Goal: Task Accomplishment & Management: Complete application form

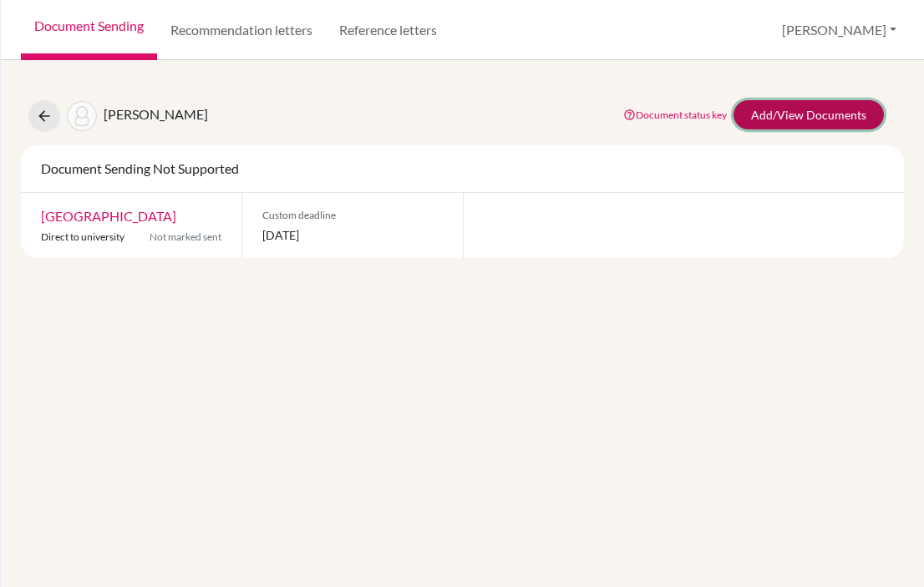
click at [795, 113] on link "Add/View Documents" at bounding box center [809, 114] width 150 height 29
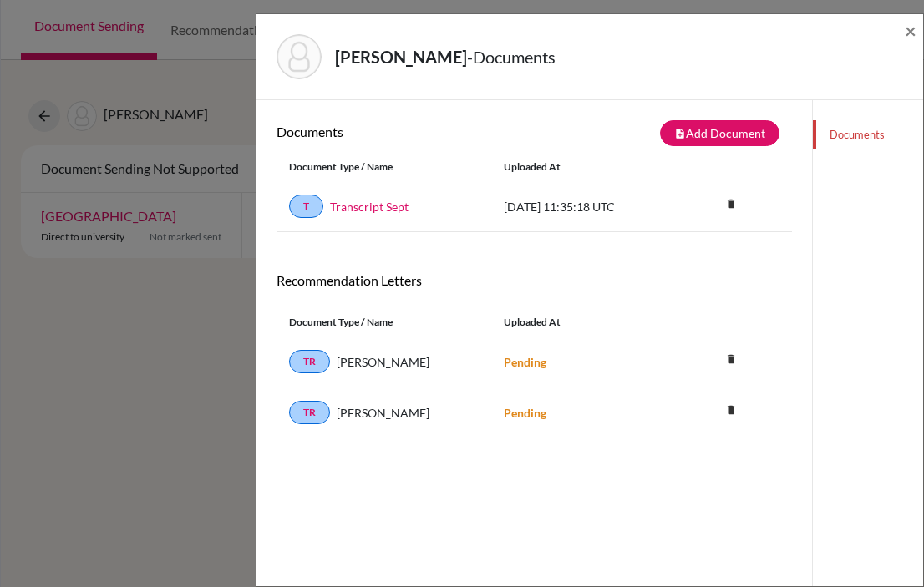
click at [902, 36] on div "Nikitin, Maksim - Documents ×" at bounding box center [589, 57] width 653 height 72
click at [920, 29] on div "Nikitin, Maksim - Documents ×" at bounding box center [590, 57] width 667 height 86
click at [908, 33] on span "×" at bounding box center [911, 30] width 12 height 24
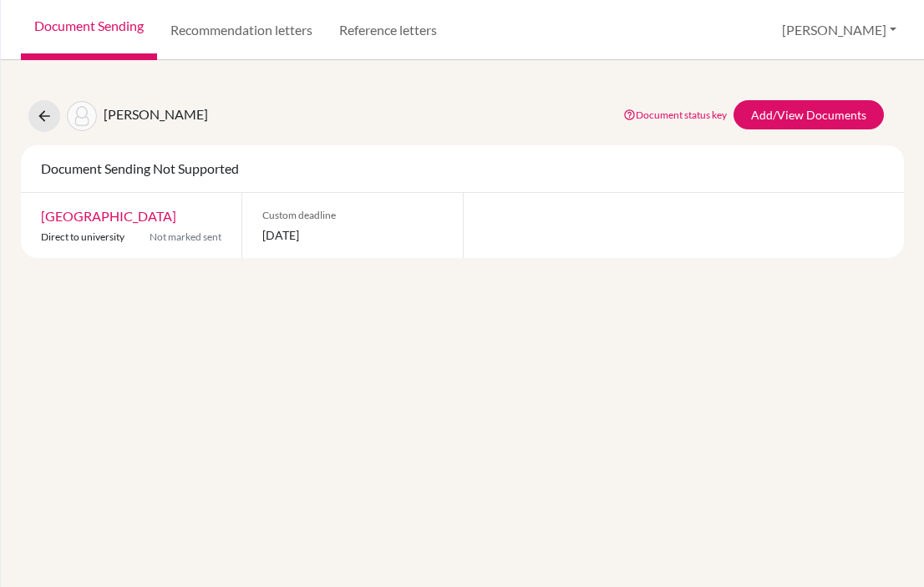
click at [74, 40] on link "Document Sending" at bounding box center [89, 30] width 136 height 60
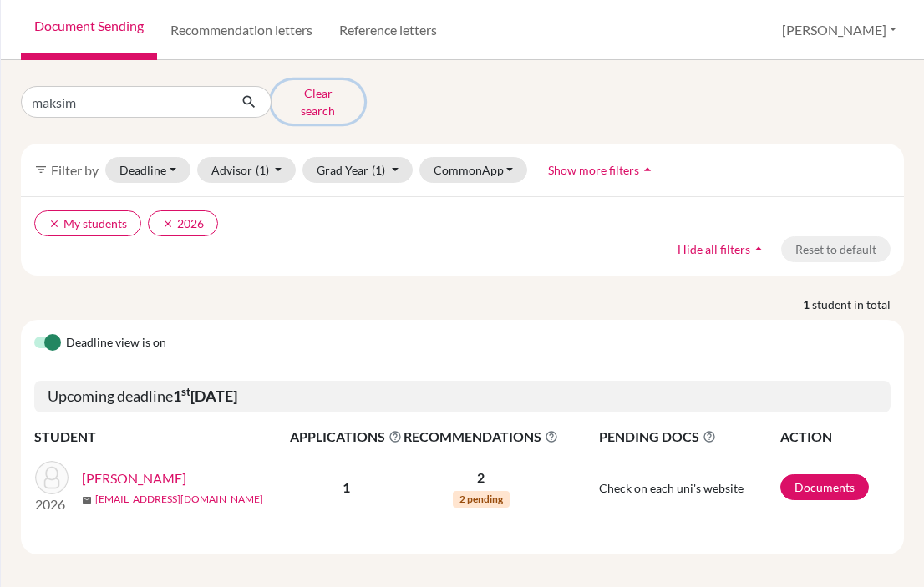
click at [328, 93] on button "Clear search" at bounding box center [318, 101] width 93 height 43
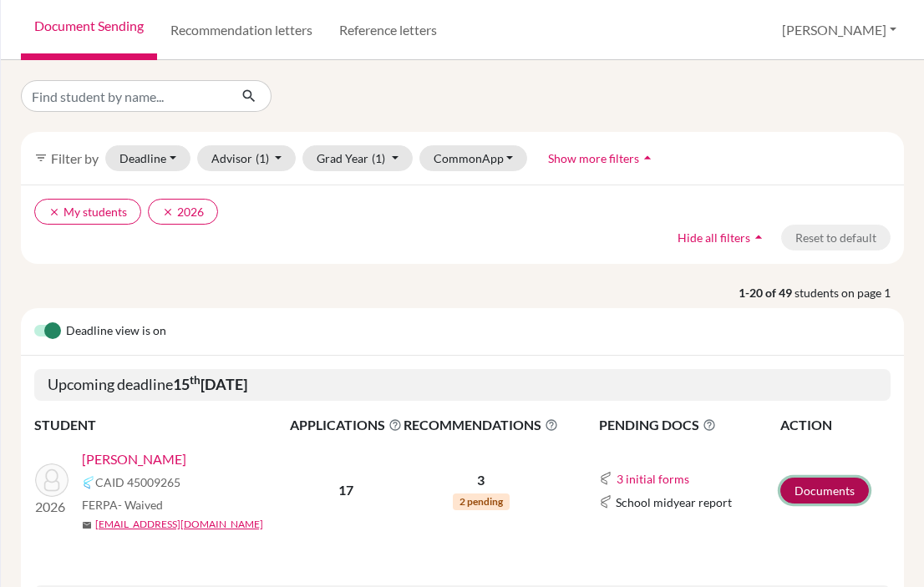
click at [806, 491] on link "Documents" at bounding box center [824, 491] width 89 height 26
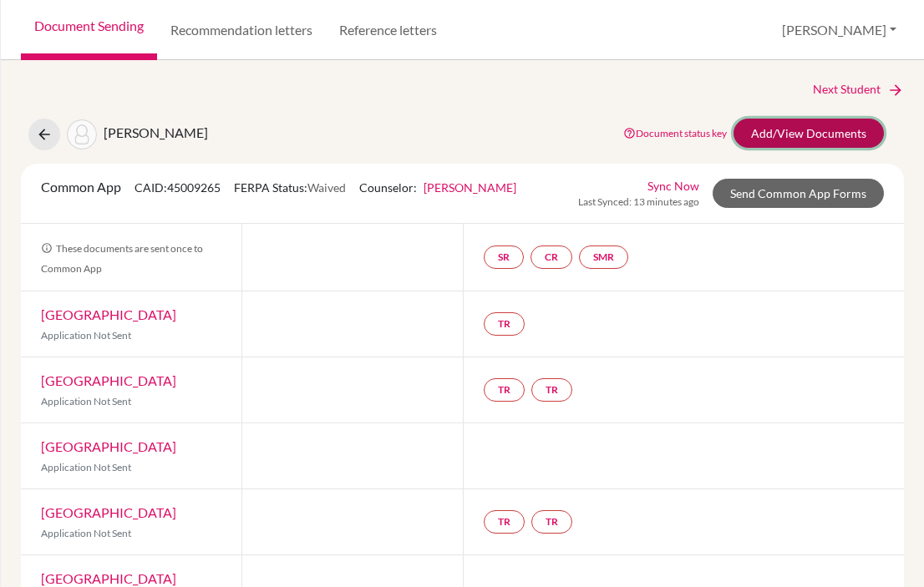
click at [794, 140] on link "Add/View Documents" at bounding box center [809, 133] width 150 height 29
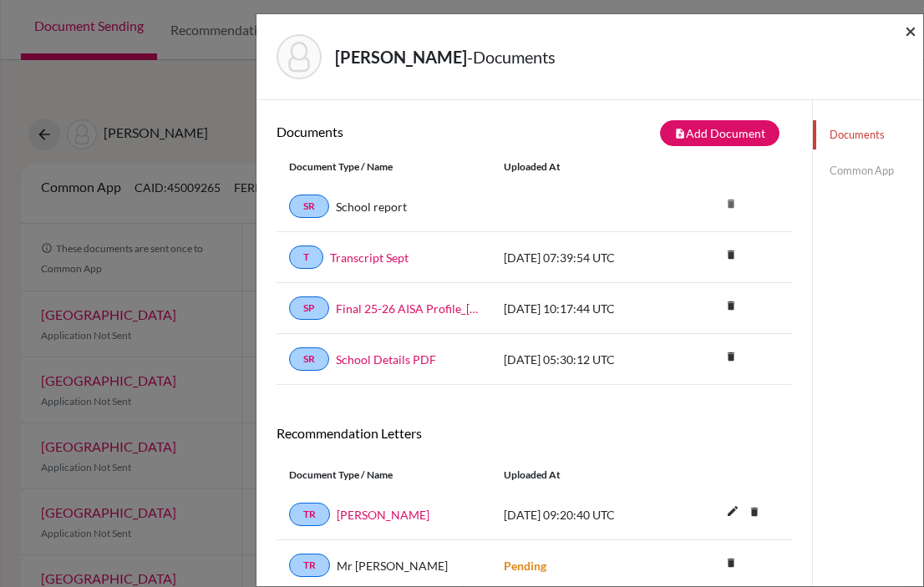
click at [913, 31] on span "×" at bounding box center [911, 30] width 12 height 24
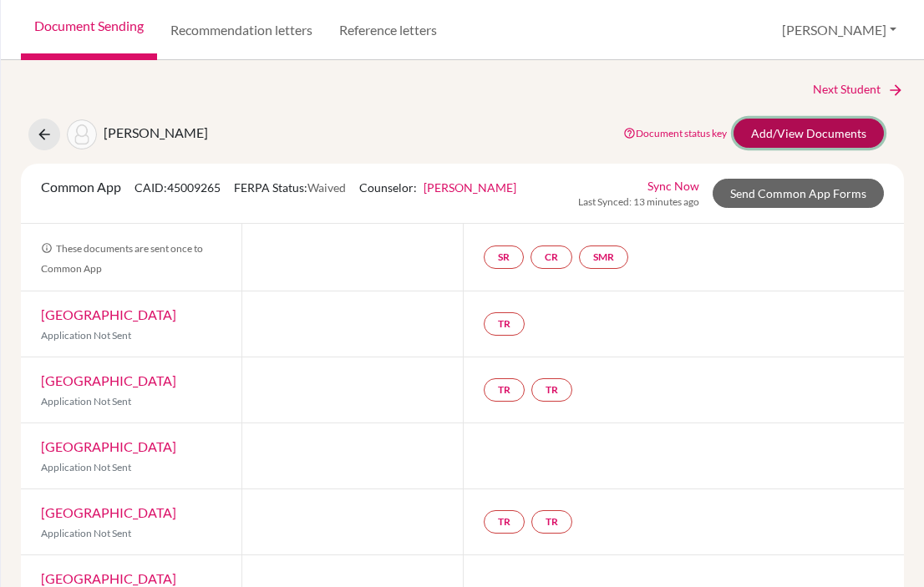
click at [816, 135] on link "Add/View Documents" at bounding box center [809, 133] width 150 height 29
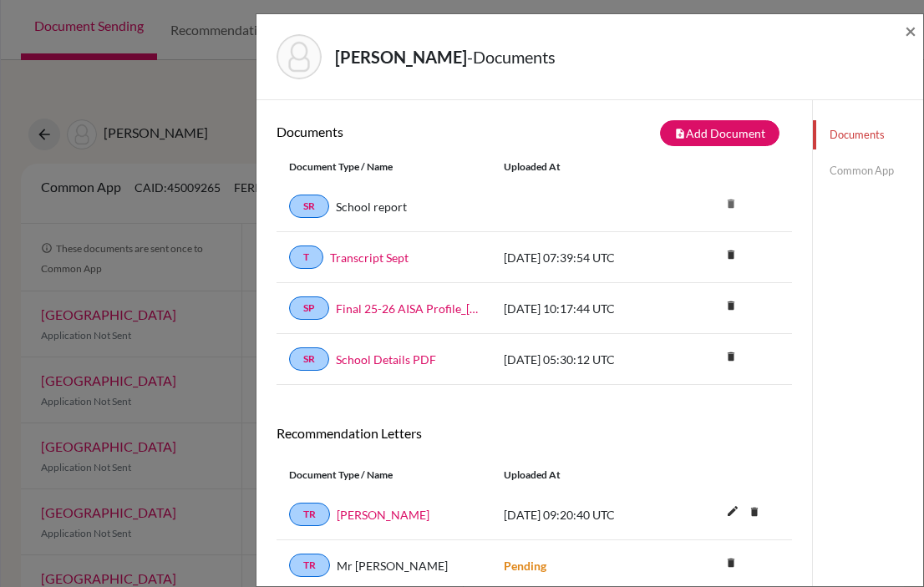
click at [863, 172] on link "Common App" at bounding box center [868, 170] width 110 height 29
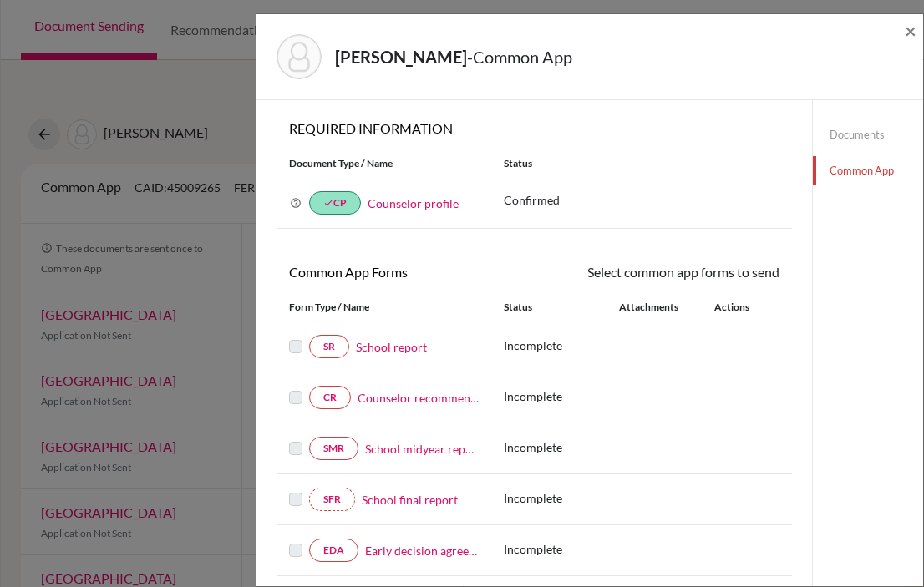
click at [396, 348] on link "School report" at bounding box center [391, 347] width 71 height 18
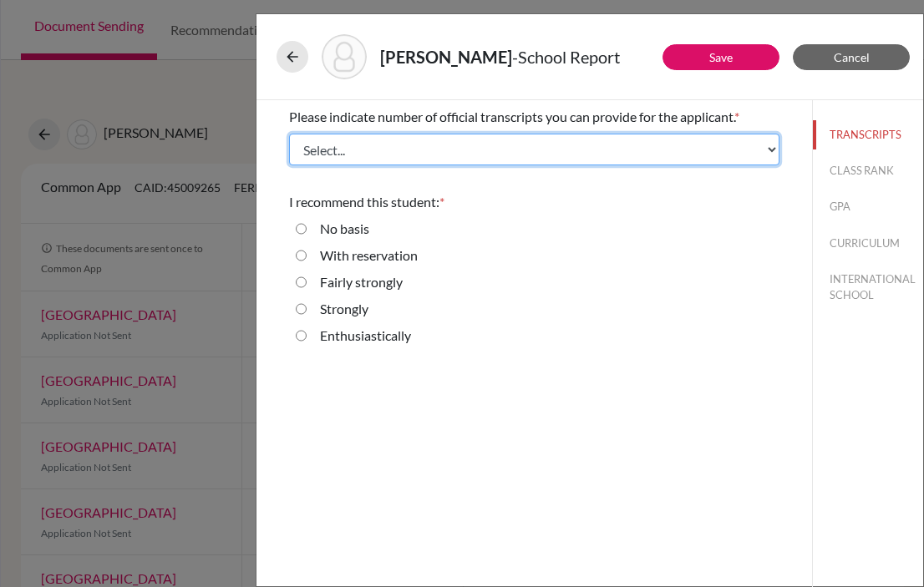
click at [461, 146] on select "Select... 1 2 3 4" at bounding box center [534, 150] width 491 height 32
select select "1"
click at [289, 134] on select "Select... 1 2 3 4" at bounding box center [534, 150] width 491 height 32
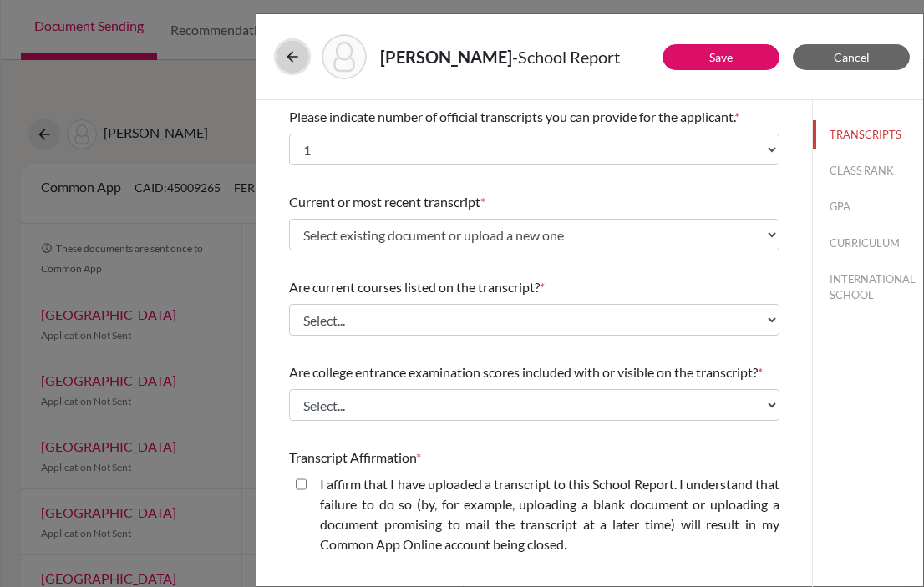
click at [292, 58] on icon at bounding box center [292, 56] width 17 height 17
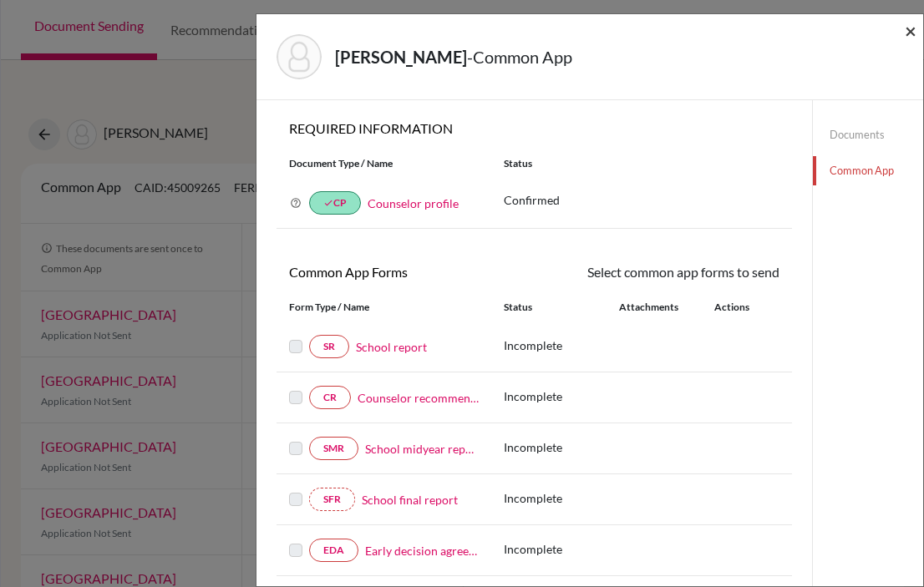
click at [913, 27] on span "×" at bounding box center [911, 30] width 12 height 24
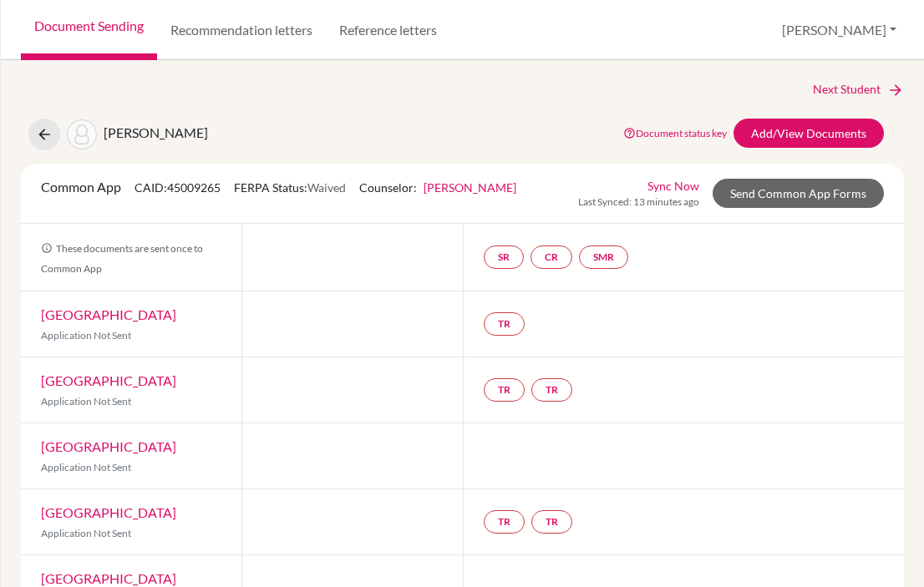
click at [88, 32] on link "Document Sending" at bounding box center [89, 30] width 136 height 60
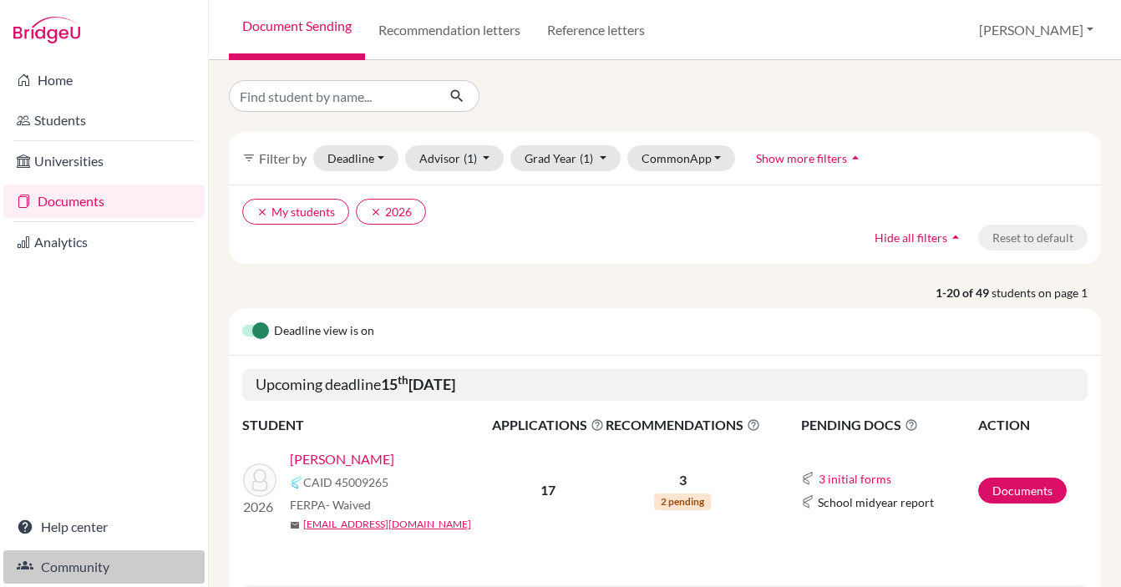
click at [92, 571] on link "Community" at bounding box center [103, 567] width 201 height 33
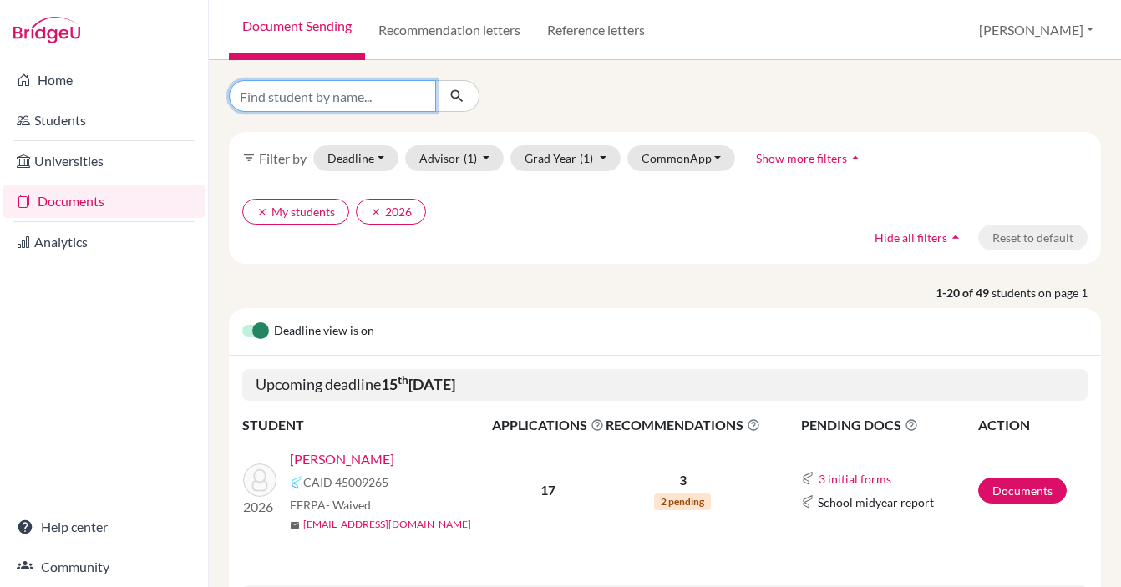
click at [342, 99] on input "Find student by name..." at bounding box center [332, 96] width 207 height 32
type input "rashed"
click button "submit" at bounding box center [457, 96] width 44 height 32
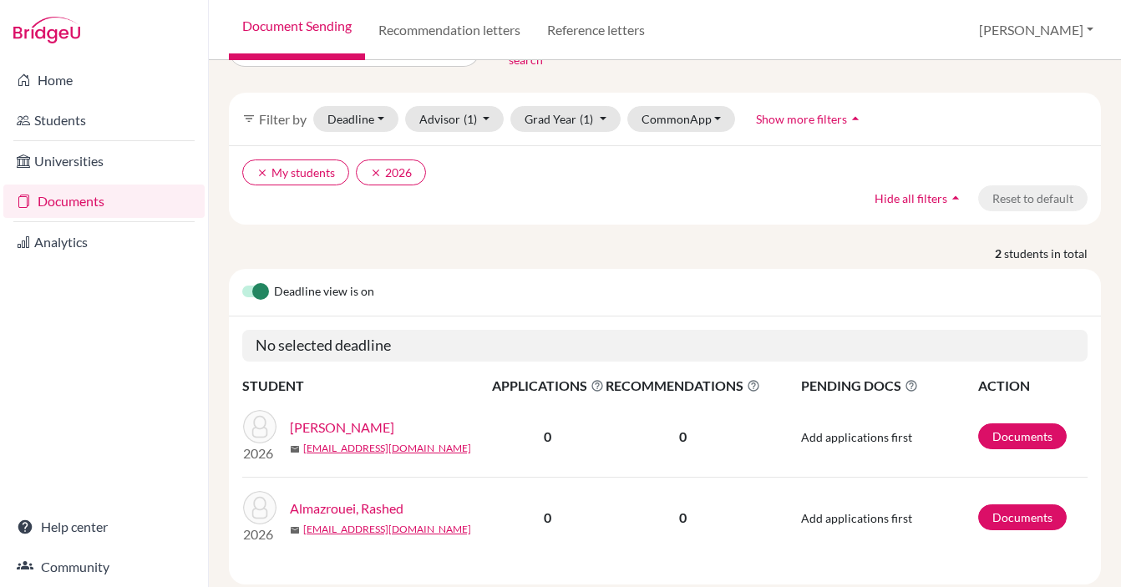
scroll to position [76, 0]
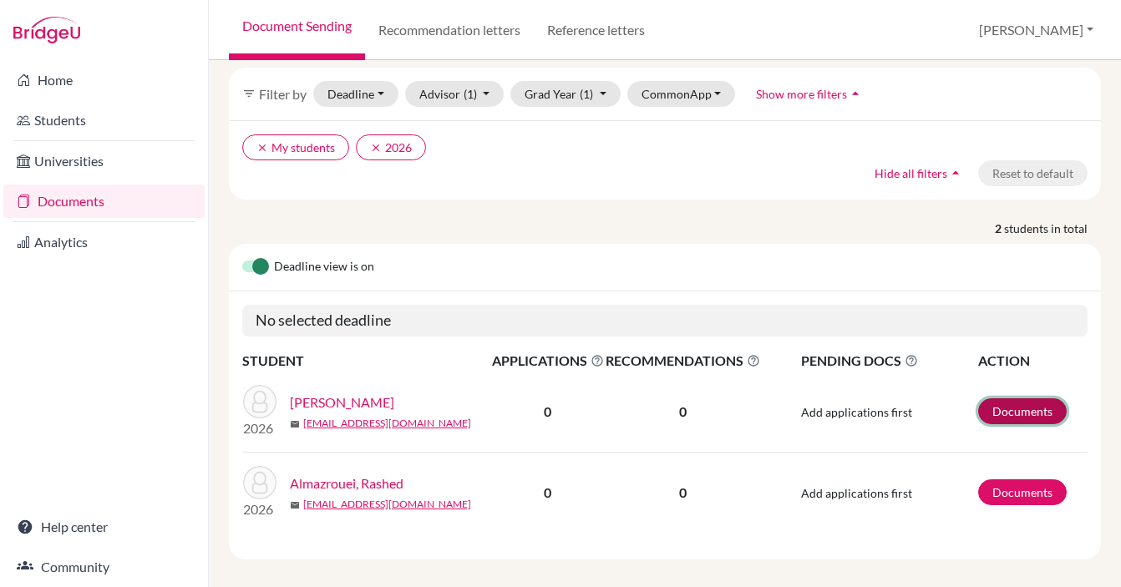
click at [923, 399] on link "Documents" at bounding box center [1023, 412] width 89 height 26
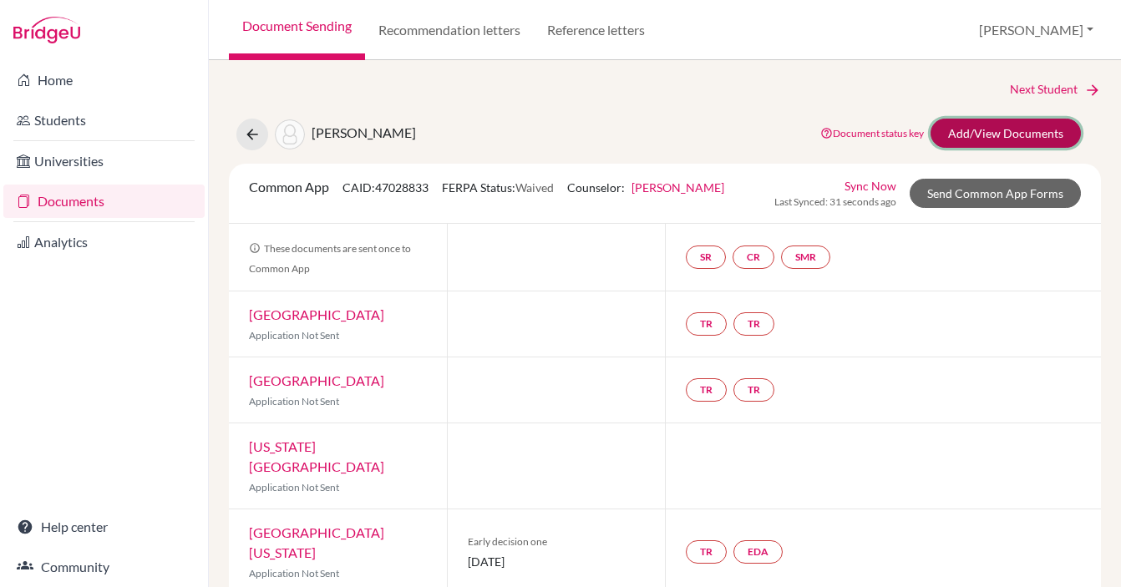
click at [984, 138] on link "Add/View Documents" at bounding box center [1006, 133] width 150 height 29
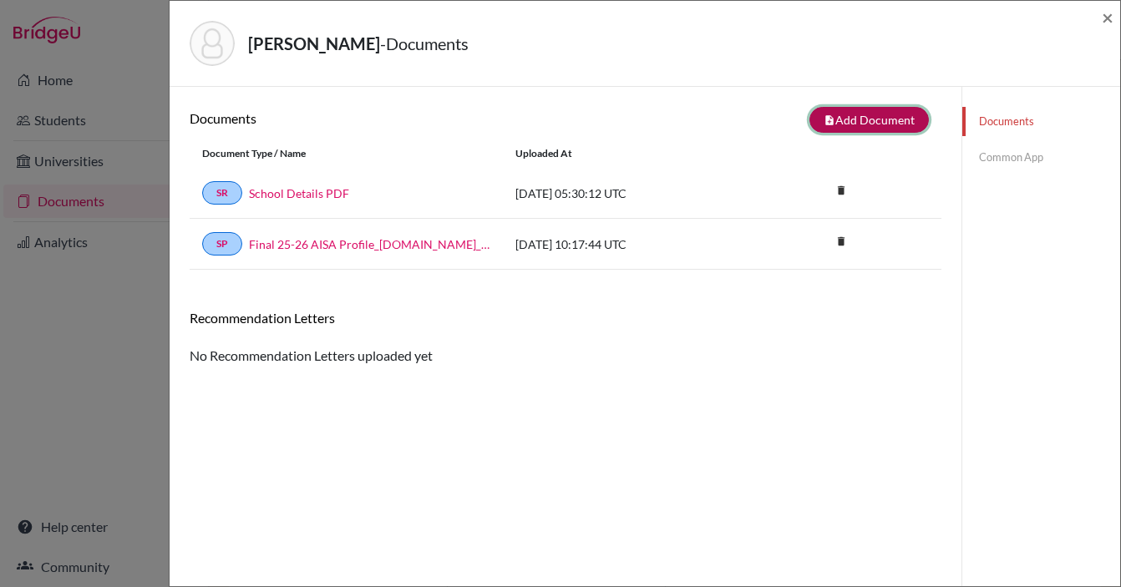
click at [863, 121] on button "note_add Add Document" at bounding box center [869, 120] width 119 height 26
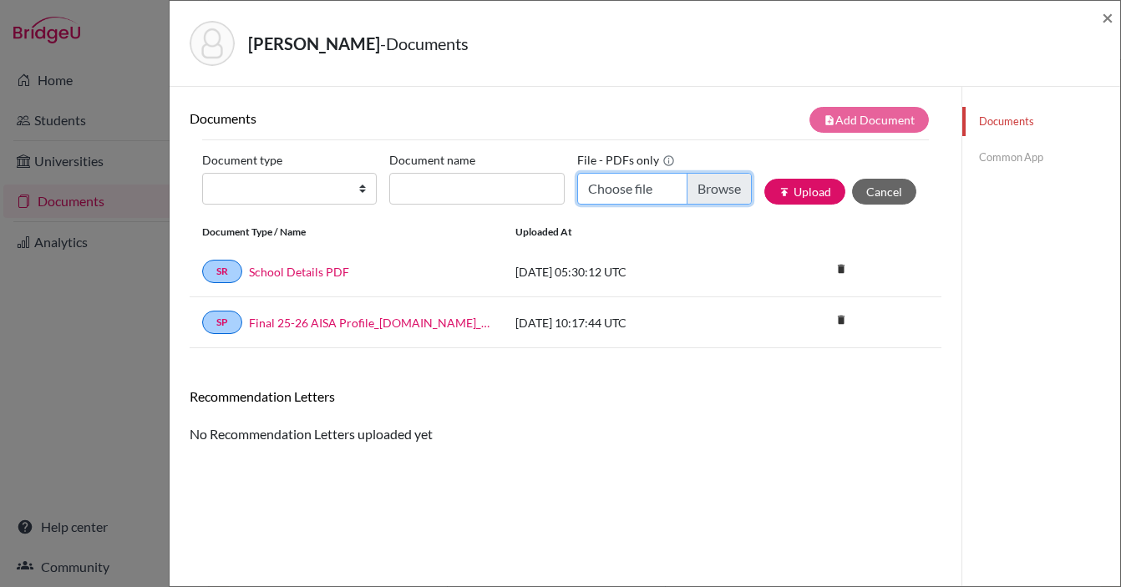
click at [718, 198] on input "Choose file" at bounding box center [664, 189] width 175 height 32
type input "C:\fakepath\AISA_Transcript_official_S1 Alkhouri, Rashed.pdf"
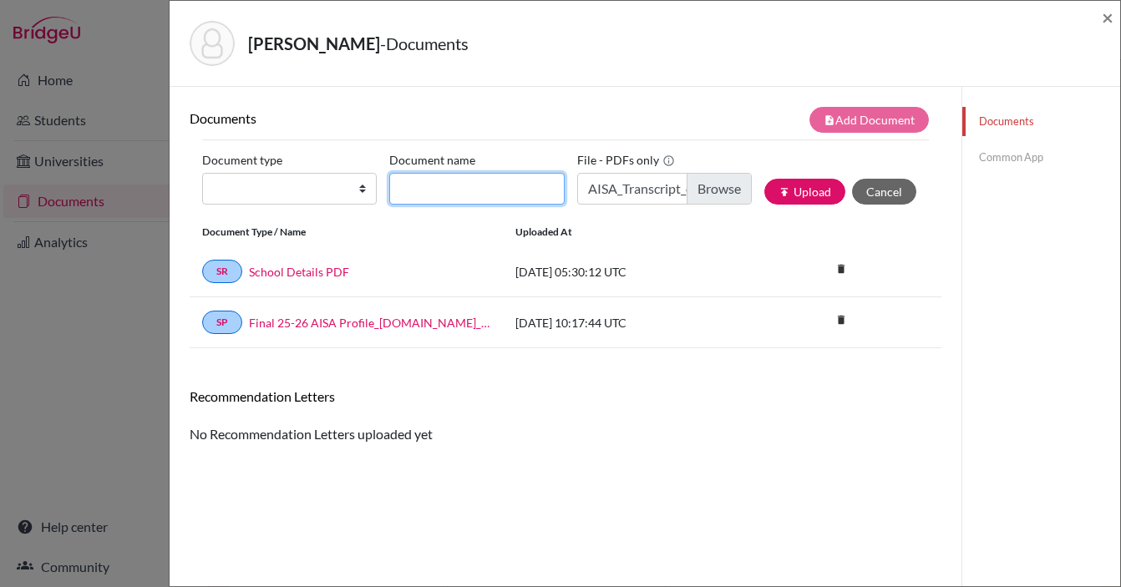
click at [506, 191] on input "Document name" at bounding box center [476, 189] width 175 height 32
type input "Transcript Sept"
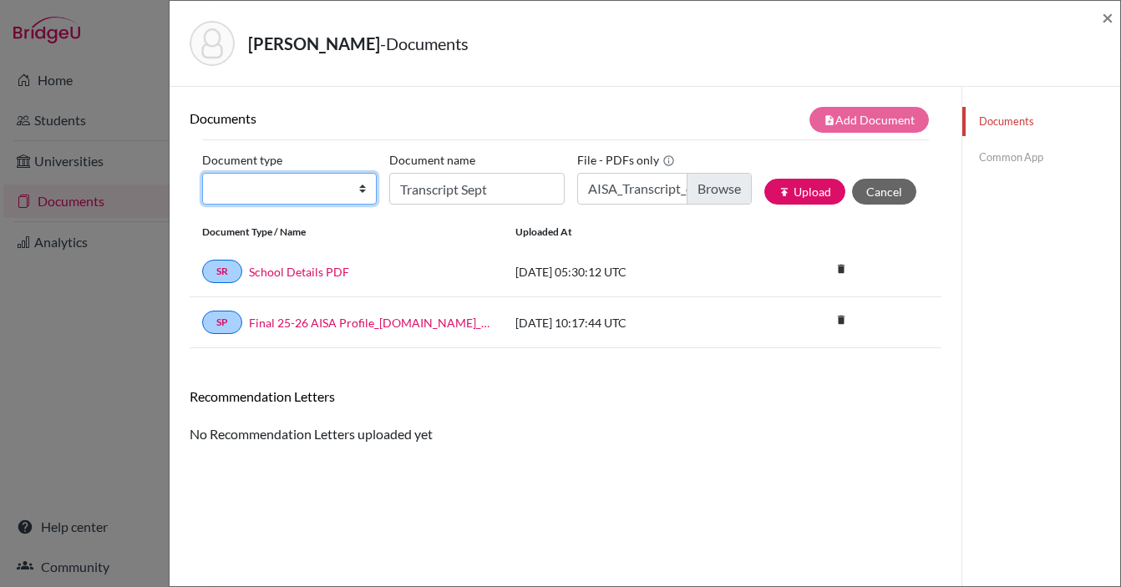
click at [298, 182] on select "Change explanation for Common App reports Counselor recommendation Internationa…" at bounding box center [289, 189] width 175 height 32
select select "2"
click at [202, 173] on select "Change explanation for Common App reports Counselor recommendation Internationa…" at bounding box center [289, 189] width 175 height 32
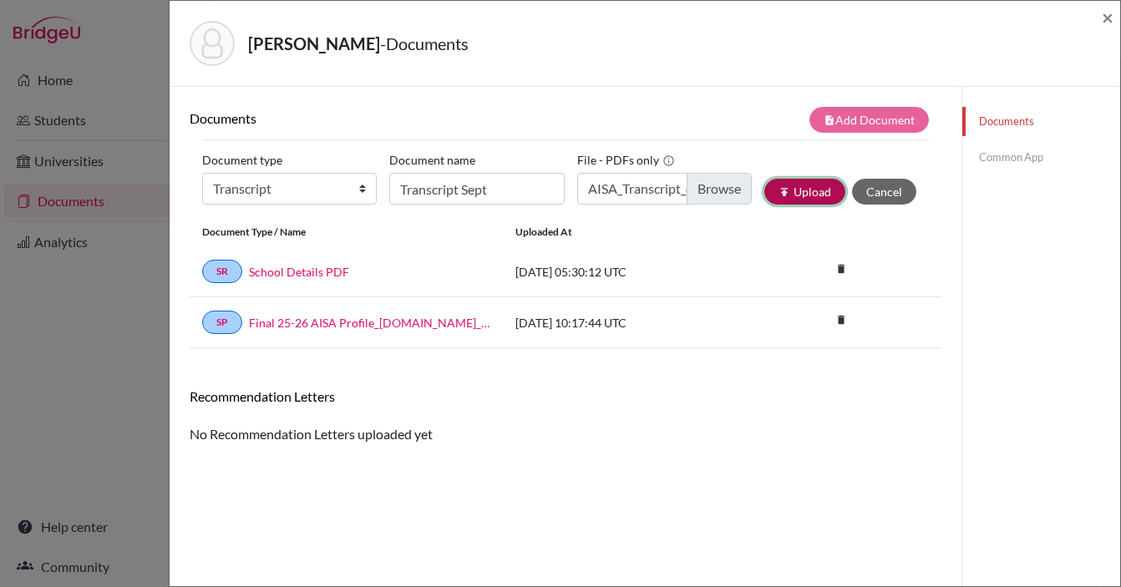
click at [818, 191] on button "publish Upload" at bounding box center [805, 192] width 81 height 26
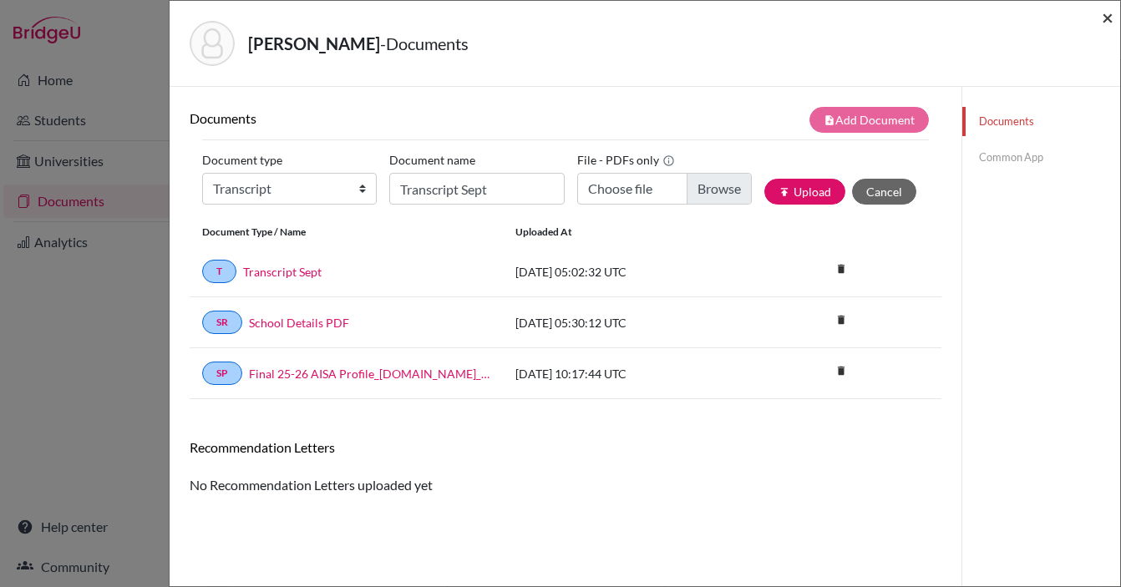
click at [1108, 19] on span "×" at bounding box center [1108, 17] width 12 height 24
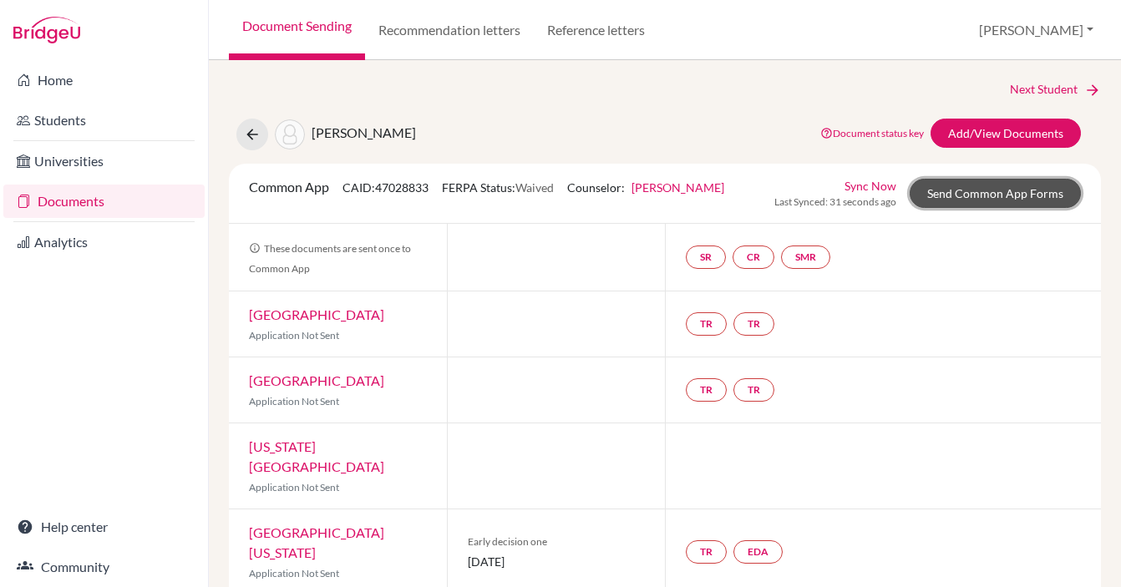
click at [988, 196] on link "Send Common App Forms" at bounding box center [995, 193] width 171 height 29
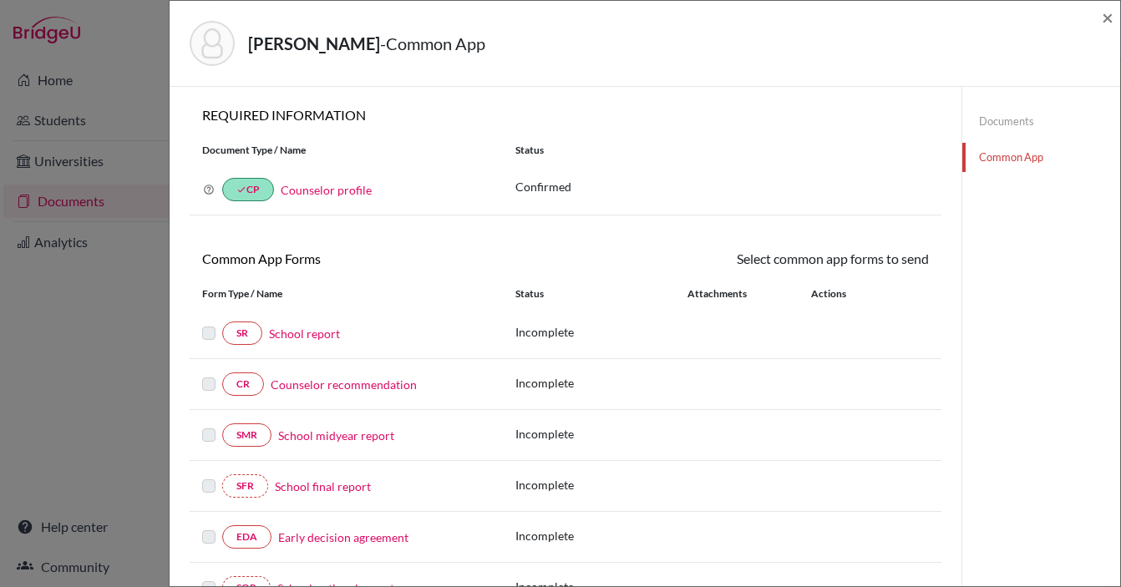
click at [302, 337] on link "School report" at bounding box center [304, 334] width 71 height 18
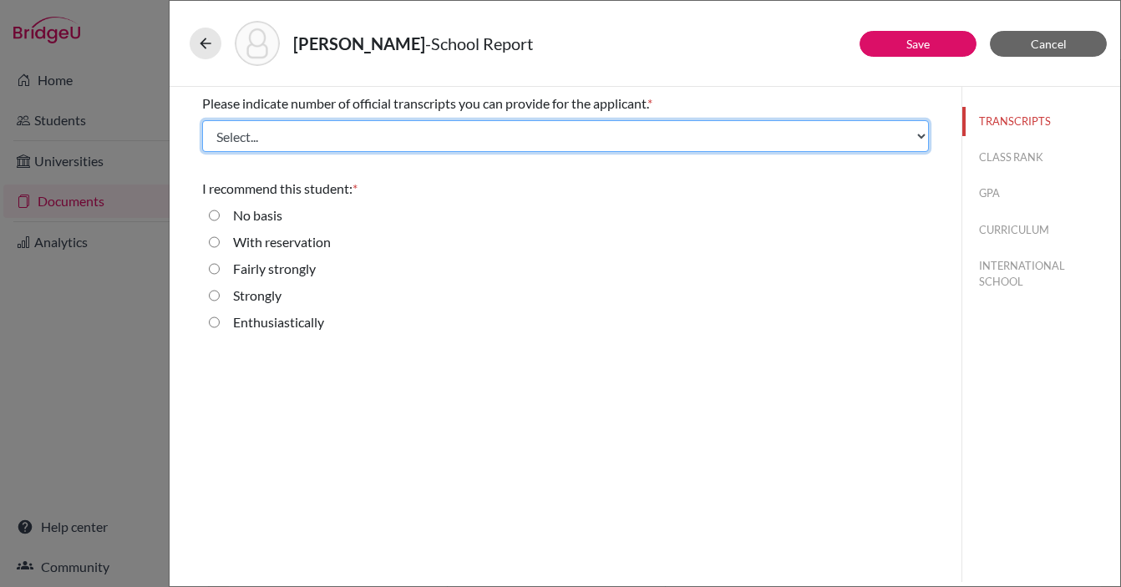
click at [494, 127] on select "Select... 1 2 3 4" at bounding box center [565, 136] width 727 height 32
select select "1"
click at [202, 120] on select "Select... 1 2 3 4" at bounding box center [565, 136] width 727 height 32
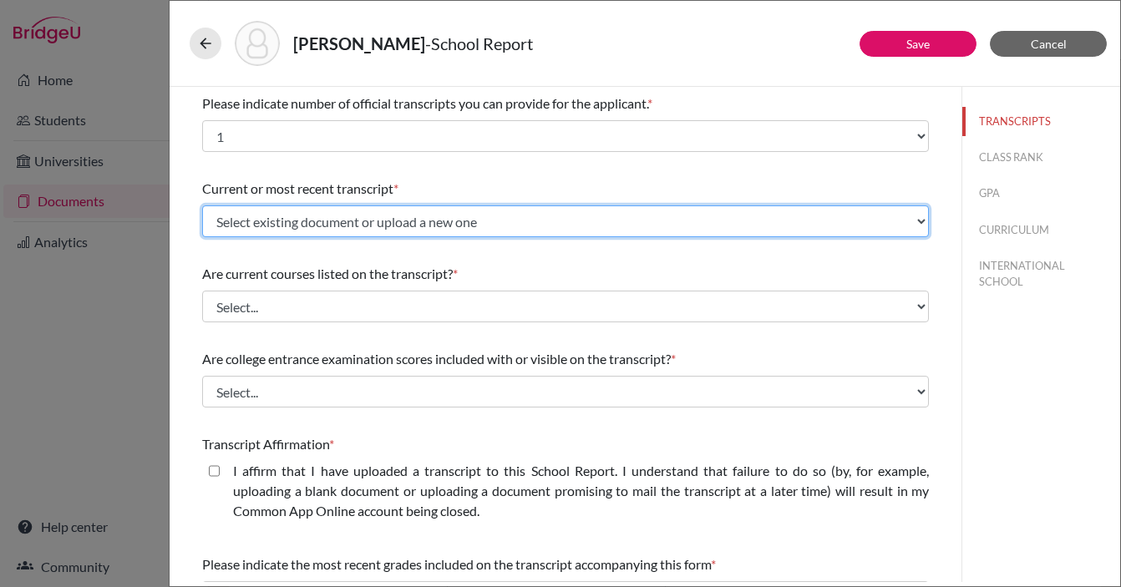
click at [566, 215] on select "Select existing document or upload a new one Transcript Sept Upload New File" at bounding box center [565, 222] width 727 height 32
select select "674621"
click at [202, 206] on select "Select existing document or upload a new one Transcript Sept Upload New File" at bounding box center [565, 222] width 727 height 32
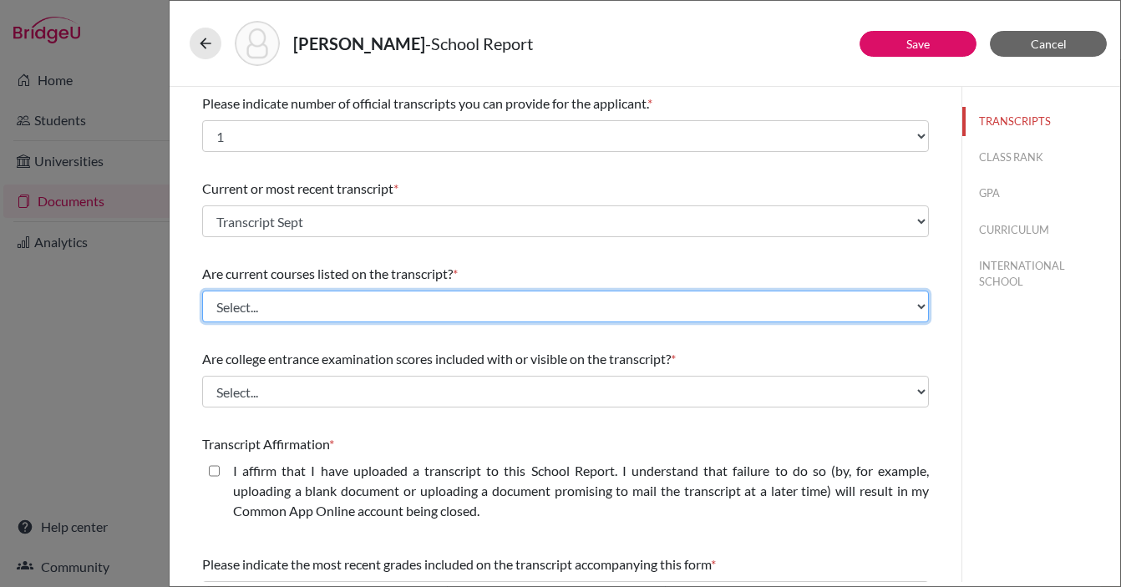
click at [354, 306] on select "Select... Yes No" at bounding box center [565, 307] width 727 height 32
select select "1"
click at [202, 291] on select "Select... Yes No" at bounding box center [565, 307] width 727 height 32
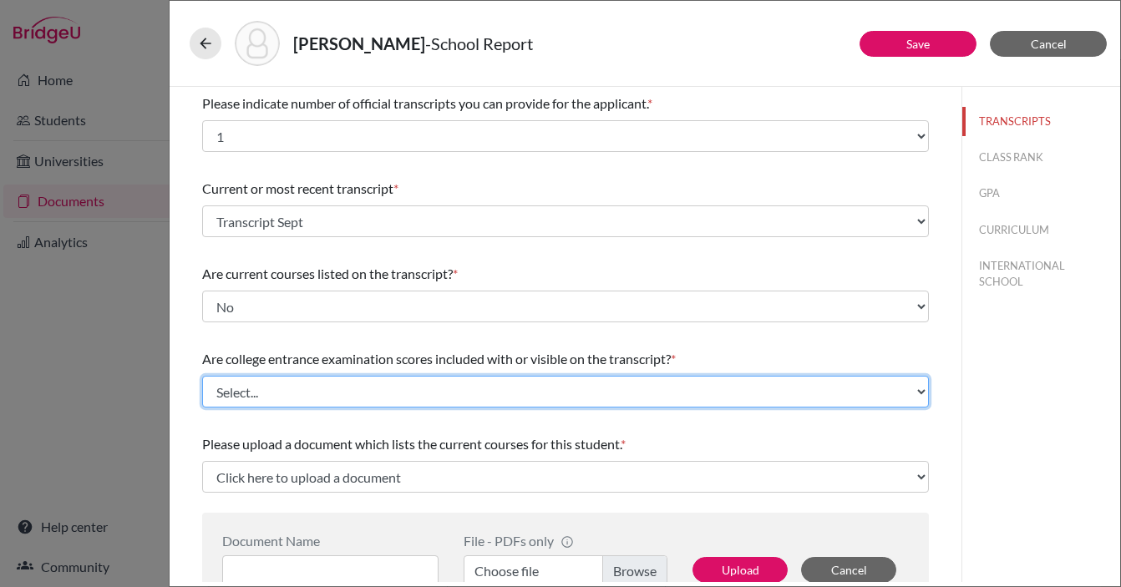
click at [485, 395] on select "Select... Yes No" at bounding box center [565, 392] width 727 height 32
select select "1"
click at [202, 376] on select "Select... Yes No" at bounding box center [565, 392] width 727 height 32
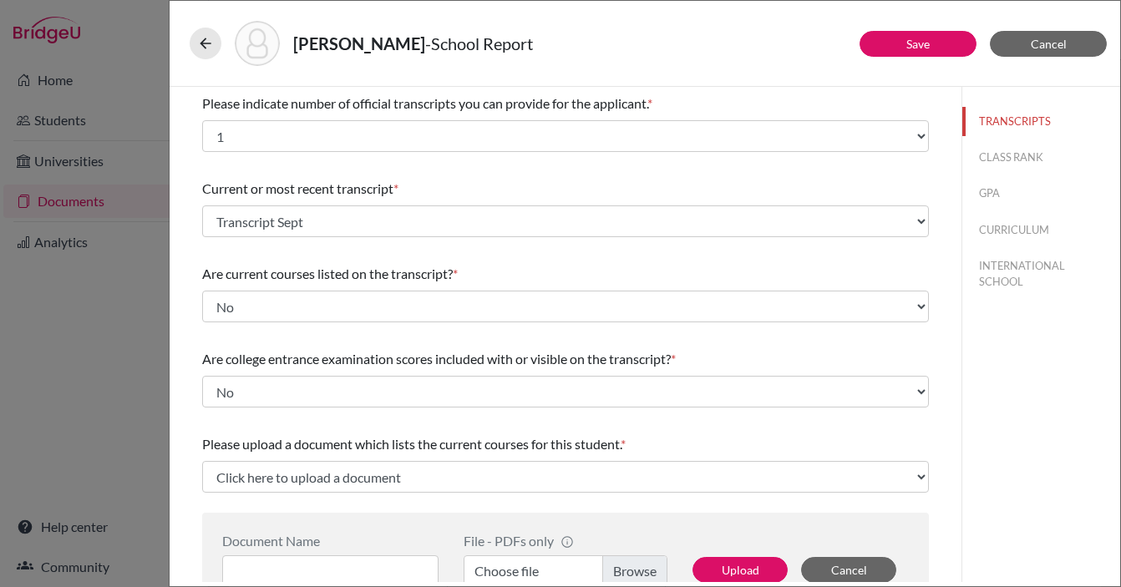
click at [234, 420] on div "Please indicate number of official transcripts you can provide for the applican…" at bounding box center [565, 543] width 727 height 913
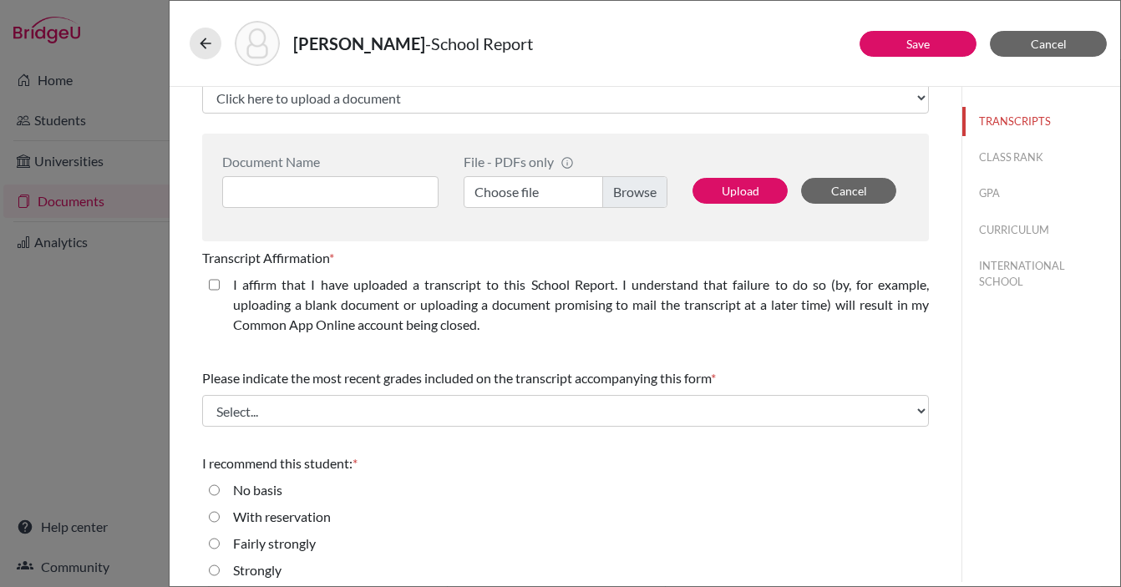
scroll to position [418, 0]
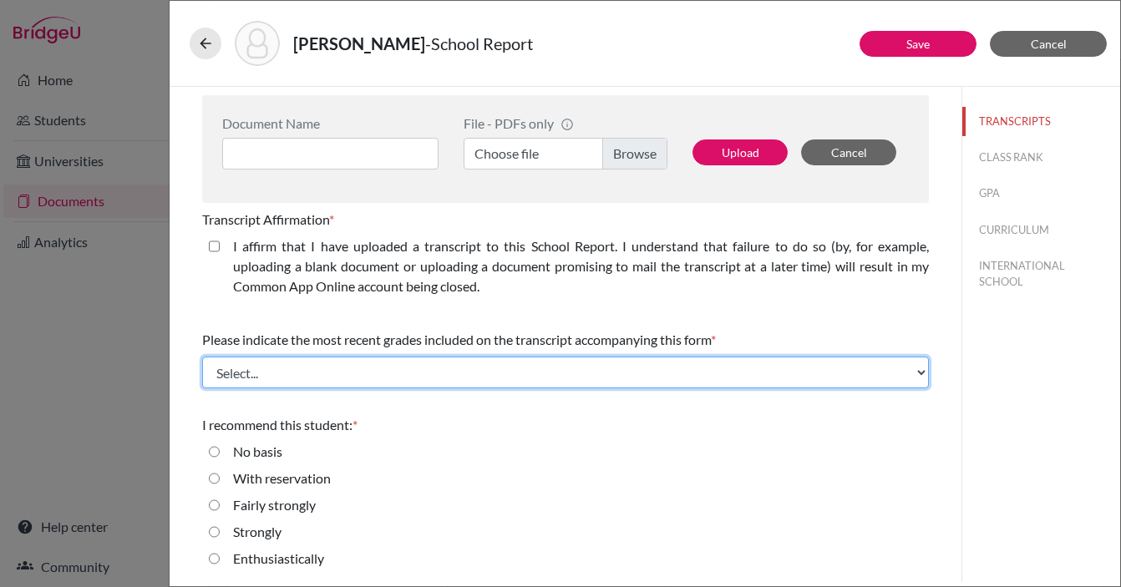
click at [272, 369] on select "Select... Final junior year grades 1st Quarter senior year grades 2nd Quarter/1…" at bounding box center [565, 373] width 727 height 32
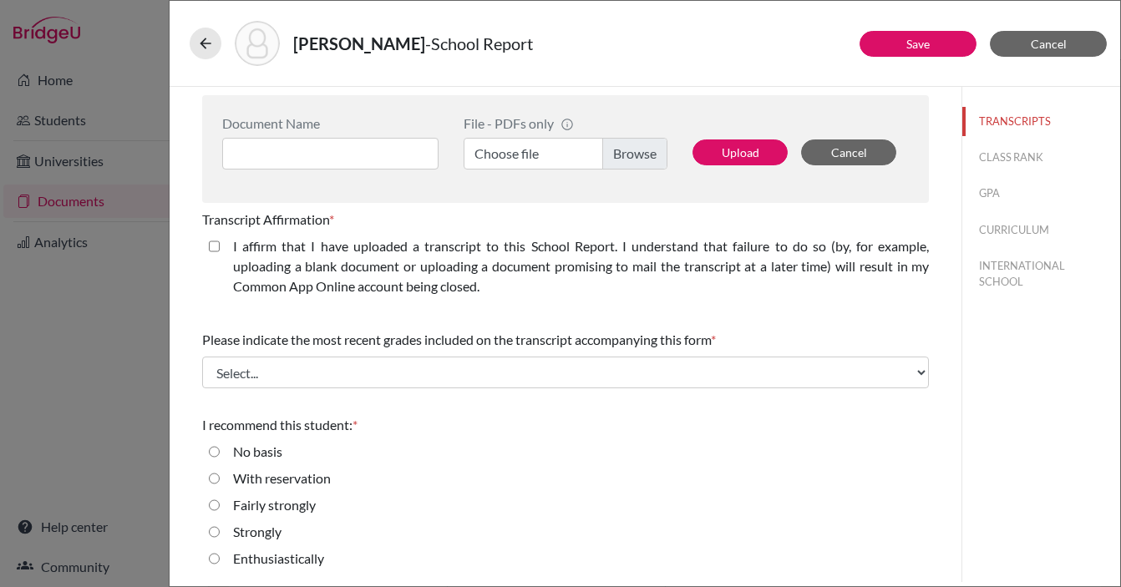
drag, startPoint x: 730, startPoint y: 338, endPoint x: 202, endPoint y: 345, distance: 528.2
click at [202, 345] on div "Please indicate the most recent grades included on the transcript accompanying …" at bounding box center [565, 340] width 727 height 20
copy div "Please indicate the most recent grades included on the transcript accompanying …"
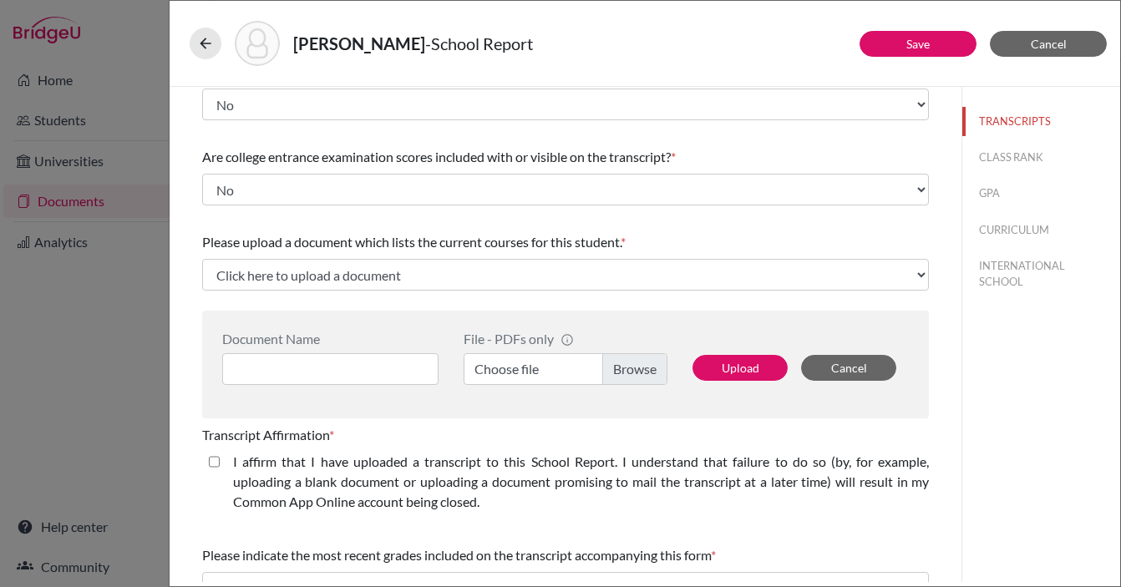
scroll to position [0, 0]
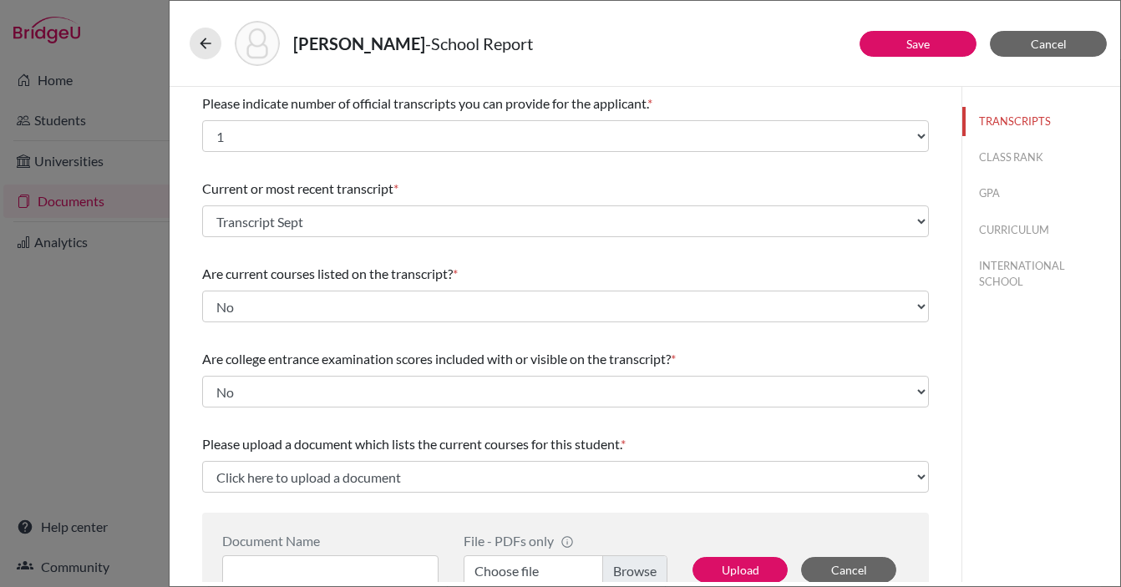
drag, startPoint x: 419, startPoint y: 43, endPoint x: 297, endPoint y: 46, distance: 122.0
click at [297, 46] on strong "[PERSON_NAME]" at bounding box center [359, 43] width 132 height 20
copy strong "[PERSON_NAME]"
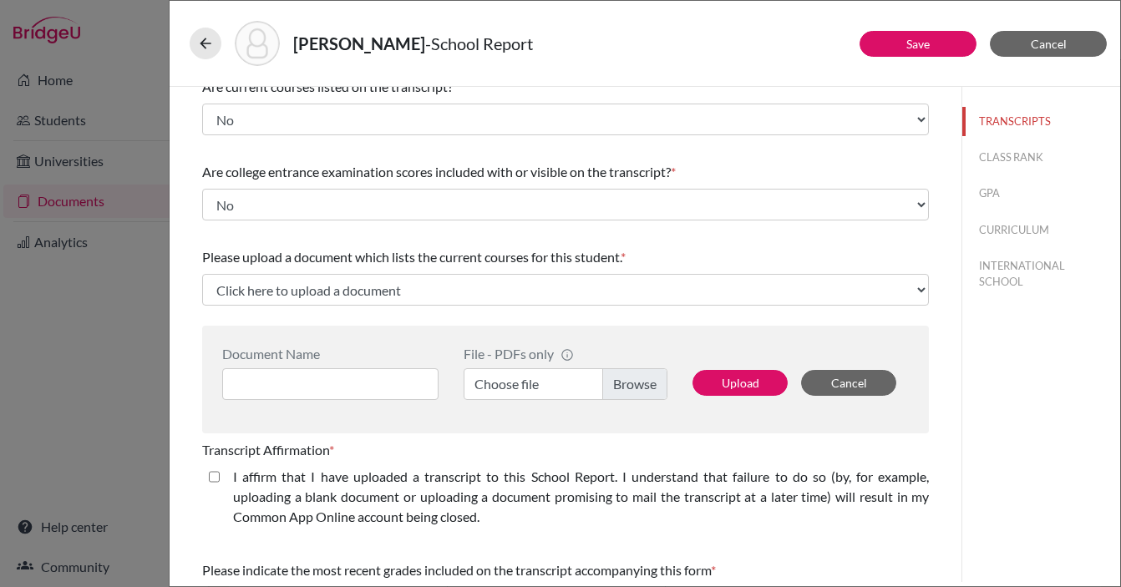
scroll to position [201, 0]
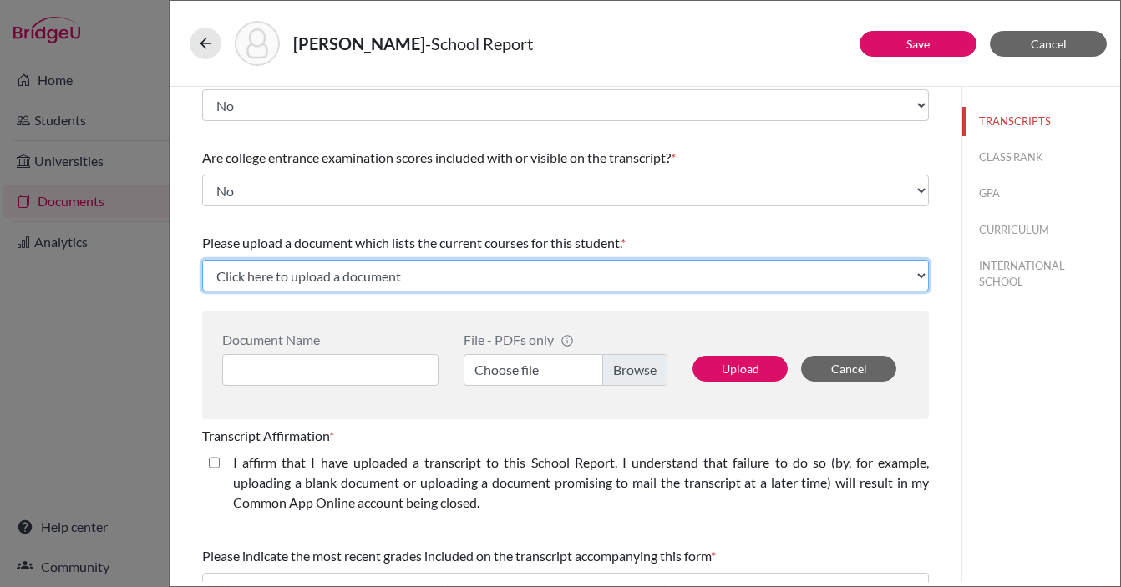
click at [371, 274] on select "Click here to upload a document Upload New File" at bounding box center [565, 276] width 727 height 32
select select "Upload New File"
click at [202, 260] on select "Click here to upload a document Upload New File" at bounding box center [565, 276] width 727 height 32
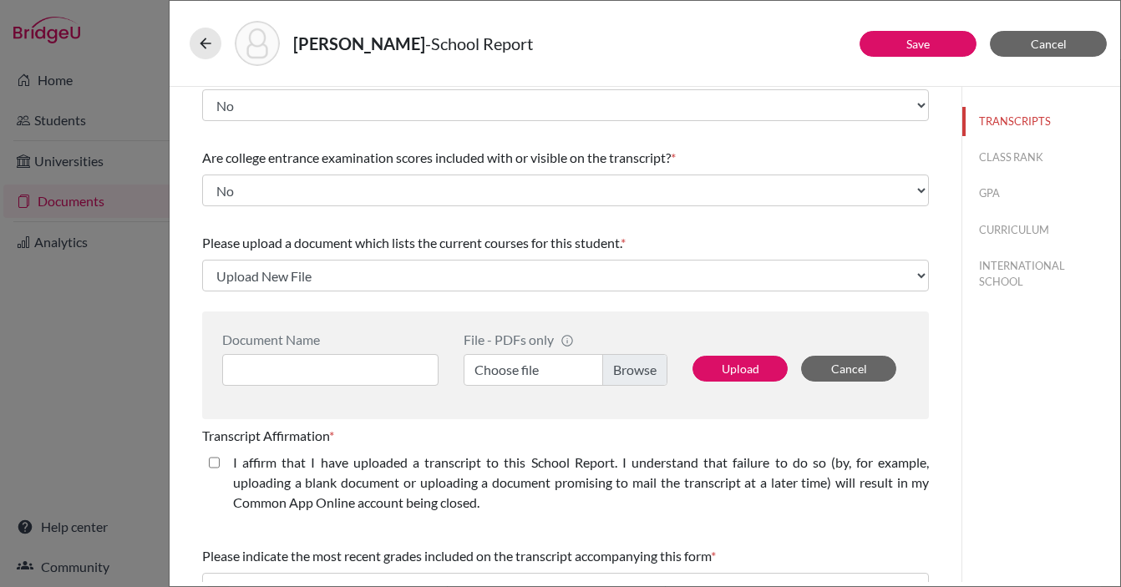
click at [629, 374] on label "Choose file" at bounding box center [566, 370] width 204 height 32
click at [629, 374] on input "Choose file" at bounding box center [566, 370] width 204 height 32
click at [388, 365] on input at bounding box center [330, 370] width 216 height 32
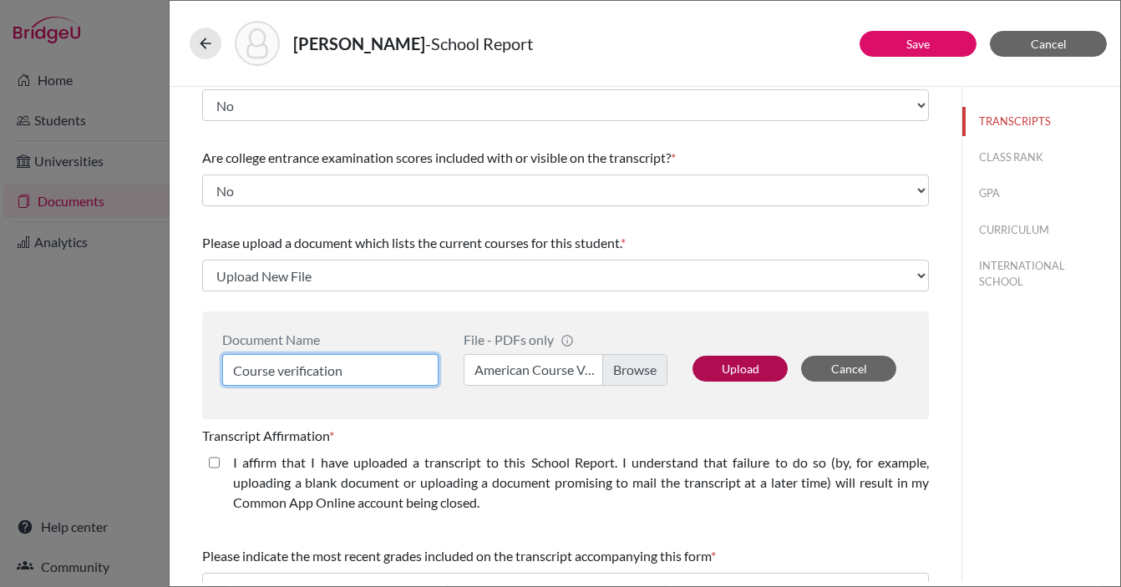
type input "Course verification"
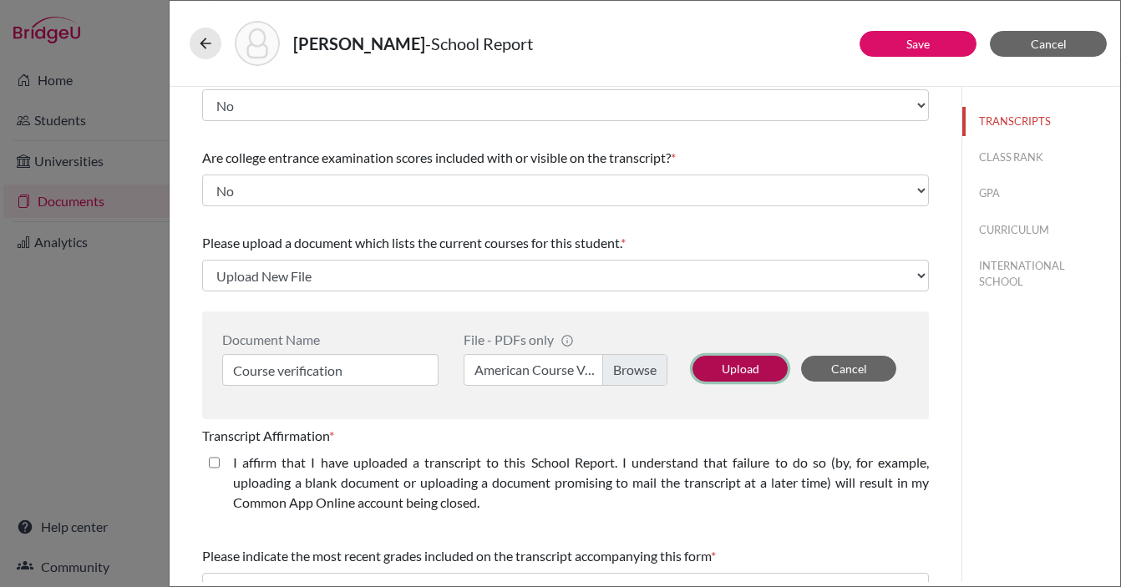
click at [761, 369] on button "Upload" at bounding box center [740, 369] width 95 height 26
select select "674725"
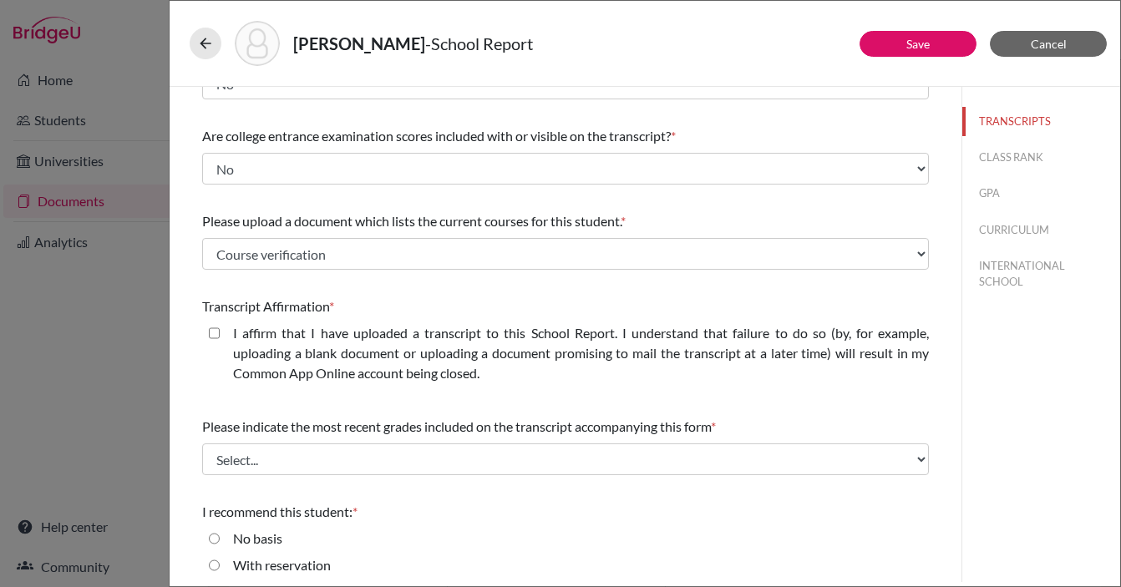
scroll to position [224, 0]
drag, startPoint x: 635, startPoint y: 219, endPoint x: 201, endPoint y: 226, distance: 434.6
click at [201, 226] on div "Please indicate number of official transcripts you can provide for the applican…" at bounding box center [565, 266] width 767 height 806
copy div "Please upload a document which lists the current courses for this student. *"
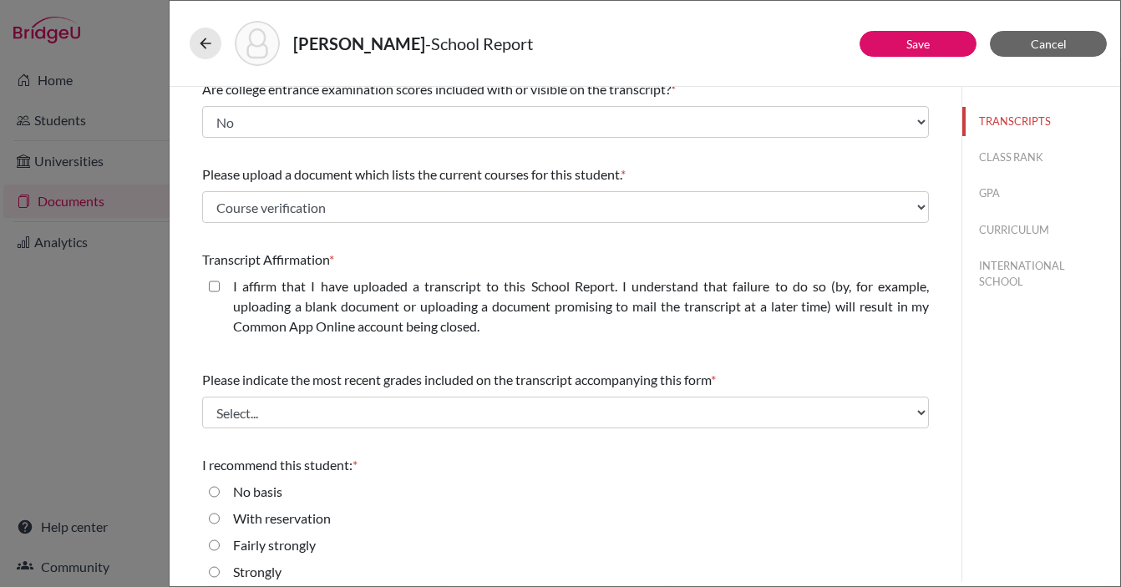
scroll to position [282, 0]
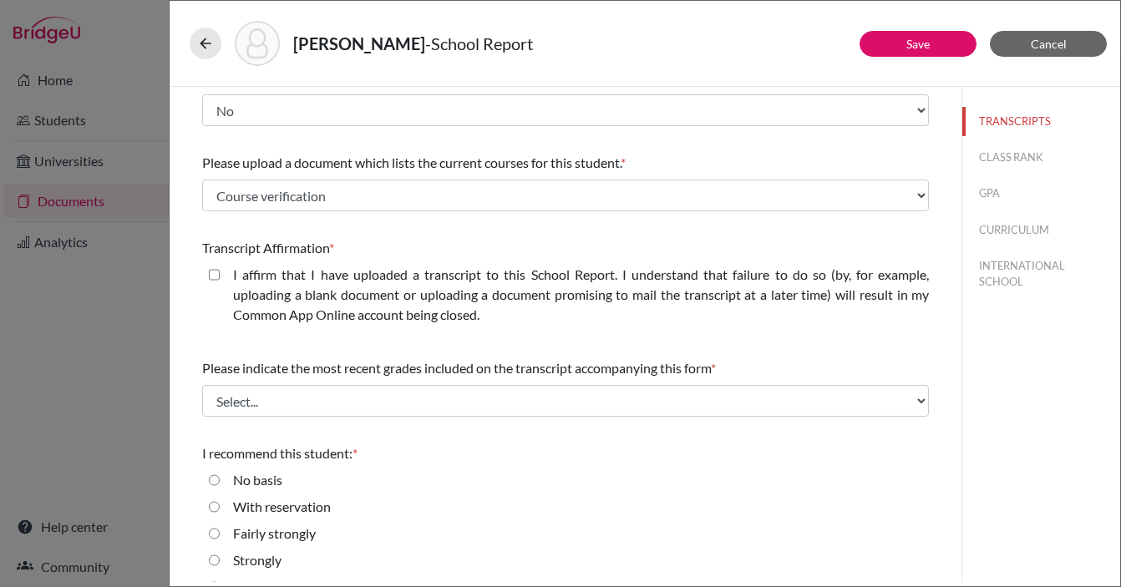
click at [214, 275] on closed\ "I affirm that I have uploaded a transcript to this School Report. I understand …" at bounding box center [214, 275] width 11 height 20
checkbox closed\ "true"
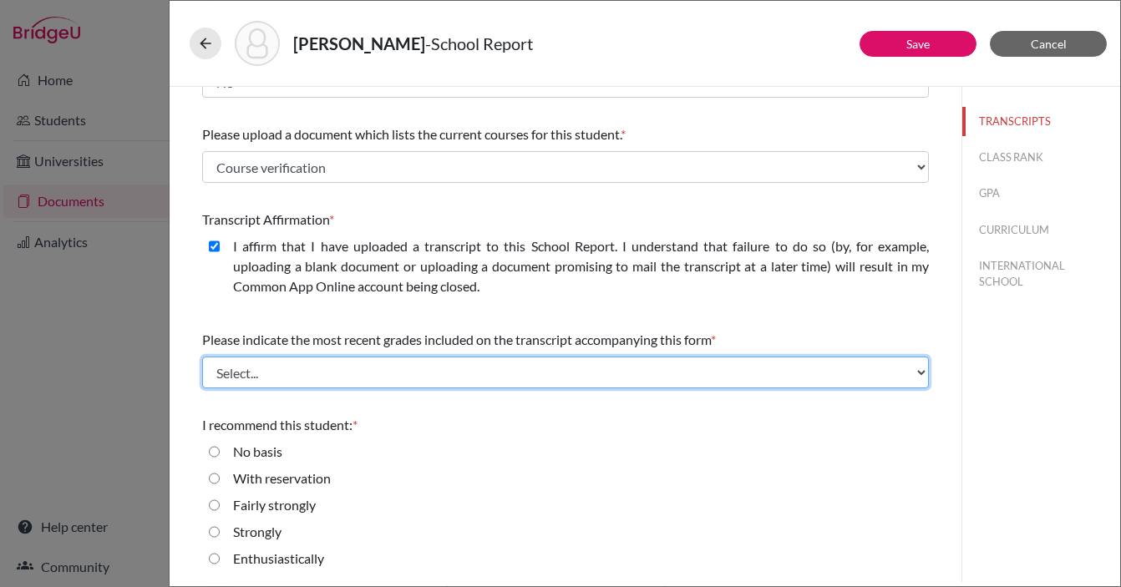
click at [299, 378] on select "Select... Final junior year grades 1st Quarter senior year grades 2nd Quarter/1…" at bounding box center [565, 373] width 727 height 32
click at [401, 371] on select "Select... Final junior year grades 1st Quarter senior year grades 2nd Quarter/1…" at bounding box center [565, 373] width 727 height 32
select select "0"
click at [202, 357] on select "Select... Final junior year grades 1st Quarter senior year grades 2nd Quarter/1…" at bounding box center [565, 373] width 727 height 32
click at [626, 373] on select "Select... Final junior year grades 1st Quarter senior year grades 2nd Quarter/1…" at bounding box center [565, 373] width 727 height 32
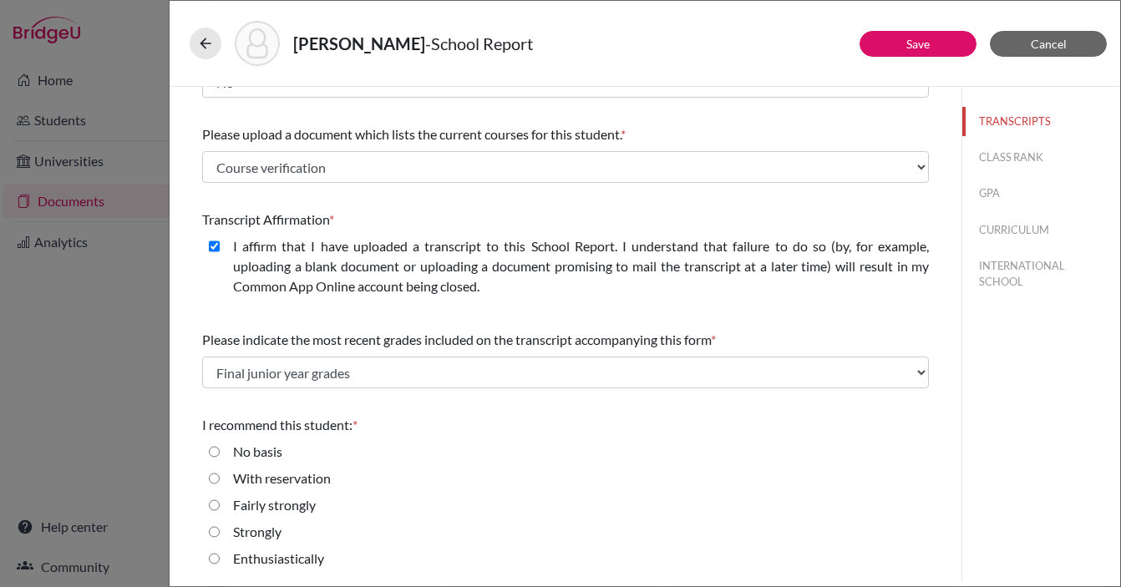
click at [99, 328] on div "[PERSON_NAME] - School Report Save Cancel Please indicate number of official tr…" at bounding box center [560, 293] width 1121 height 587
click at [214, 532] on input "Strongly" at bounding box center [214, 532] width 11 height 20
radio input "true"
click at [923, 42] on link "Save" at bounding box center [918, 44] width 23 height 14
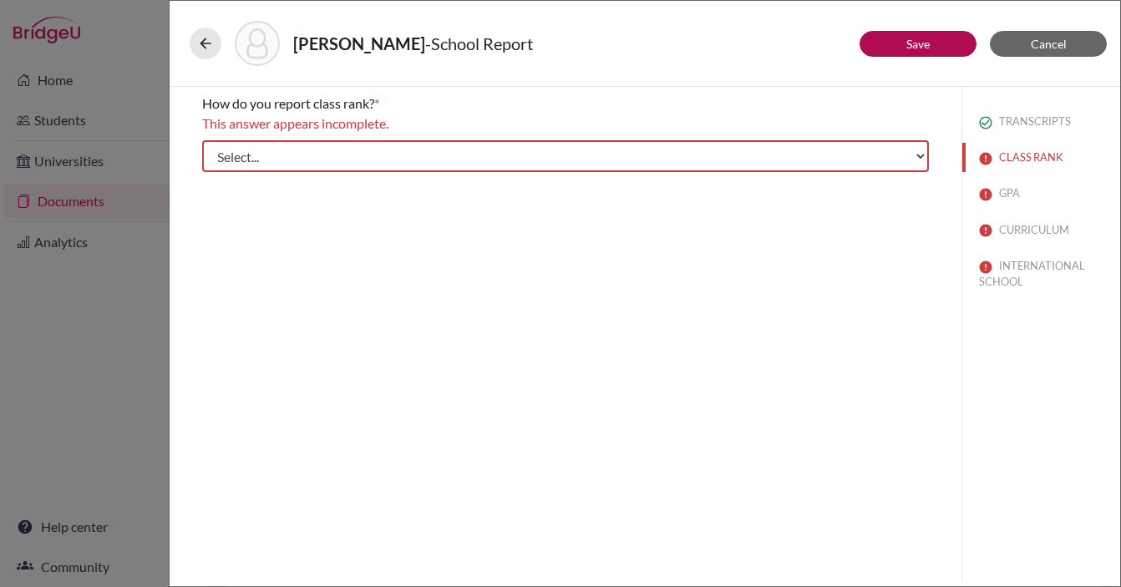
scroll to position [0, 0]
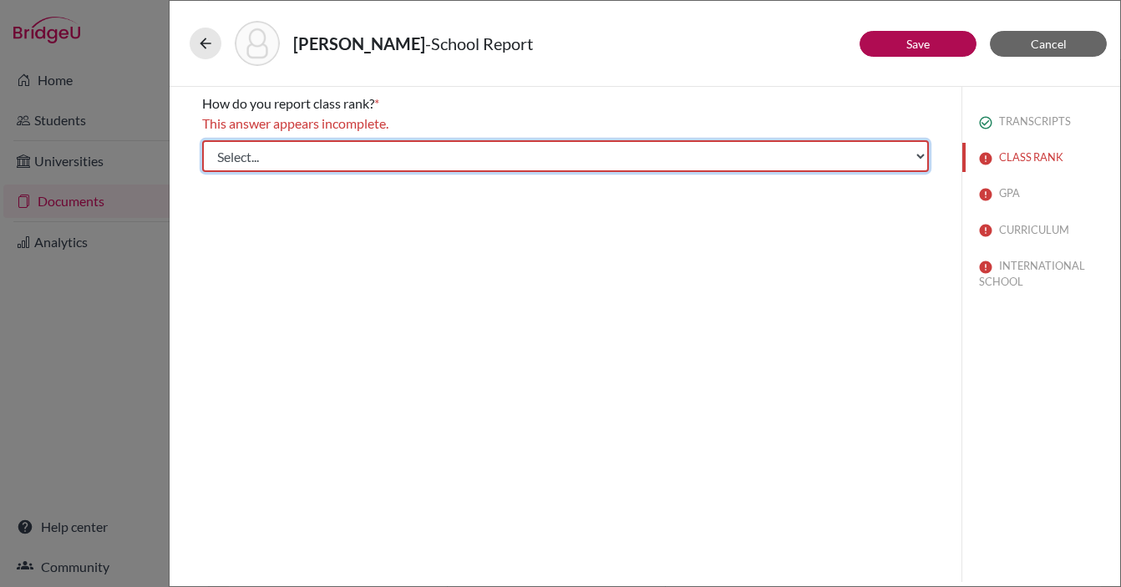
click at [315, 154] on select "Select... Exact Decile Quintile Quartile None" at bounding box center [565, 156] width 727 height 32
select select "5"
click at [202, 140] on select "Select... Exact Decile Quintile Quartile None" at bounding box center [565, 156] width 727 height 32
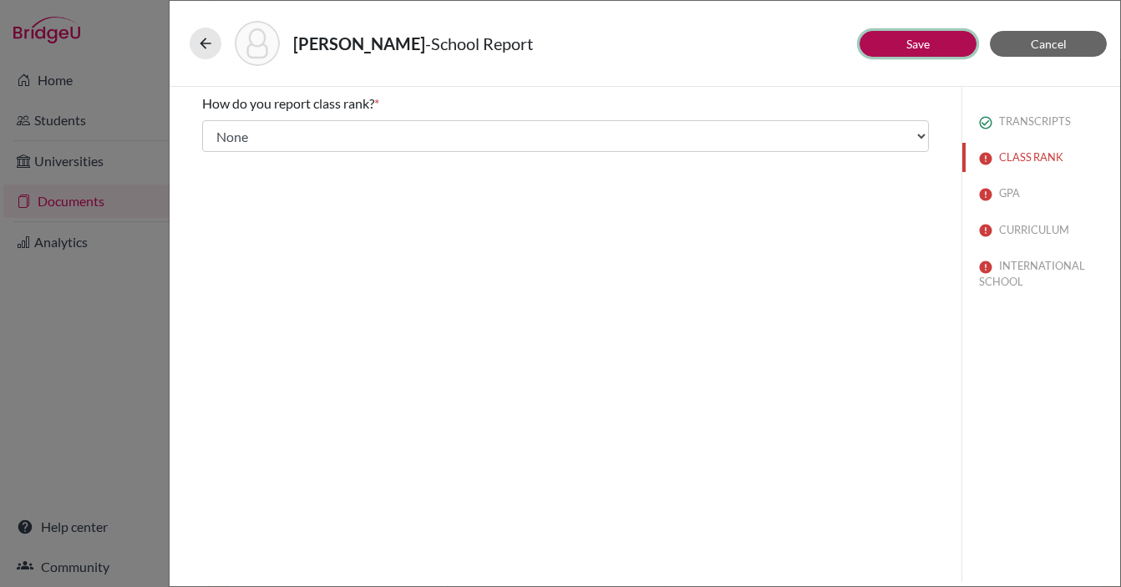
click at [907, 47] on link "Save" at bounding box center [918, 44] width 23 height 14
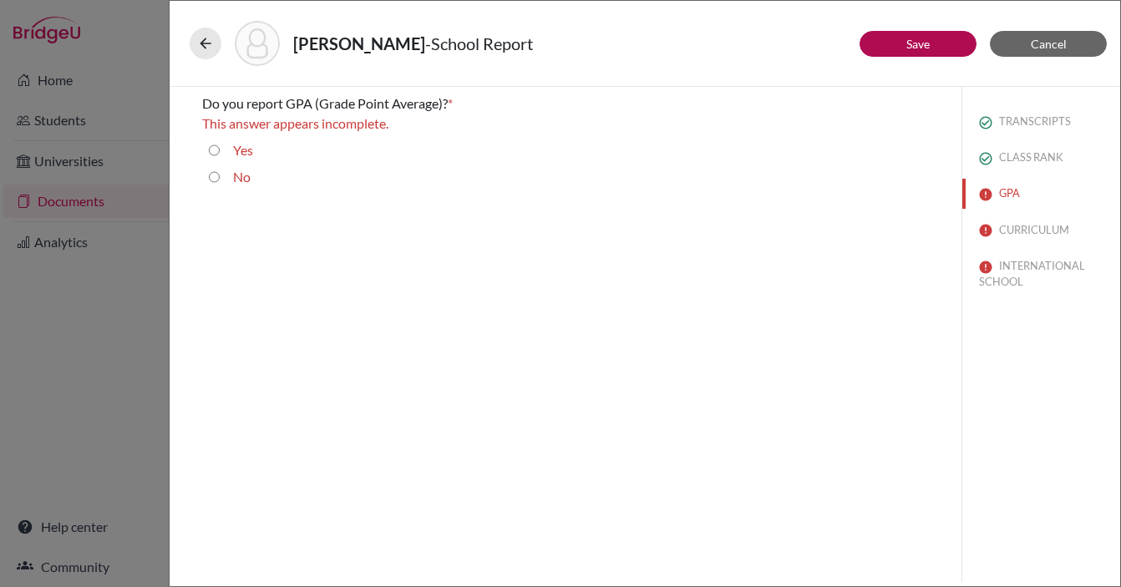
click at [211, 148] on input "Yes" at bounding box center [214, 150] width 11 height 20
radio input "true"
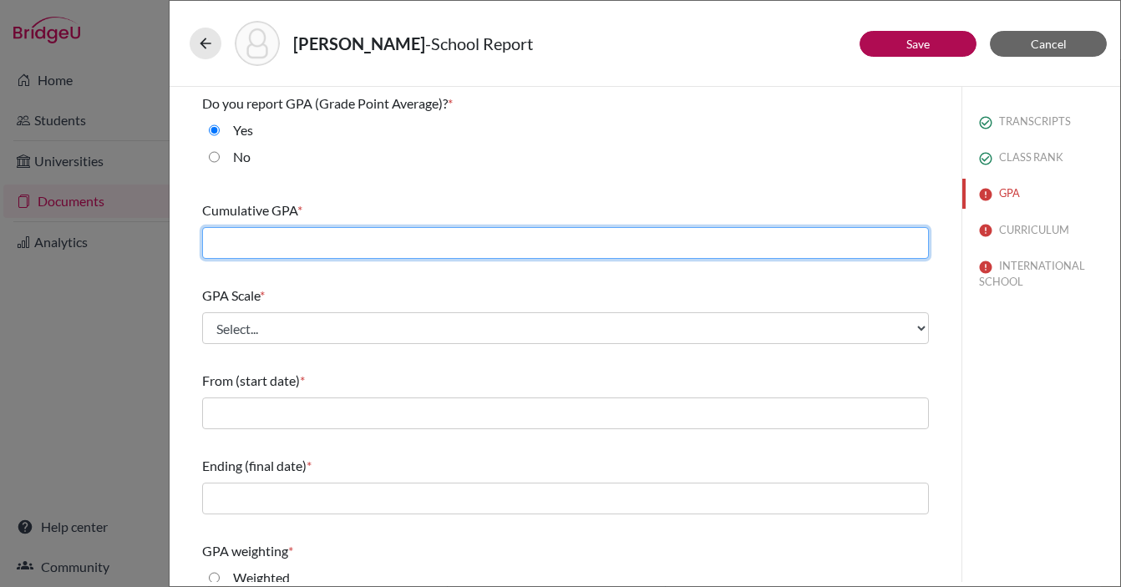
click at [276, 241] on input "text" at bounding box center [565, 243] width 727 height 32
type input "4.0"
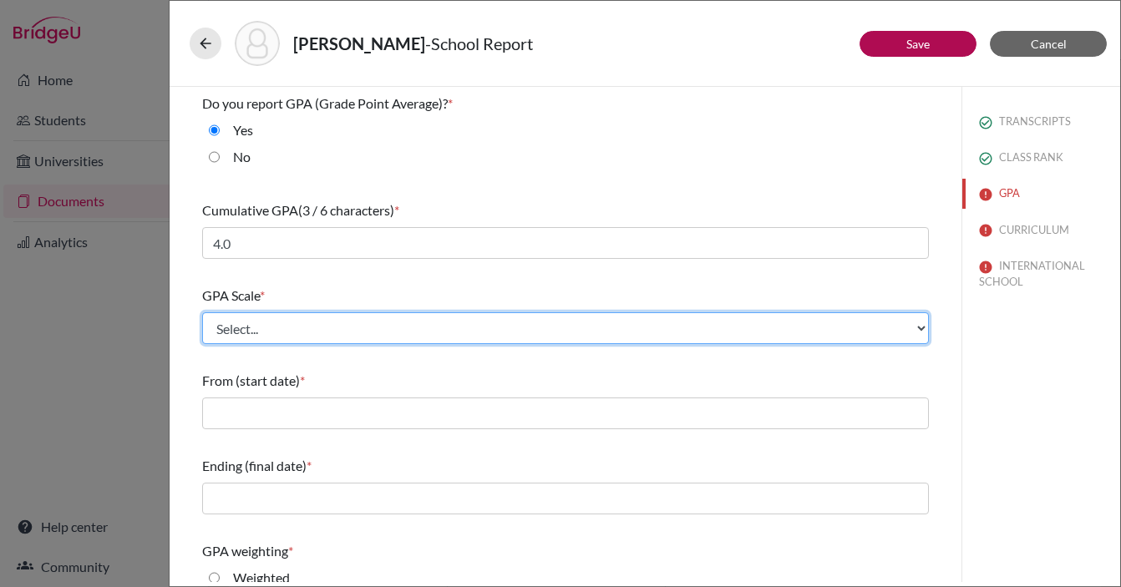
click at [253, 331] on select "Select... 4 5 6 7 8 9 10 11 12 13 14 15 16 17 18 19 20 100" at bounding box center [565, 329] width 727 height 32
select select "4"
click at [202, 313] on select "Select... 4 5 6 7 8 9 10 11 12 13 14 15 16 17 18 19 20 100" at bounding box center [565, 329] width 727 height 32
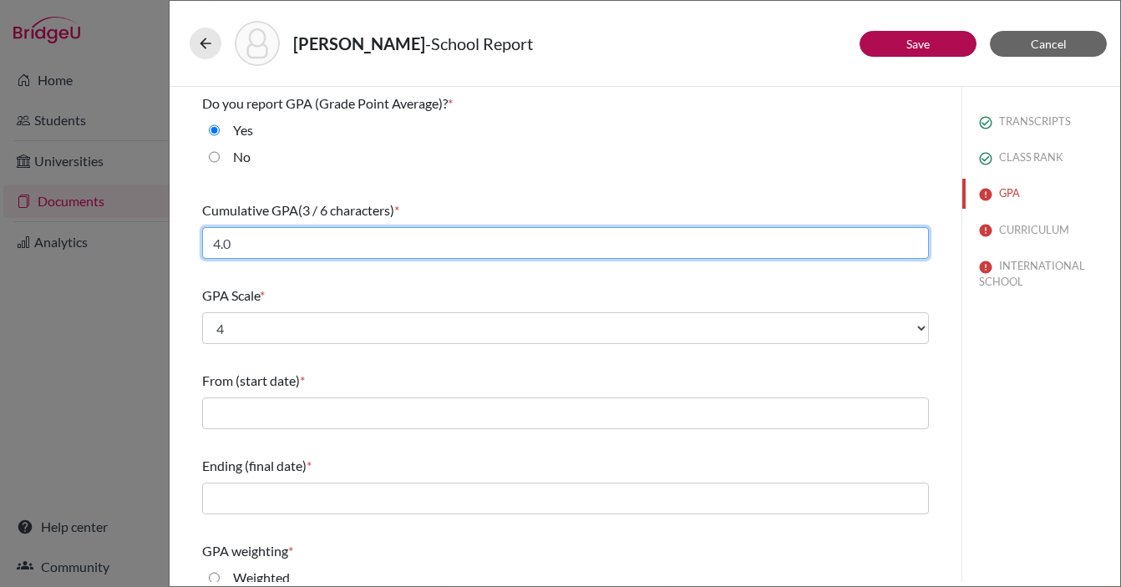
click at [264, 241] on input "4.0" at bounding box center [565, 243] width 727 height 32
type input "4"
click at [255, 240] on input "text" at bounding box center [565, 243] width 727 height 32
type input "3.83"
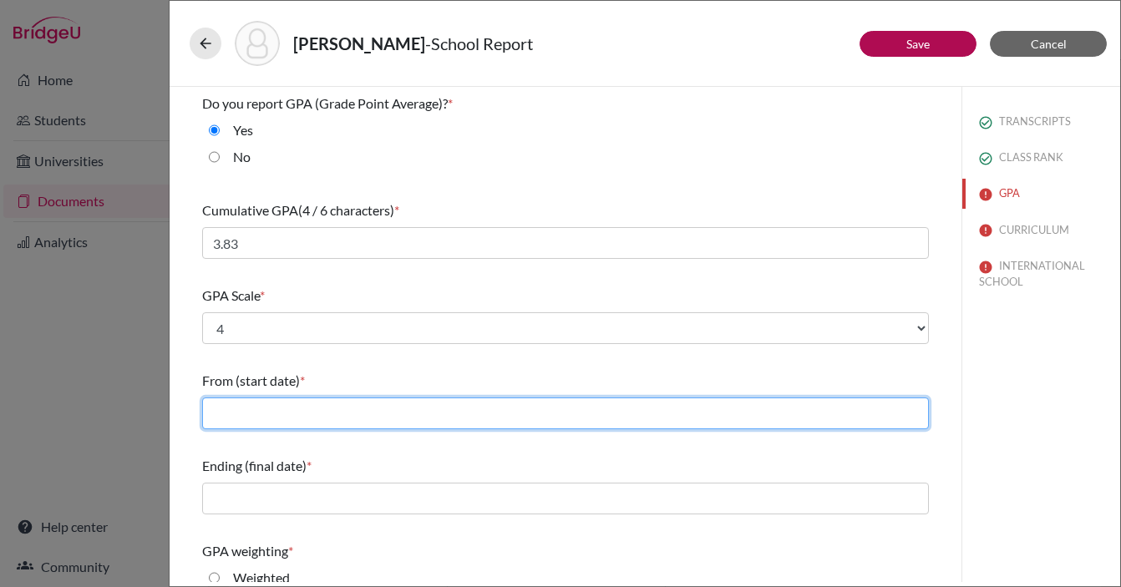
click at [275, 421] on input "text" at bounding box center [565, 414] width 727 height 32
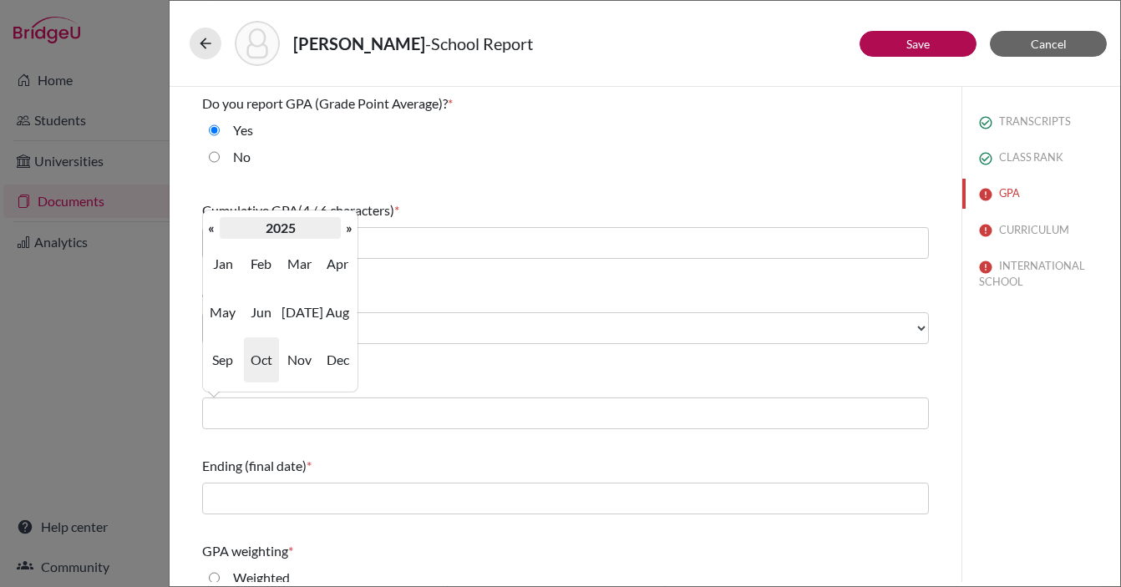
click at [282, 225] on th "2025" at bounding box center [280, 228] width 121 height 22
click at [342, 254] on span "2022" at bounding box center [337, 263] width 35 height 45
click at [223, 358] on span "Sep" at bounding box center [223, 360] width 35 height 45
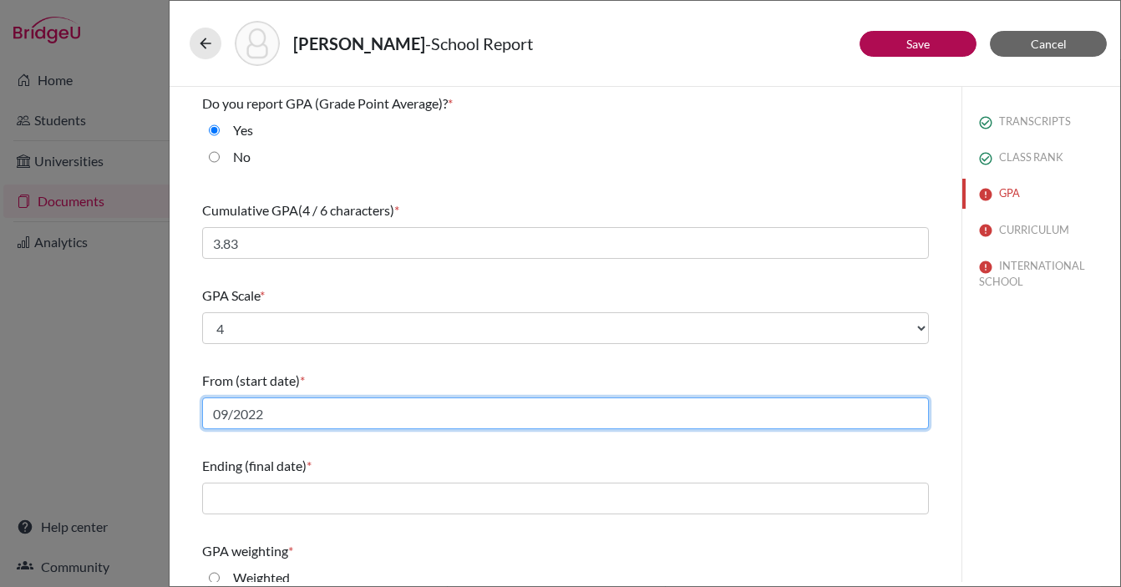
click at [240, 409] on input "09/2022" at bounding box center [565, 414] width 727 height 32
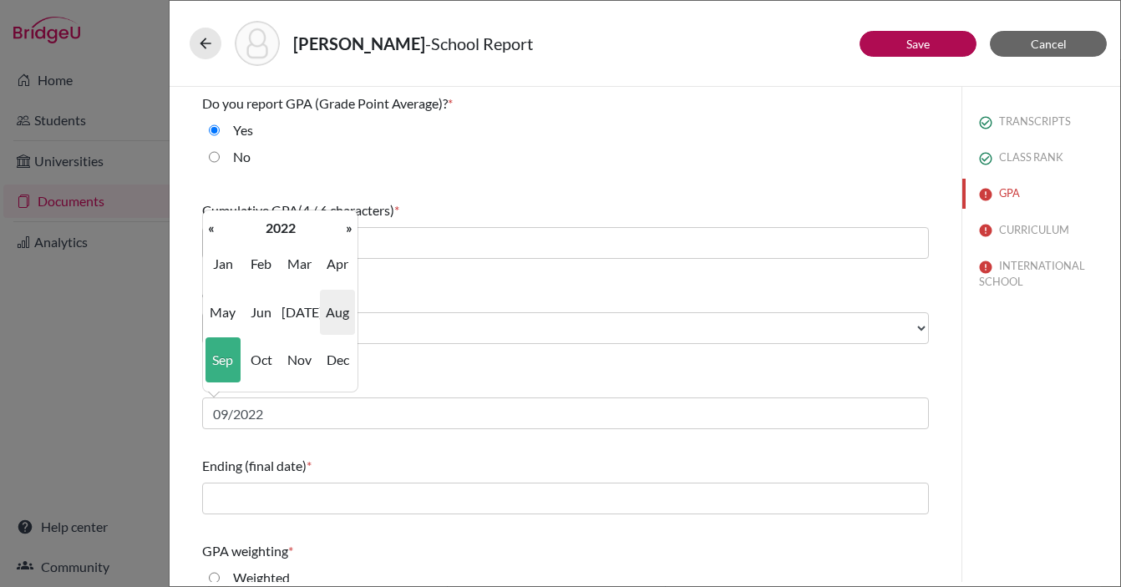
click at [338, 321] on span "Aug" at bounding box center [337, 312] width 35 height 45
type input "08/2022"
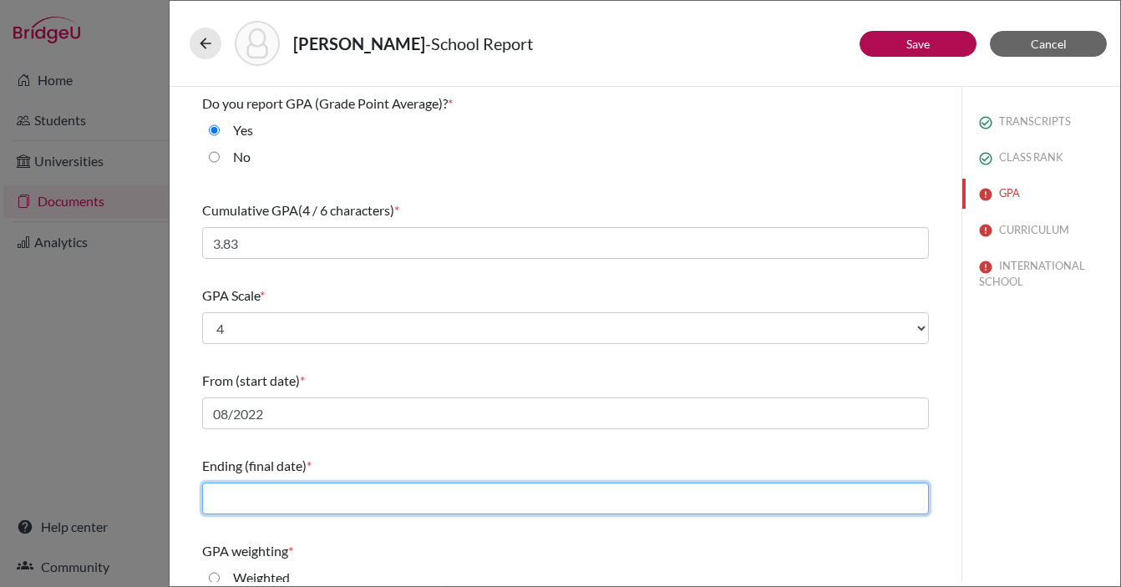
click at [285, 492] on input "text" at bounding box center [565, 499] width 727 height 32
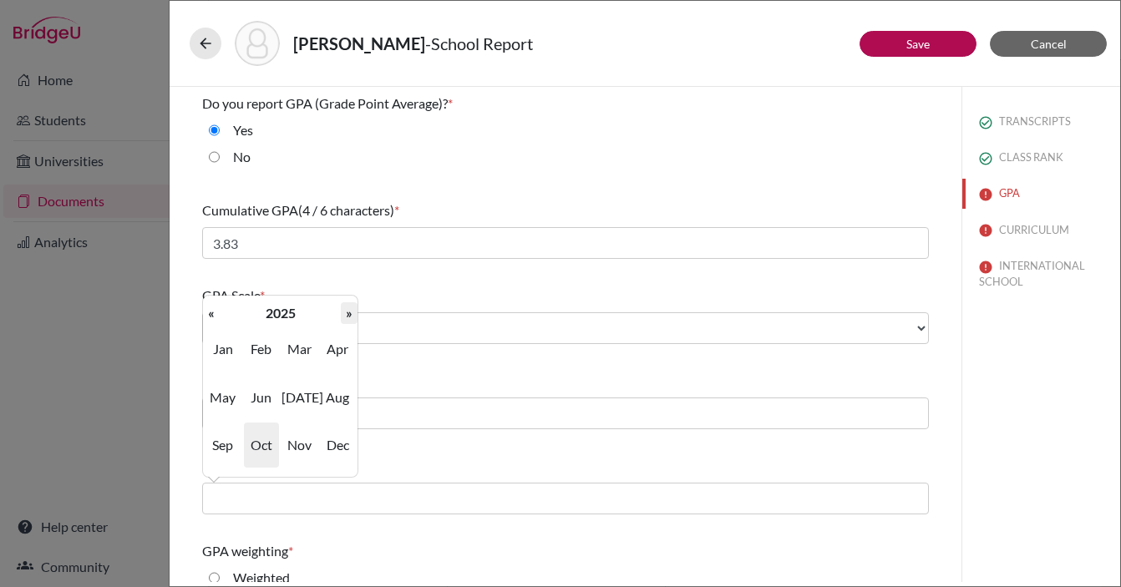
click at [346, 308] on th "»" at bounding box center [349, 313] width 17 height 22
click at [259, 400] on span "Jun" at bounding box center [261, 397] width 35 height 45
type input "06/2026"
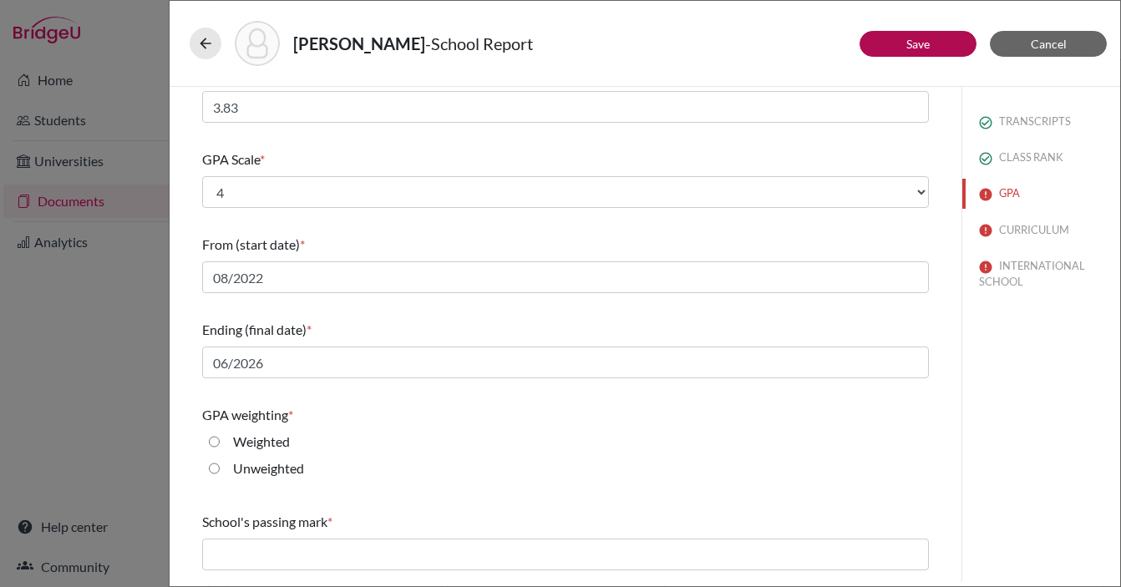
scroll to position [216, 0]
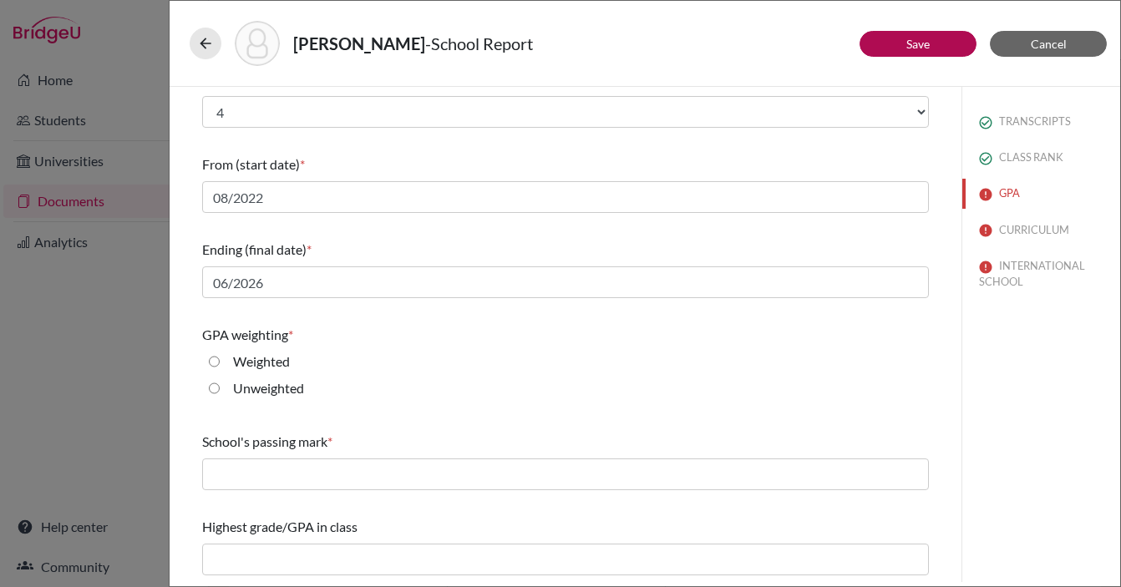
click at [214, 388] on input "Unweighted" at bounding box center [214, 389] width 11 height 20
radio input "true"
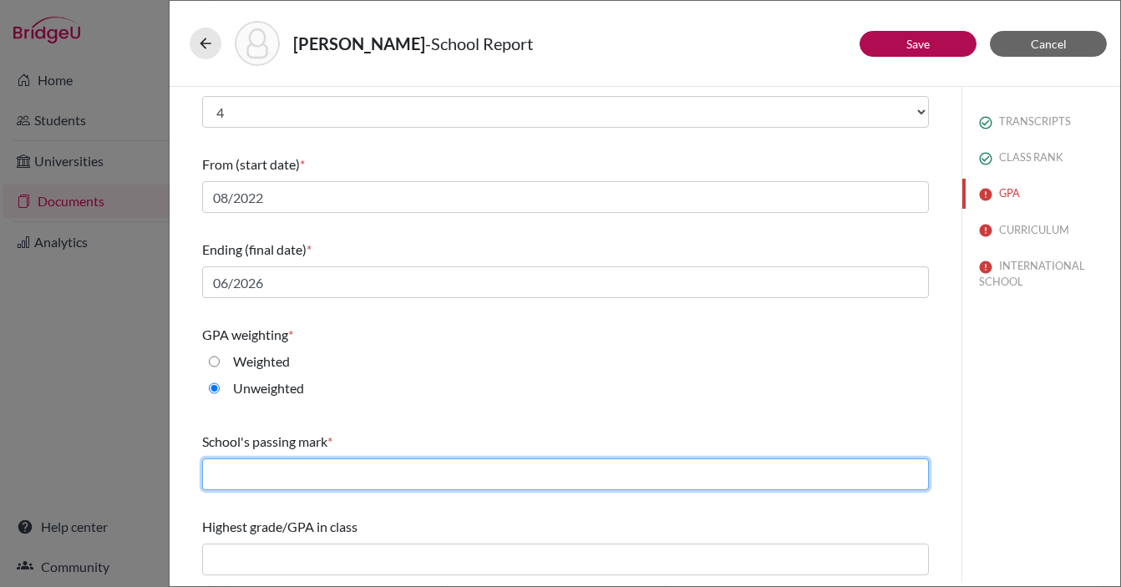
click at [249, 477] on input "text" at bounding box center [565, 475] width 727 height 32
type input "60"
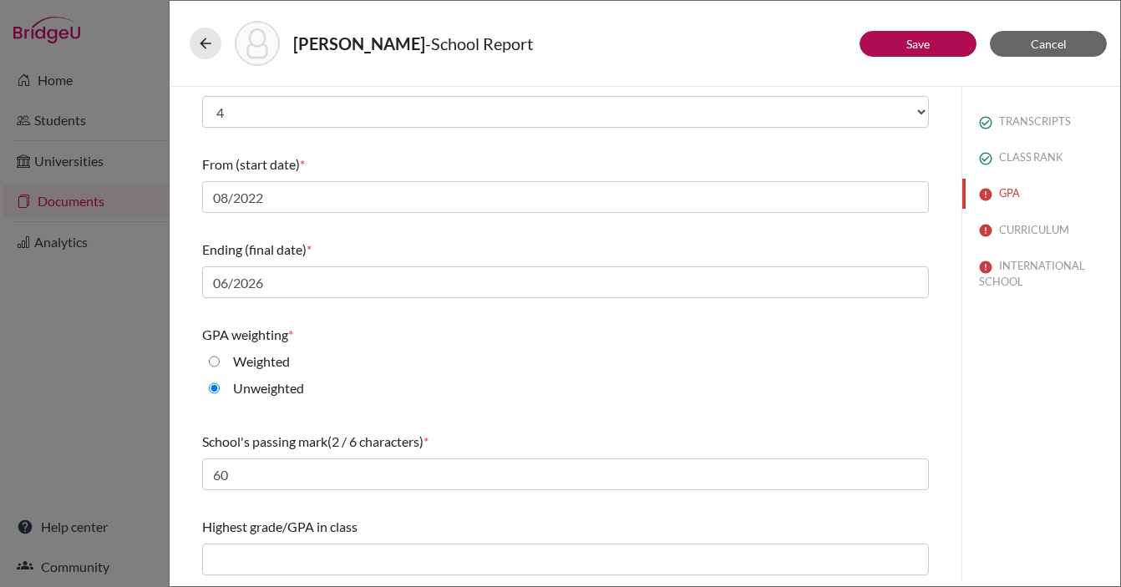
click at [547, 374] on div "Weighted" at bounding box center [565, 365] width 727 height 27
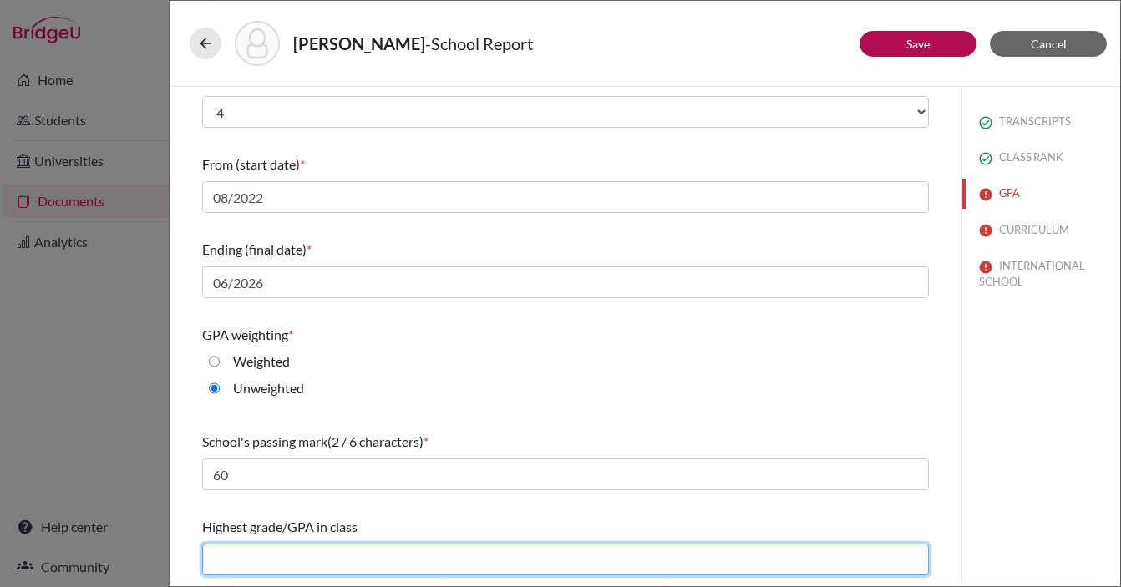
click at [243, 561] on input "text" at bounding box center [565, 560] width 727 height 32
type input "4.0"
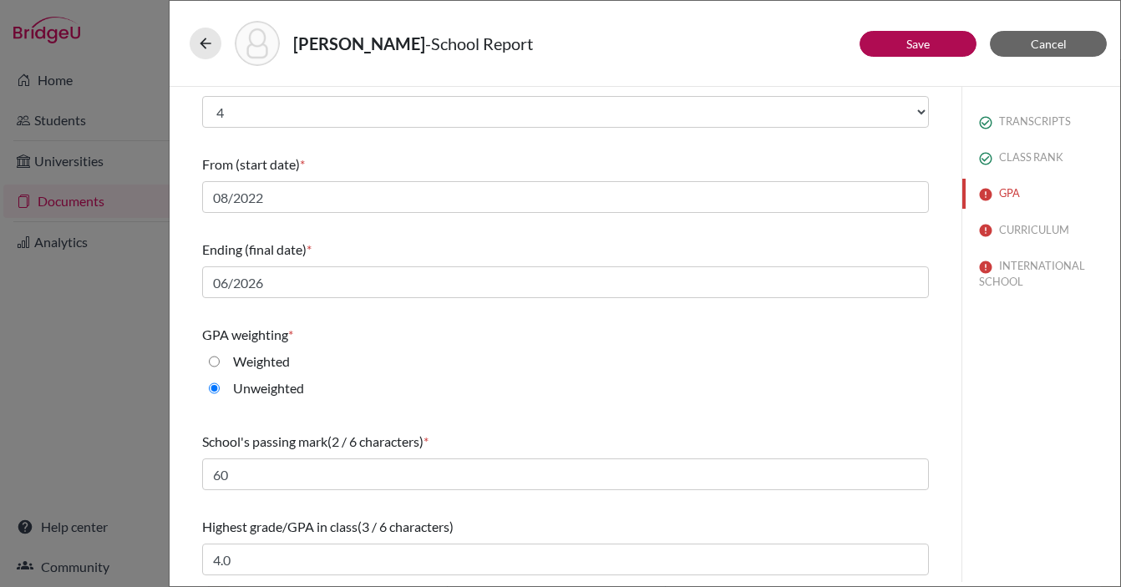
click at [920, 43] on link "Save" at bounding box center [918, 44] width 23 height 14
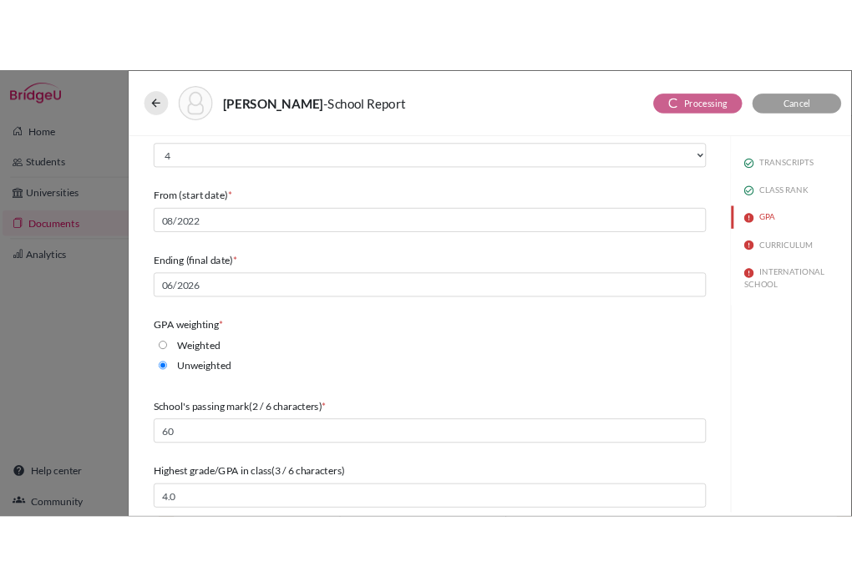
scroll to position [0, 0]
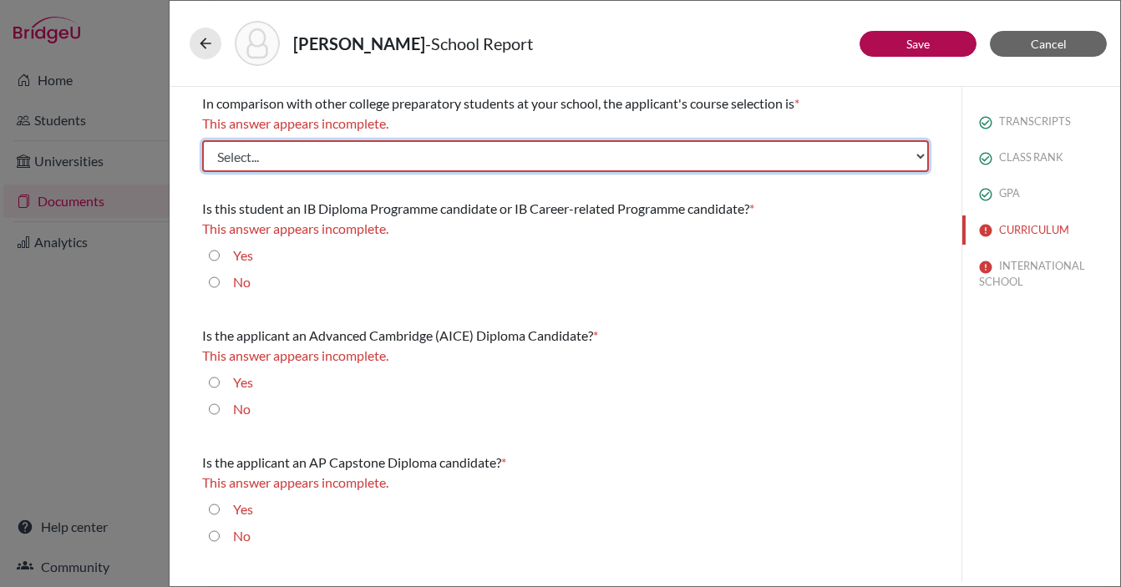
click at [302, 152] on select "Select... Less than demanding Average Demanding Very demanding Most demanding P…" at bounding box center [565, 156] width 727 height 32
click at [343, 160] on select "Select... Less than demanding Average Demanding Very demanding Most demanding P…" at bounding box center [565, 156] width 727 height 32
click at [326, 157] on select "Select... Less than demanding Average Demanding Very demanding Most demanding P…" at bounding box center [565, 156] width 727 height 32
select select "3"
click at [202, 140] on select "Select... Less than demanding Average Demanding Very demanding Most demanding P…" at bounding box center [565, 156] width 727 height 32
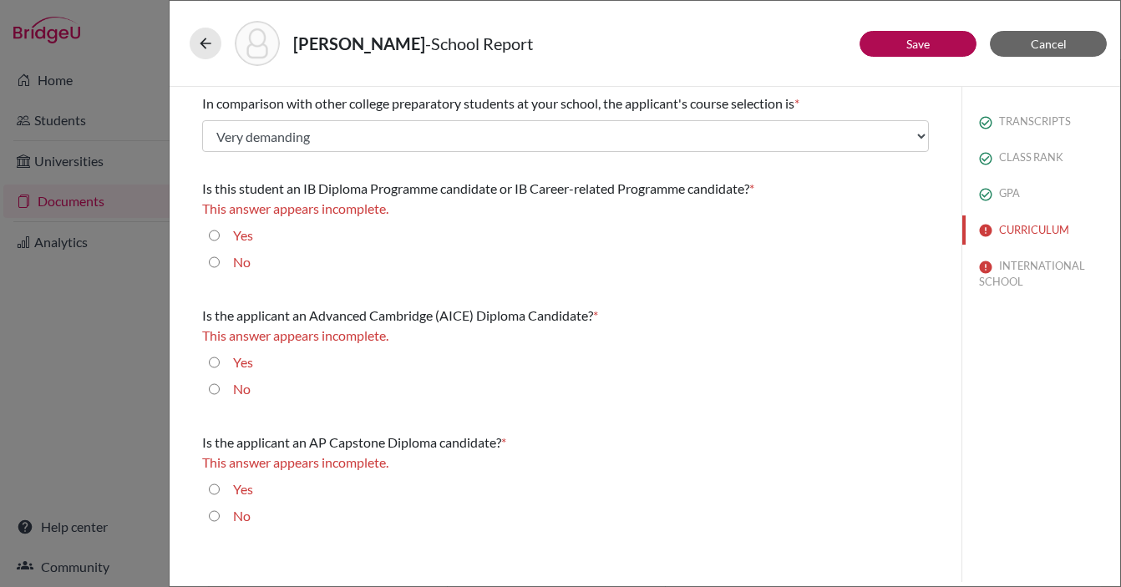
click at [214, 262] on input "No" at bounding box center [214, 262] width 11 height 20
radio input "true"
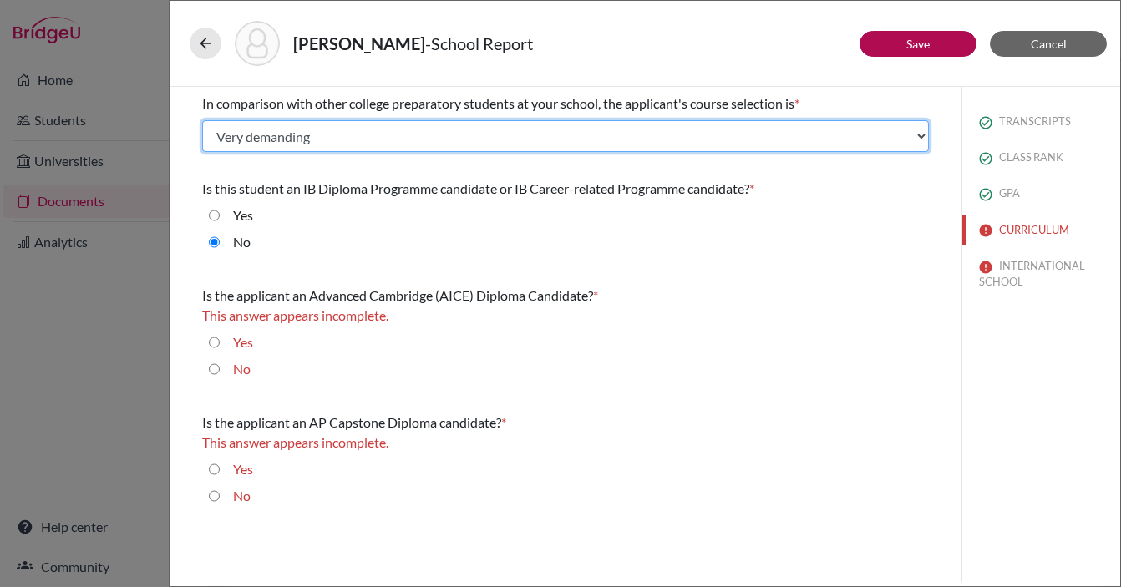
click at [471, 131] on select "Select... Less than demanding Average Demanding Very demanding Most demanding P…" at bounding box center [565, 136] width 727 height 32
select select "2"
click at [202, 120] on select "Select... Less than demanding Average Demanding Very demanding Most demanding P…" at bounding box center [565, 136] width 727 height 32
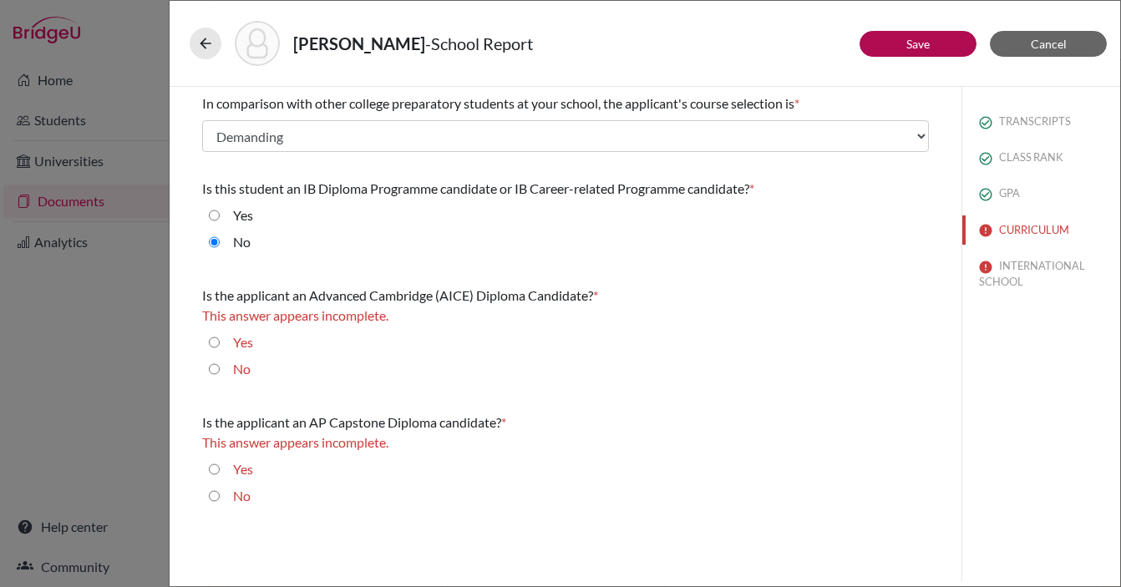
click at [466, 236] on div "No" at bounding box center [565, 245] width 727 height 27
click at [220, 368] on div "No" at bounding box center [235, 372] width 31 height 27
click at [221, 375] on div "No" at bounding box center [235, 372] width 31 height 27
click at [216, 372] on input "No" at bounding box center [214, 369] width 11 height 20
radio input "true"
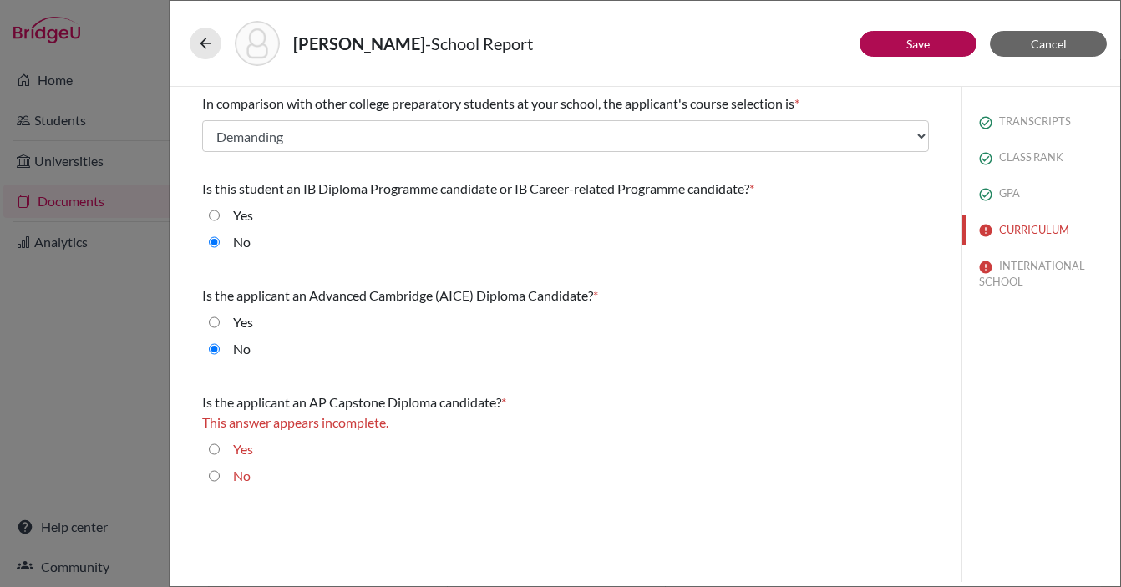
click at [220, 474] on div "No" at bounding box center [235, 479] width 31 height 27
click at [216, 476] on input "No" at bounding box center [214, 476] width 11 height 20
radio input "true"
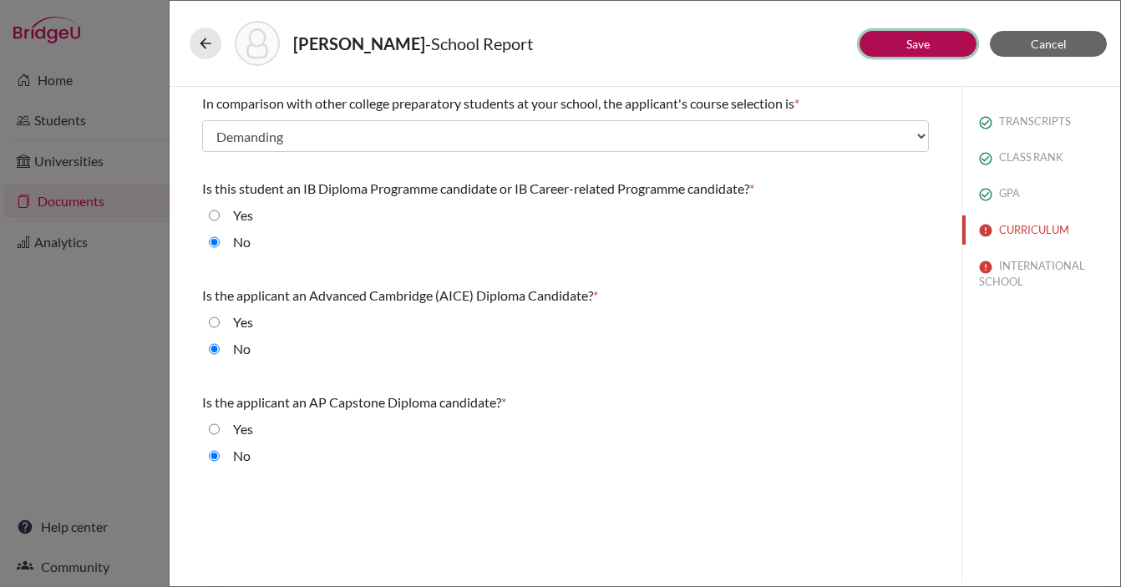
click at [924, 46] on link "Save" at bounding box center [918, 44] width 23 height 14
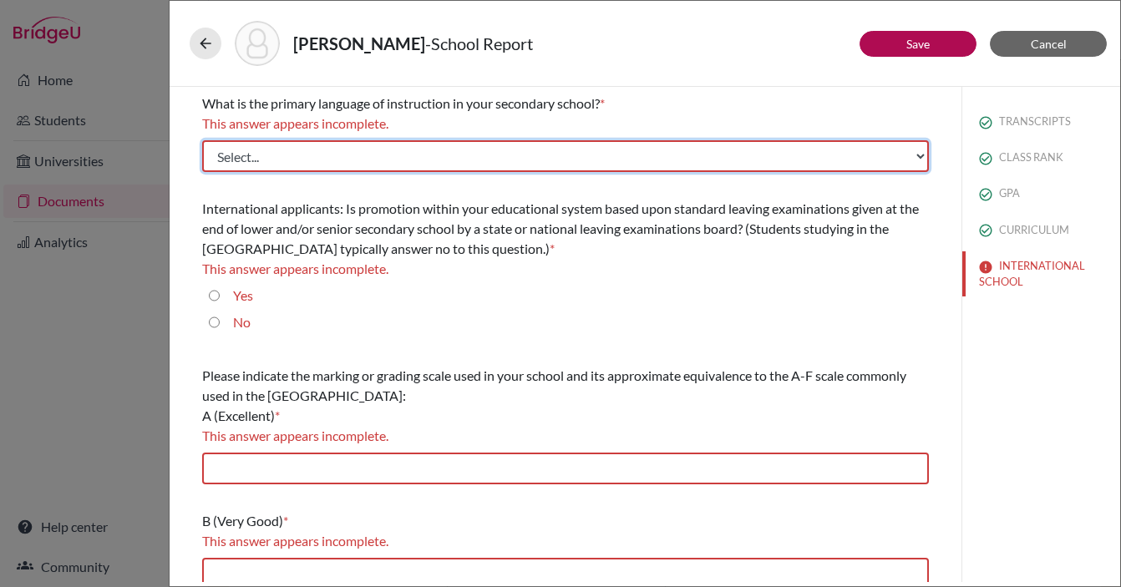
click at [267, 155] on select "Select... Albanian Arabic Armenian Assamese Azerbaijani Belarusian Bengali Bulg…" at bounding box center [565, 156] width 727 height 32
select select "14"
click at [202, 140] on select "Select... Albanian Arabic Armenian Assamese Azerbaijani Belarusian Bengali Bulg…" at bounding box center [565, 156] width 727 height 32
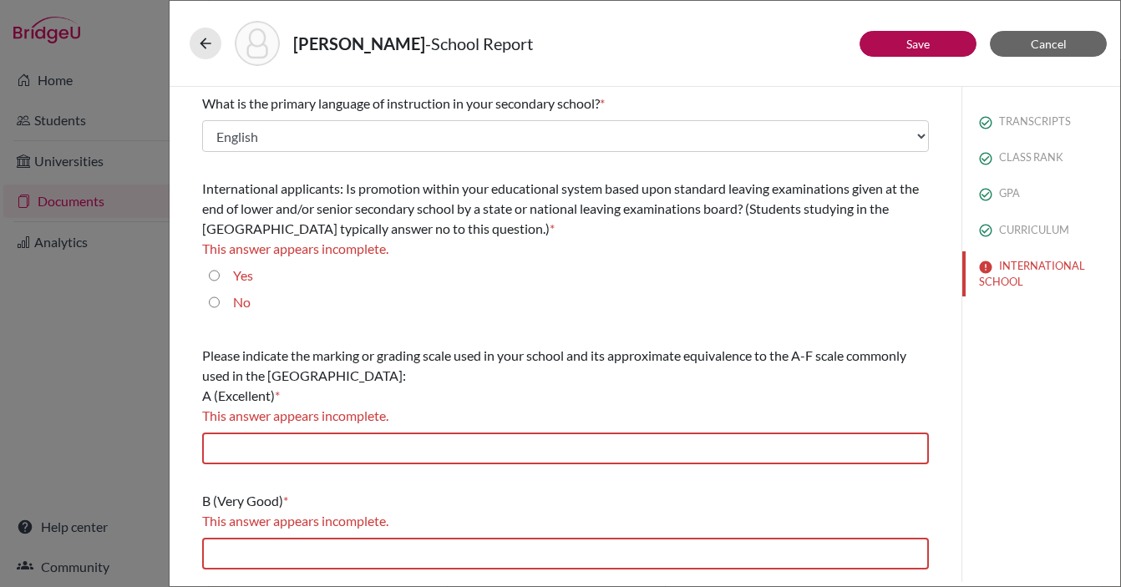
drag, startPoint x: 620, startPoint y: 101, endPoint x: 197, endPoint y: 104, distance: 422.8
click at [197, 104] on div "What is the primary language of instruction in your secondary school? * Select.…" at bounding box center [565, 490] width 767 height 806
copy div "What is the primary language of instruction in your secondary school? *"
drag, startPoint x: 429, startPoint y: 225, endPoint x: 201, endPoint y: 186, distance: 230.7
click at [202, 186] on div "International applicants: Is promotion within your educational system based upo…" at bounding box center [565, 209] width 727 height 60
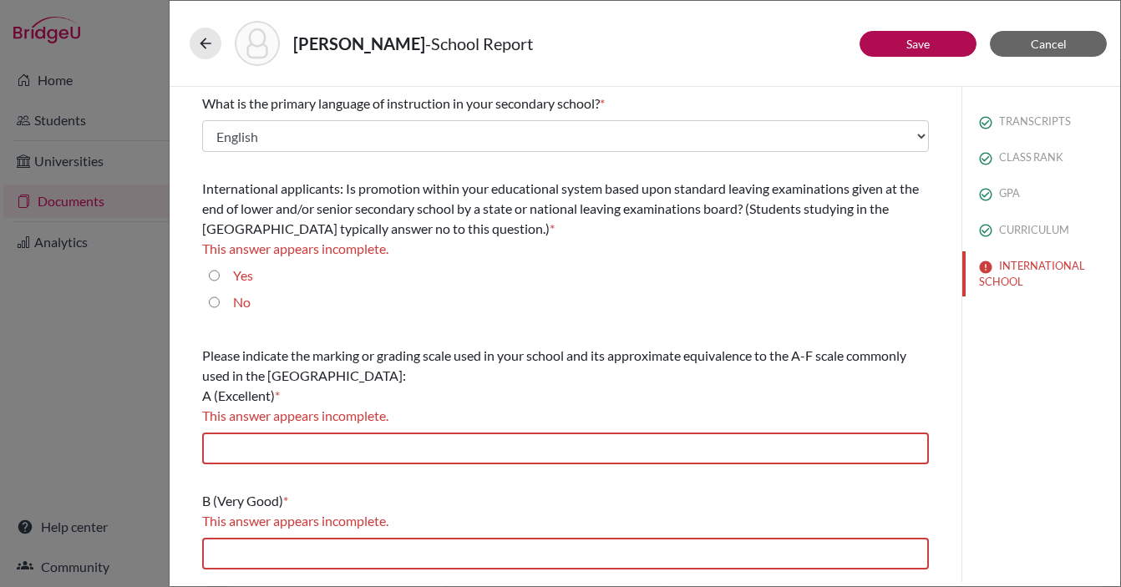
copy div "International applicants: Is promotion within your educational system based upo…"
click at [214, 306] on input "No" at bounding box center [214, 302] width 11 height 20
radio input "true"
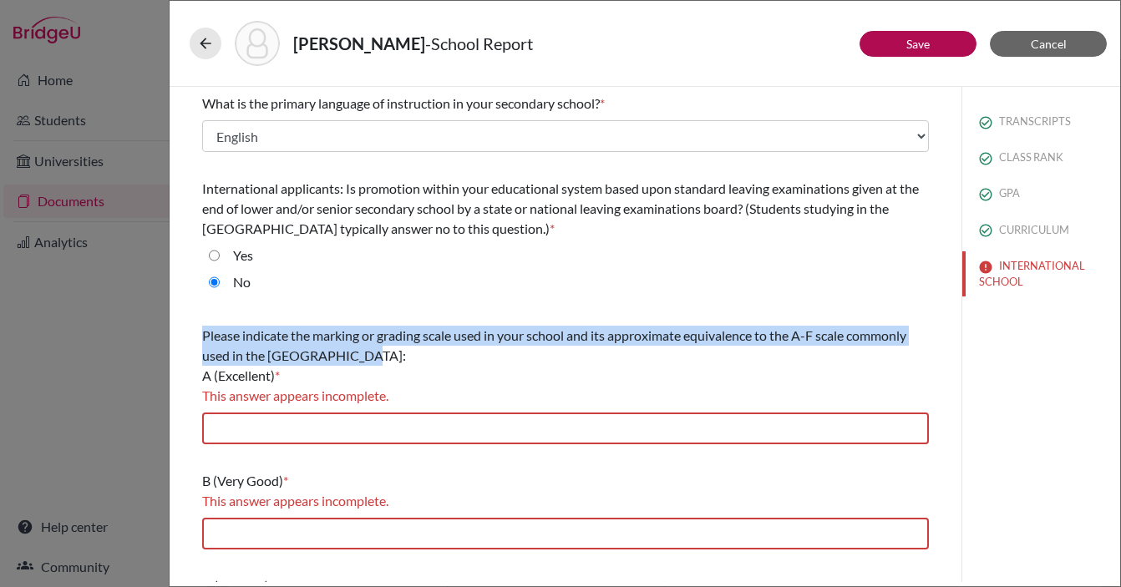
drag, startPoint x: 359, startPoint y: 358, endPoint x: 199, endPoint y: 339, distance: 161.6
click at [199, 339] on div "What is the primary language of instruction in your secondary school? * Select.…" at bounding box center [565, 479] width 767 height 785
copy span "Please indicate the marking or grading scale used in your school and its approx…"
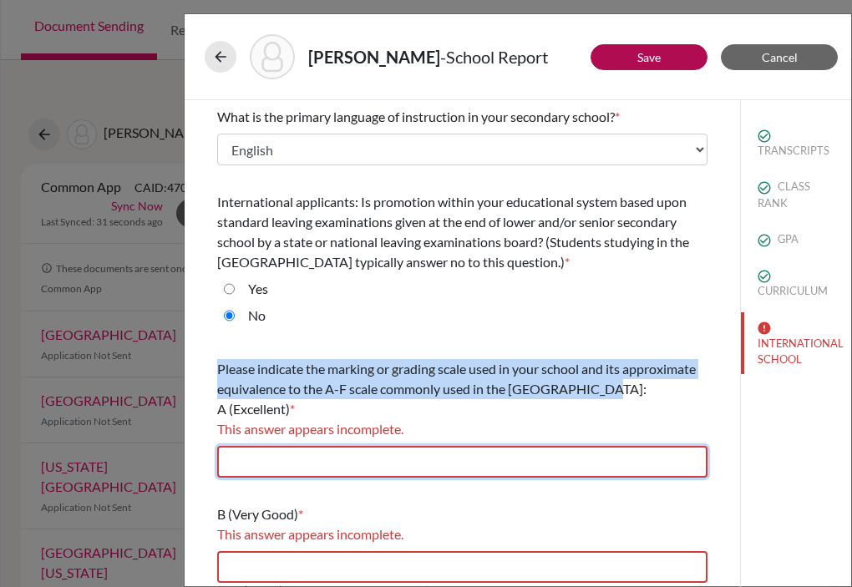
click at [301, 462] on input "text" at bounding box center [462, 462] width 491 height 32
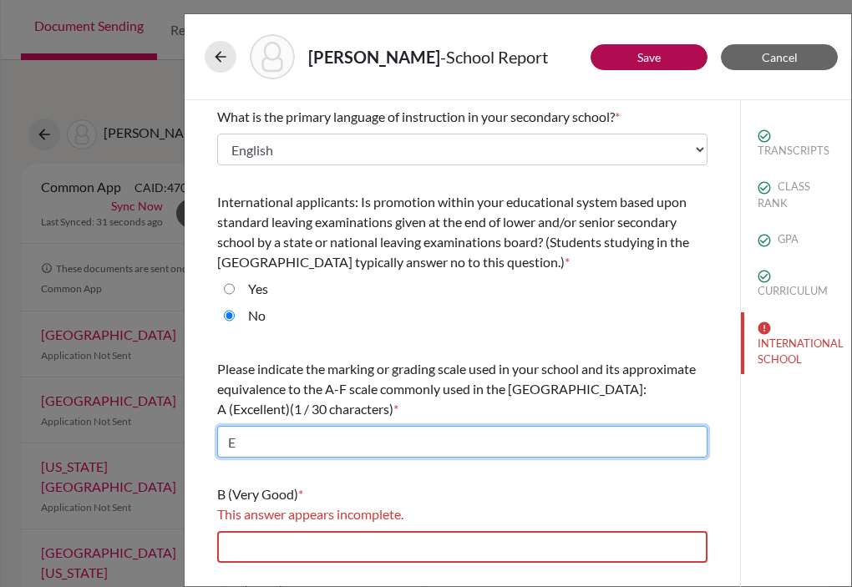
type input "E, P+"
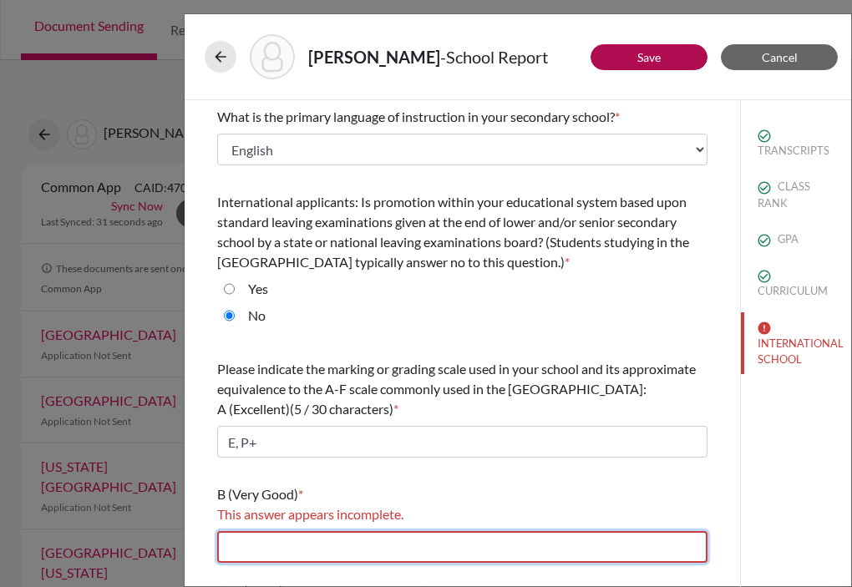
click at [294, 541] on input "text" at bounding box center [462, 547] width 491 height 32
type input "P, G+"
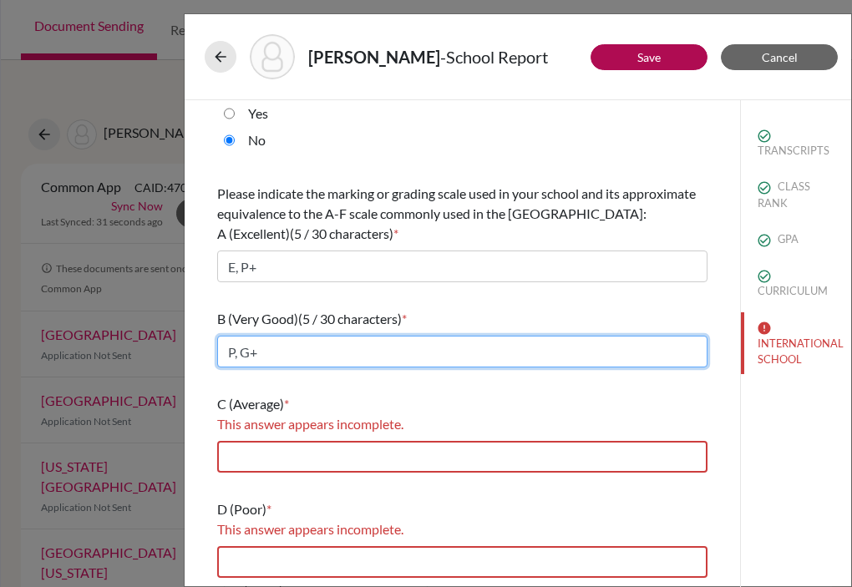
scroll to position [202, 0]
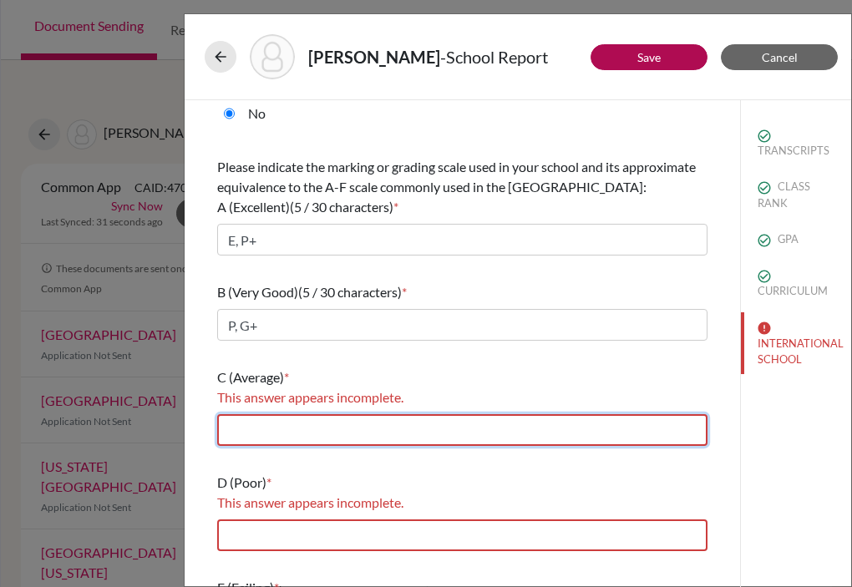
click at [309, 423] on input "text" at bounding box center [462, 430] width 491 height 32
type input "G, BN+"
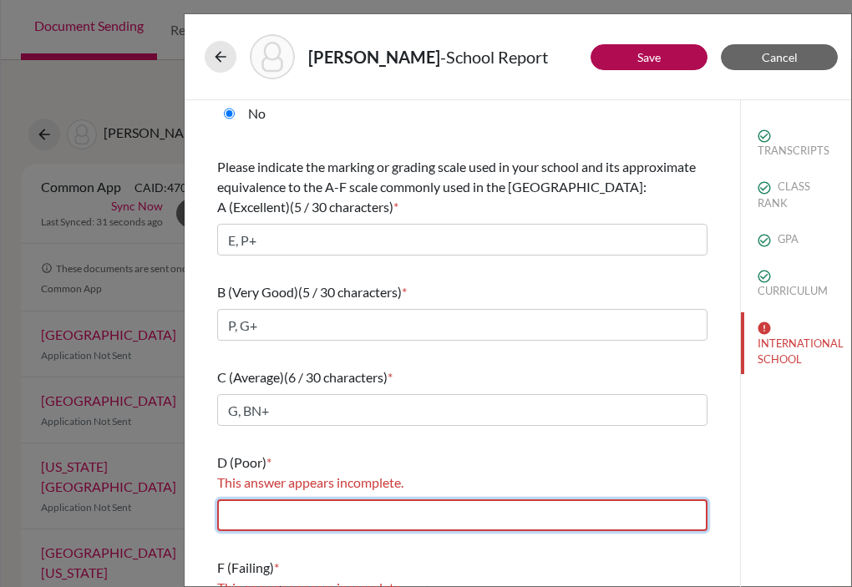
click at [309, 517] on input "text" at bounding box center [462, 516] width 491 height 32
type input "BN"
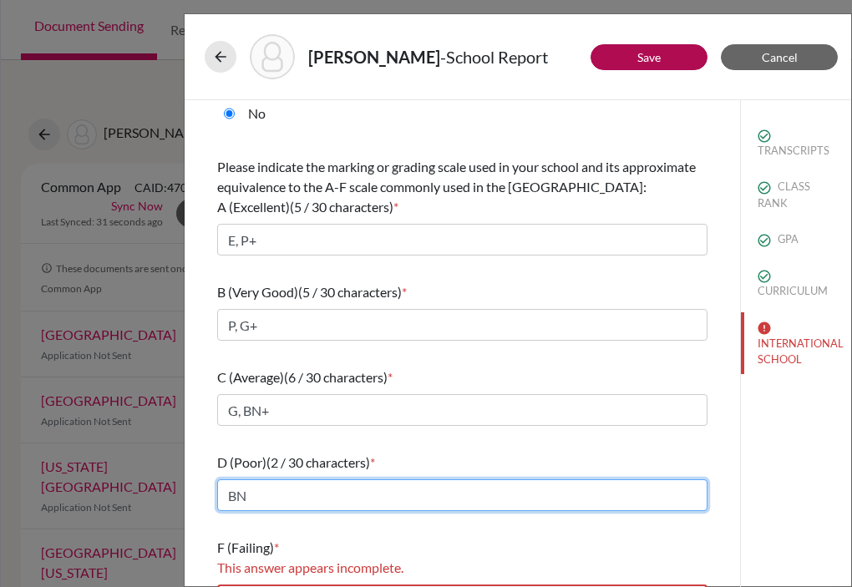
scroll to position [230, 0]
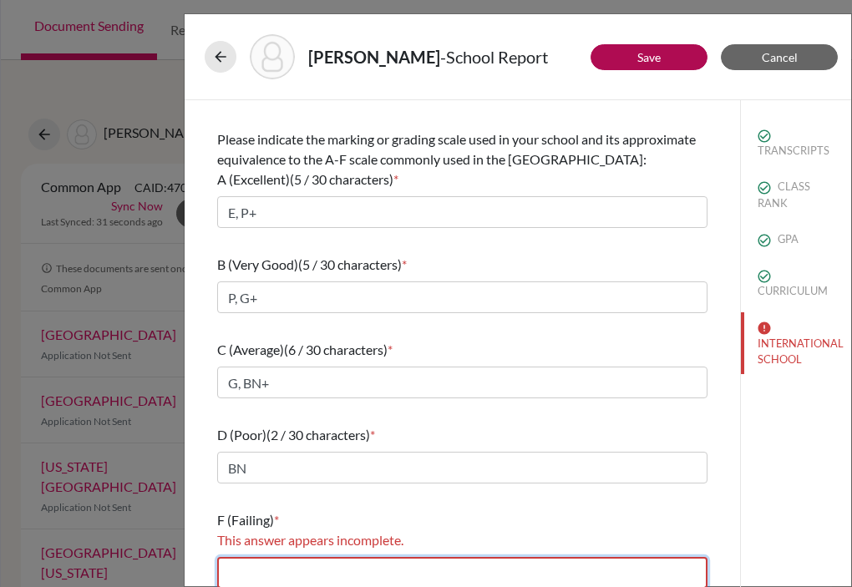
click at [283, 568] on input "text" at bounding box center [462, 573] width 491 height 32
type input "Y"
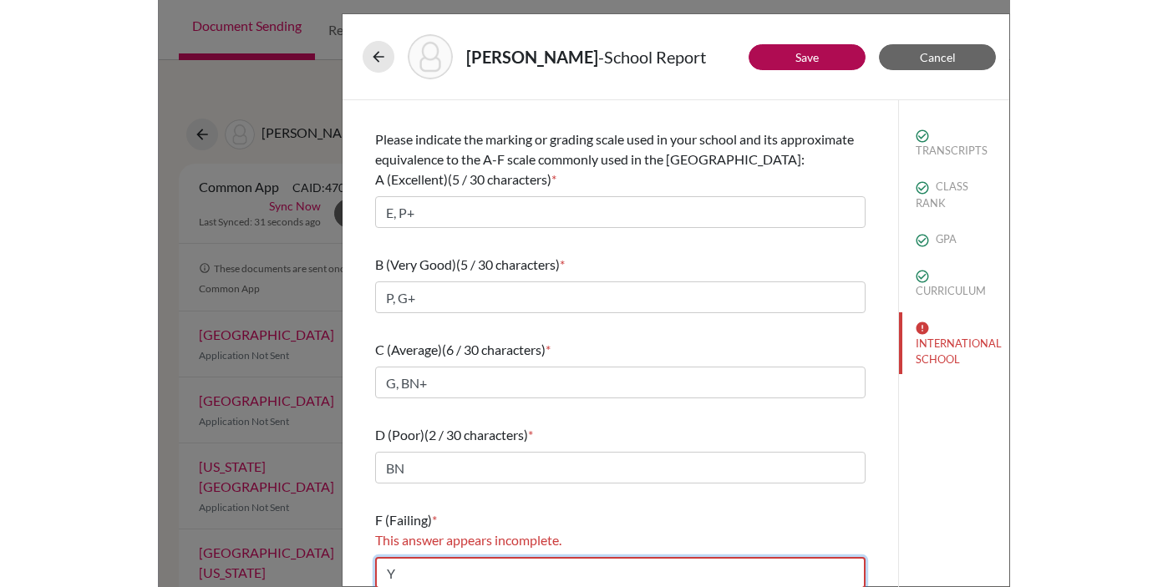
scroll to position [210, 0]
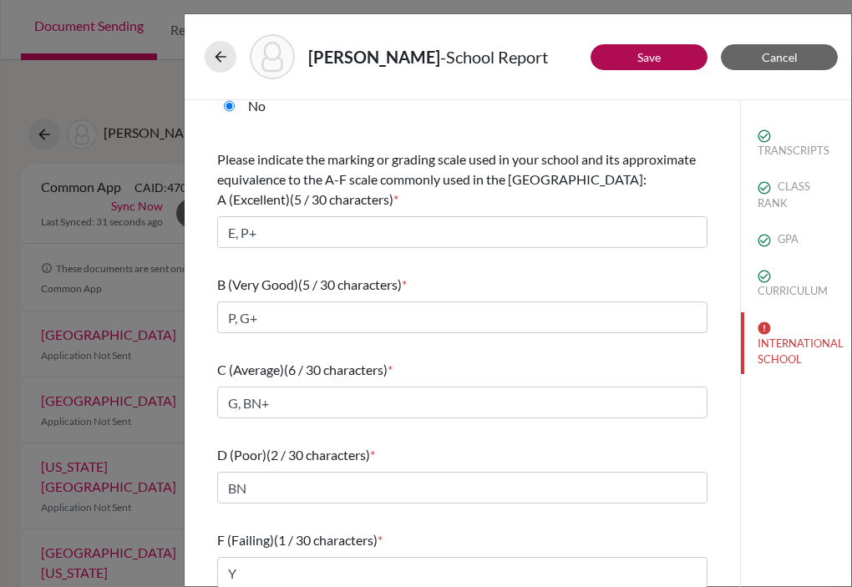
click at [497, 446] on div "D (Poor) (2 / 30 characters) *" at bounding box center [462, 455] width 491 height 20
click at [657, 57] on link "Save" at bounding box center [649, 57] width 23 height 14
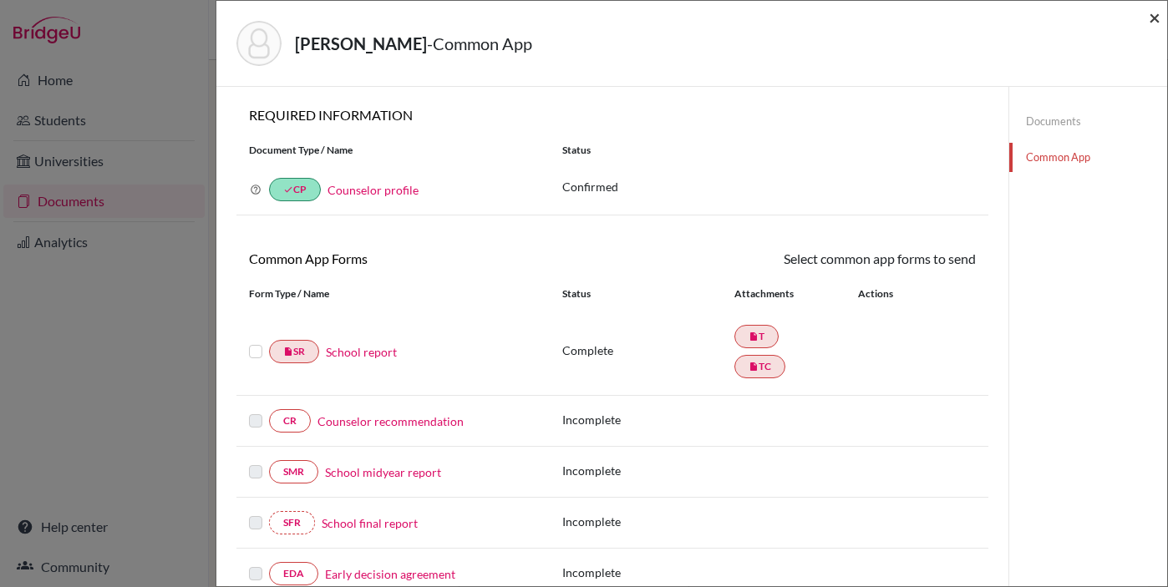
click at [1121, 18] on span "×" at bounding box center [1155, 17] width 12 height 24
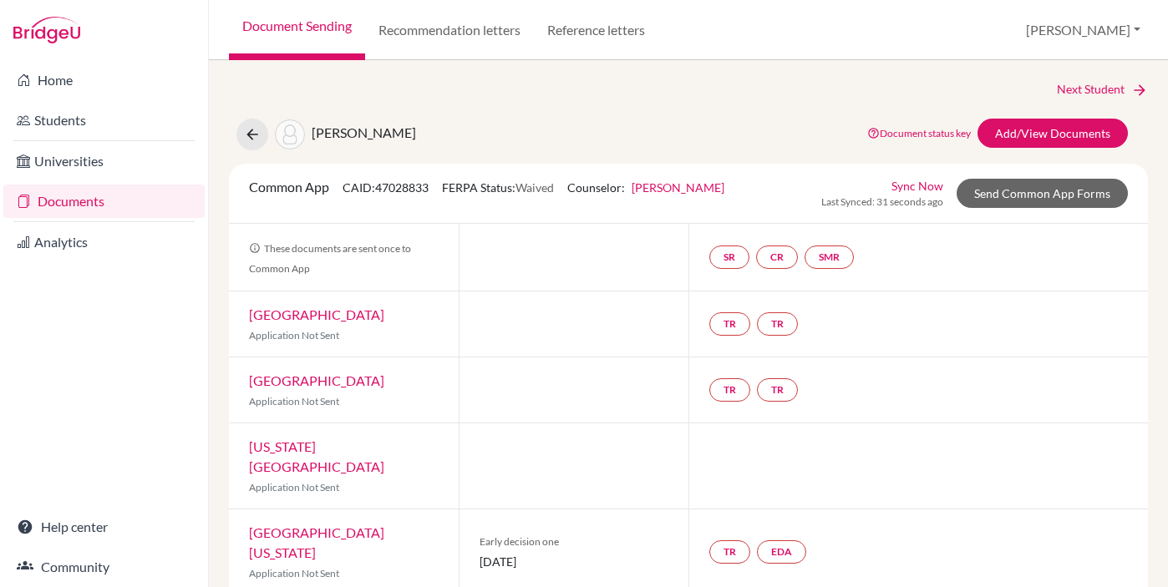
click at [67, 193] on link "Documents" at bounding box center [103, 201] width 201 height 33
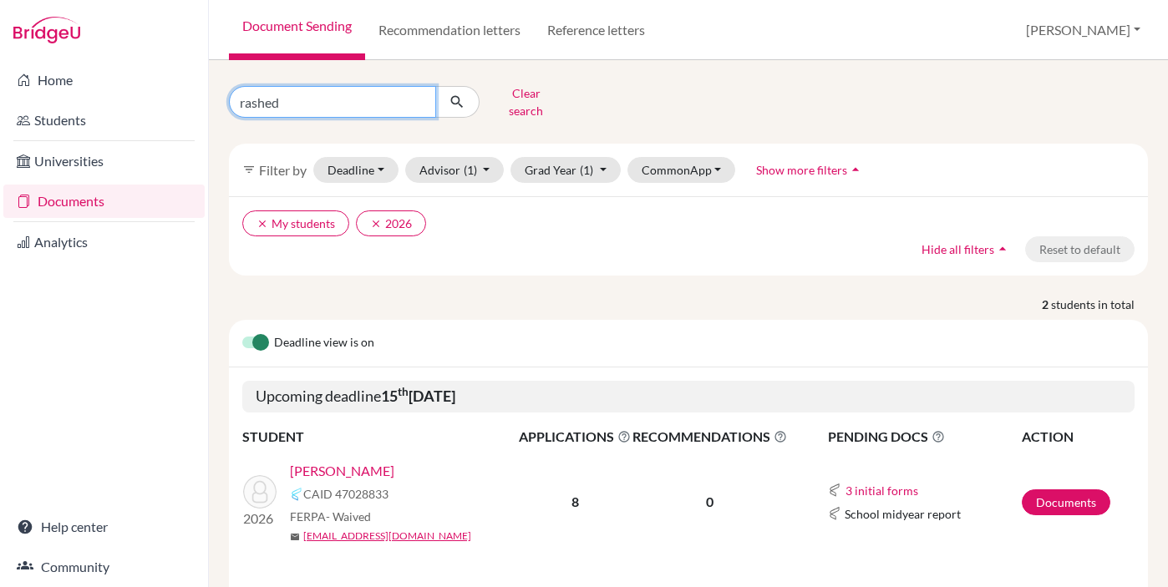
click at [262, 92] on input "rashed" at bounding box center [332, 102] width 207 height 32
type input "thani"
click button "submit" at bounding box center [457, 102] width 44 height 32
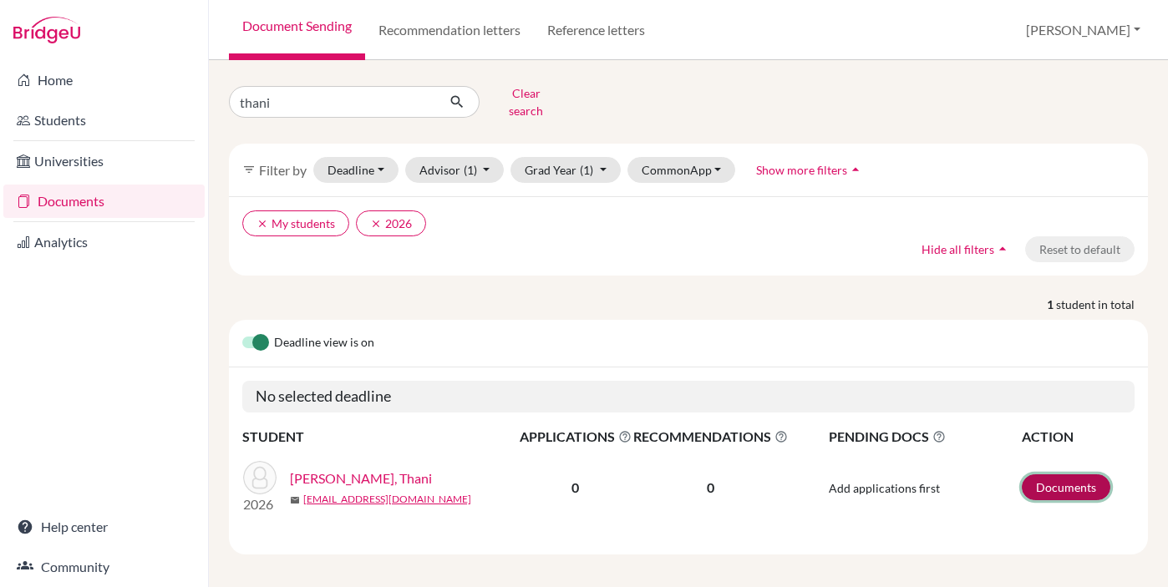
click at [1065, 477] on link "Documents" at bounding box center [1066, 488] width 89 height 26
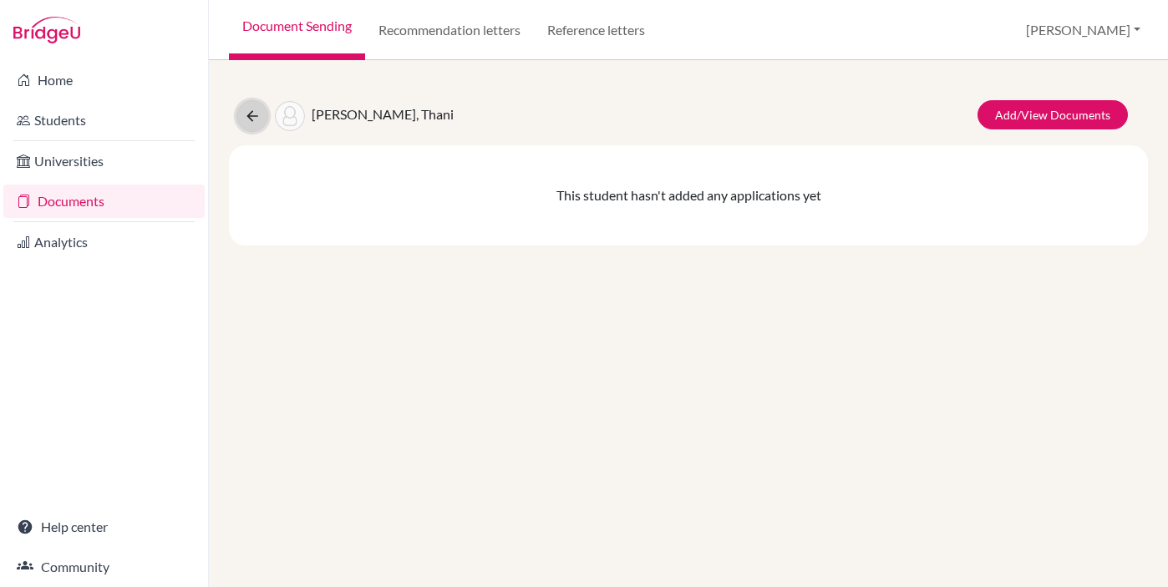
click at [248, 116] on icon at bounding box center [252, 116] width 17 height 17
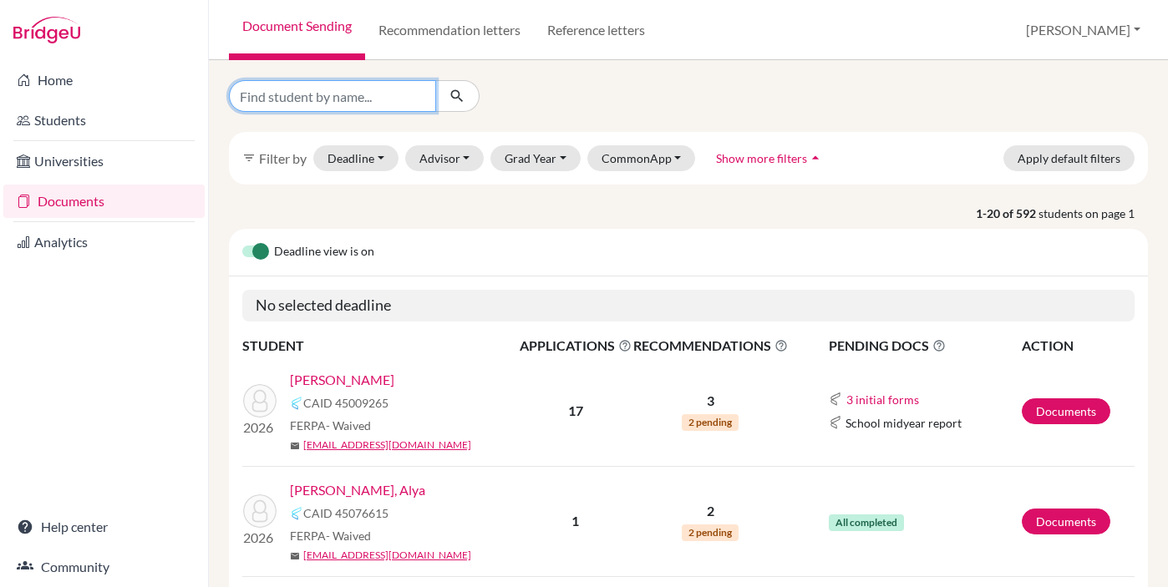
click at [295, 97] on input "Find student by name..." at bounding box center [332, 96] width 207 height 32
type input "thani"
click button "submit" at bounding box center [457, 96] width 44 height 32
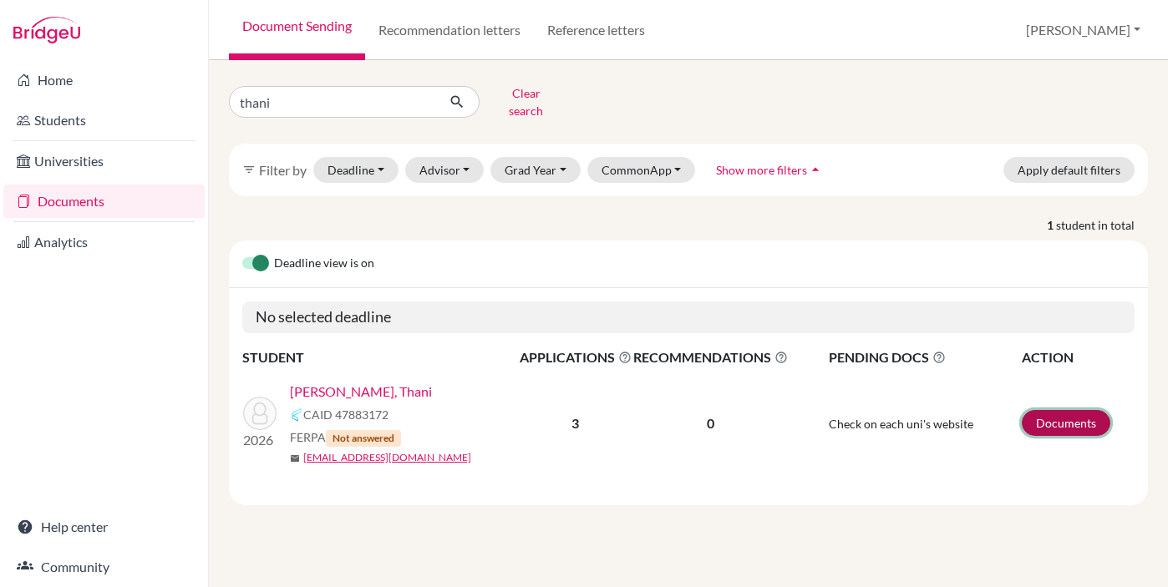
click at [1069, 412] on link "Documents" at bounding box center [1066, 423] width 89 height 26
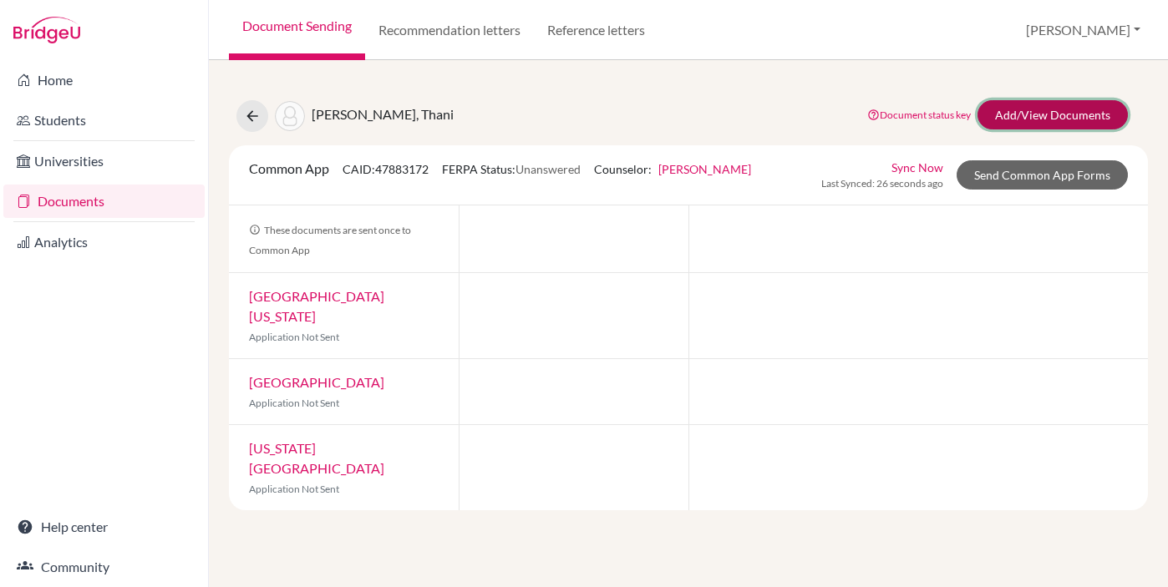
click at [1055, 114] on link "Add/View Documents" at bounding box center [1053, 114] width 150 height 29
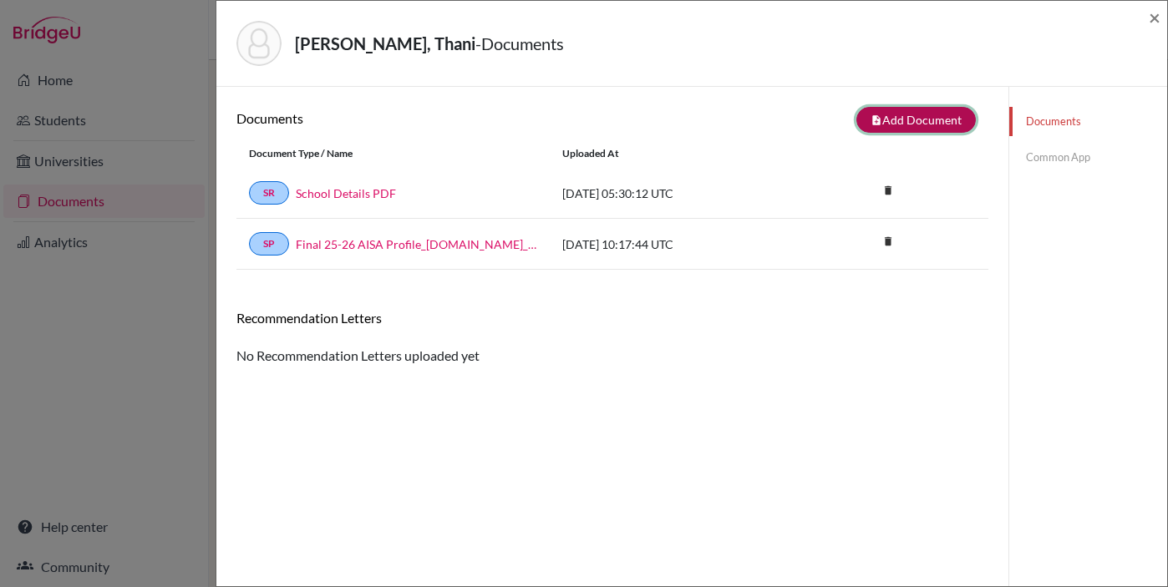
click at [949, 110] on button "note_add Add Document" at bounding box center [916, 120] width 119 height 26
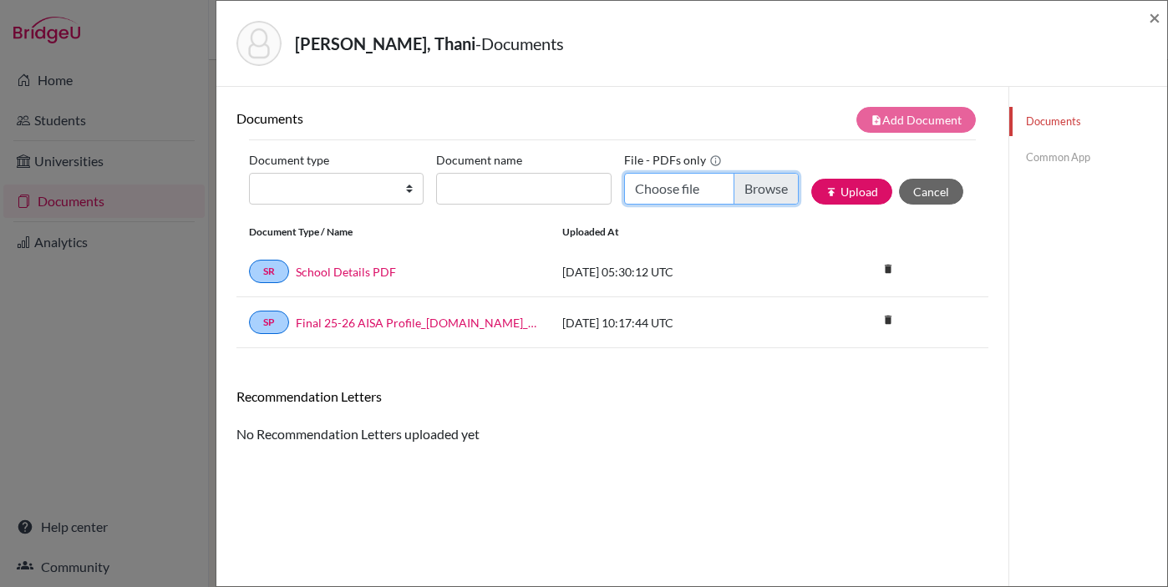
click at [755, 191] on input "Choose file" at bounding box center [711, 189] width 175 height 32
type input "C:\fakepath\AISA_Transcript_official_S1 Al Mehairi, Thani.pdf"
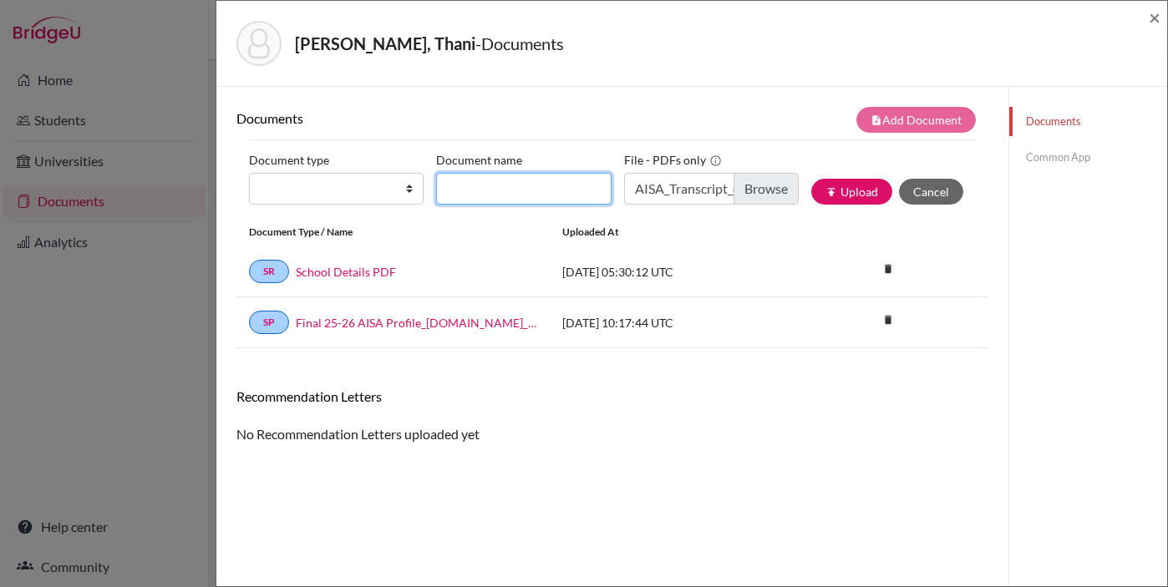
click at [506, 188] on input "Document name" at bounding box center [523, 189] width 175 height 32
type input "Transcript Sept"
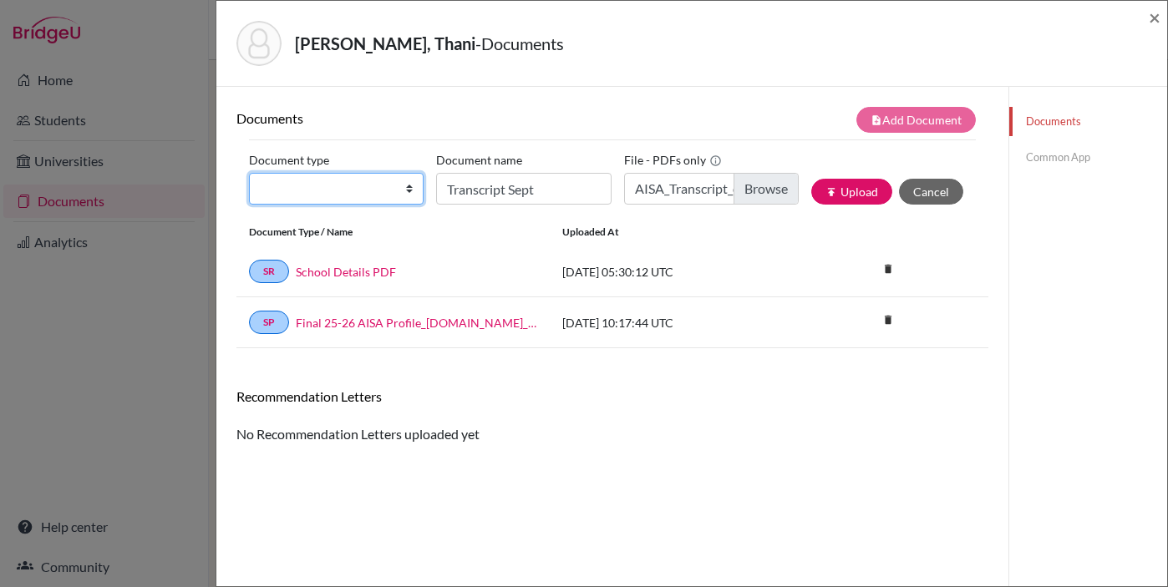
click at [337, 192] on select "Change explanation for Common App reports Counselor recommendation Internationa…" at bounding box center [336, 189] width 175 height 32
select select "2"
click at [249, 173] on select "Change explanation for Common App reports Counselor recommendation Internationa…" at bounding box center [336, 189] width 175 height 32
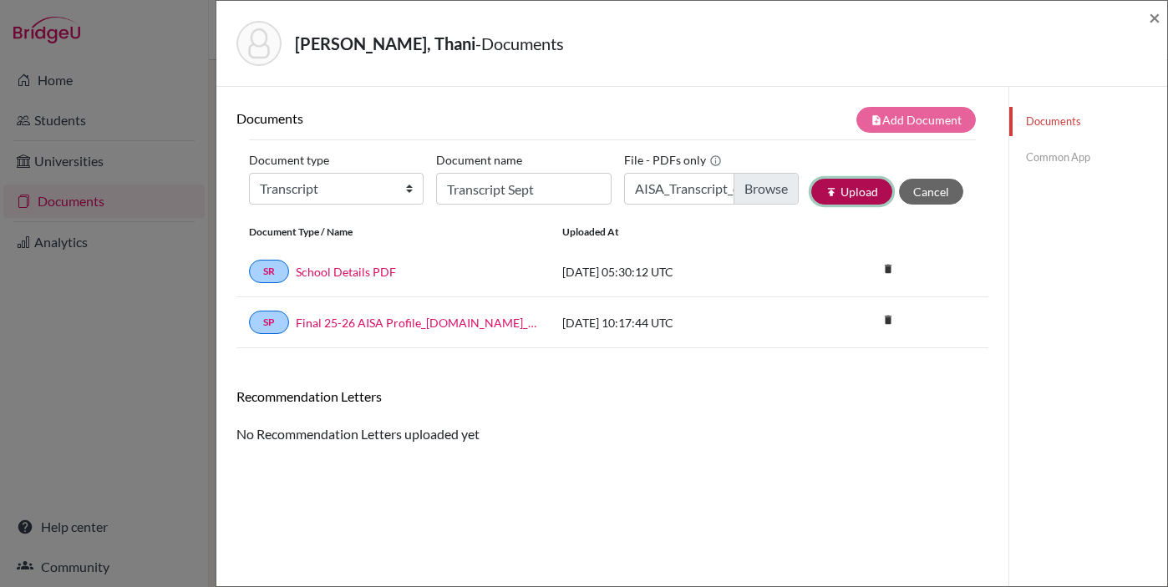
click at [852, 194] on button "publish Upload" at bounding box center [851, 192] width 81 height 26
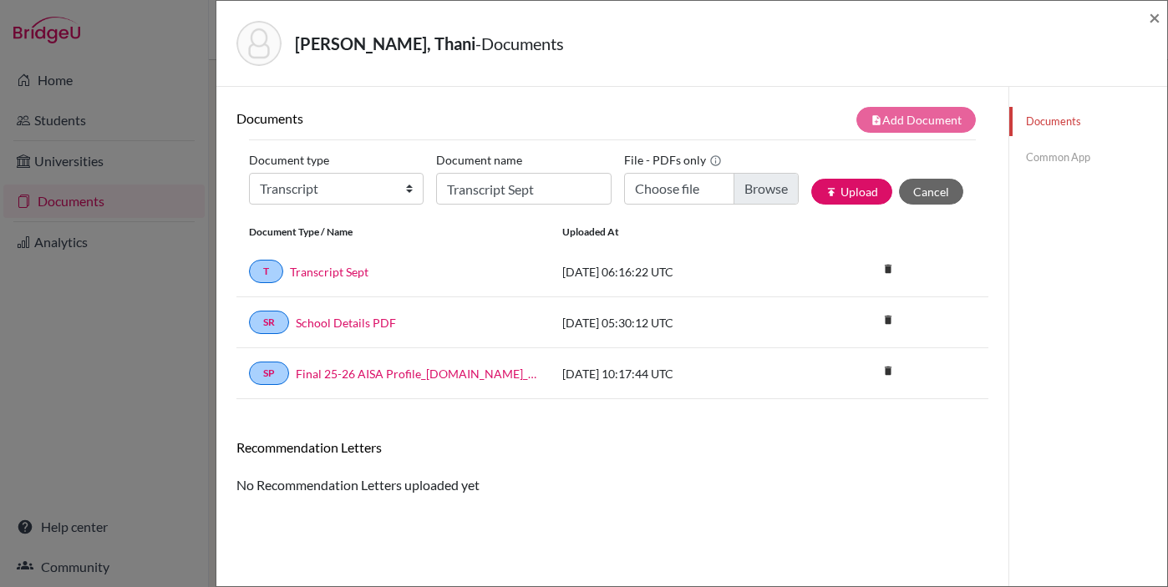
click at [1063, 160] on link "Common App" at bounding box center [1088, 157] width 158 height 29
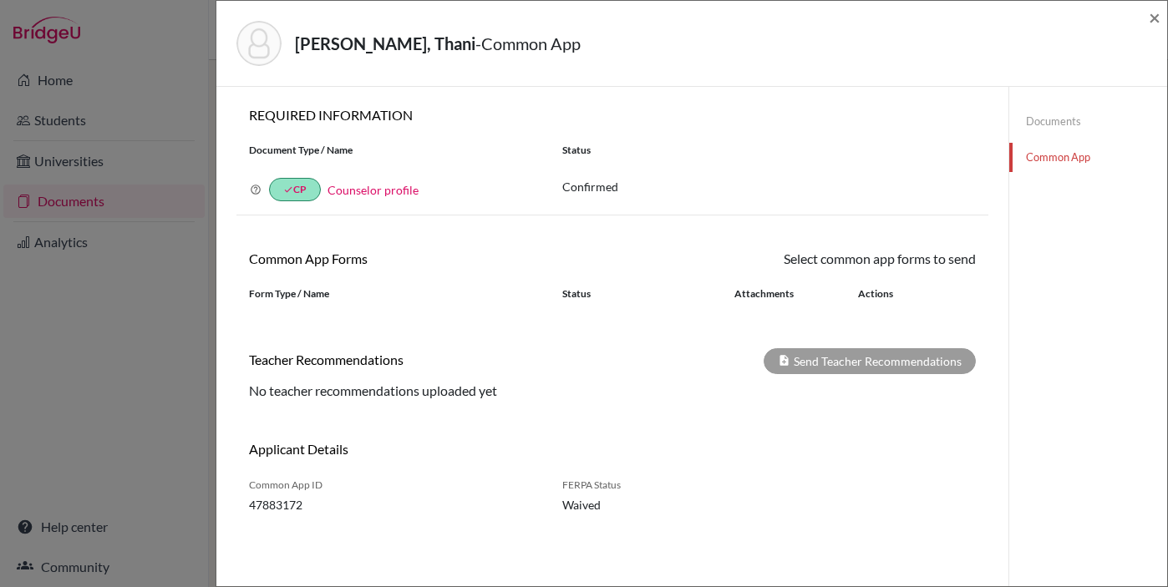
click at [1045, 119] on link "Documents" at bounding box center [1088, 121] width 158 height 29
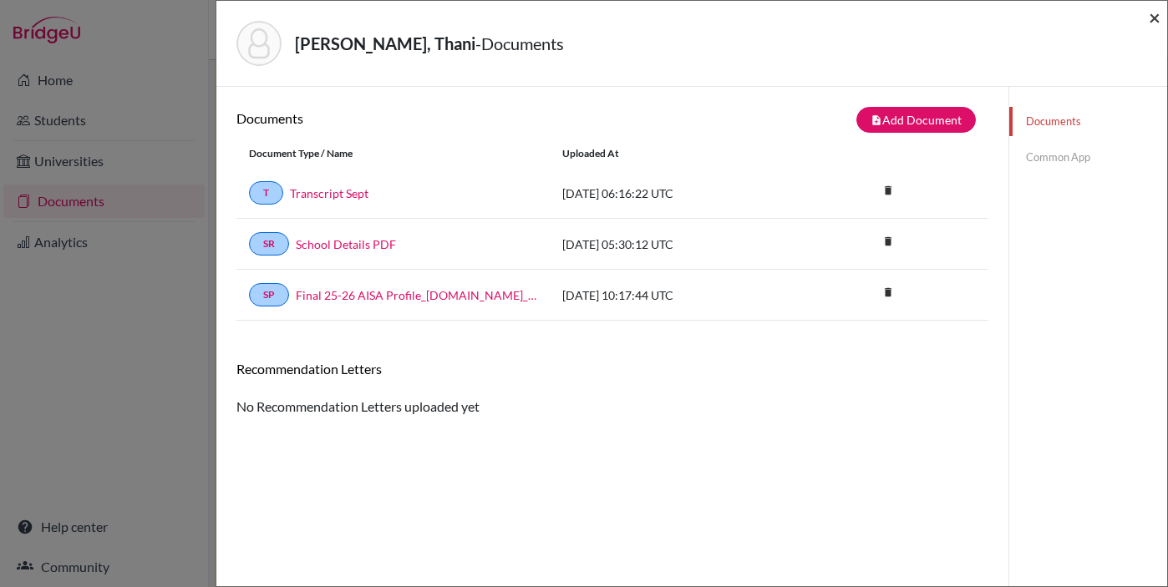
click at [1153, 18] on span "×" at bounding box center [1155, 17] width 12 height 24
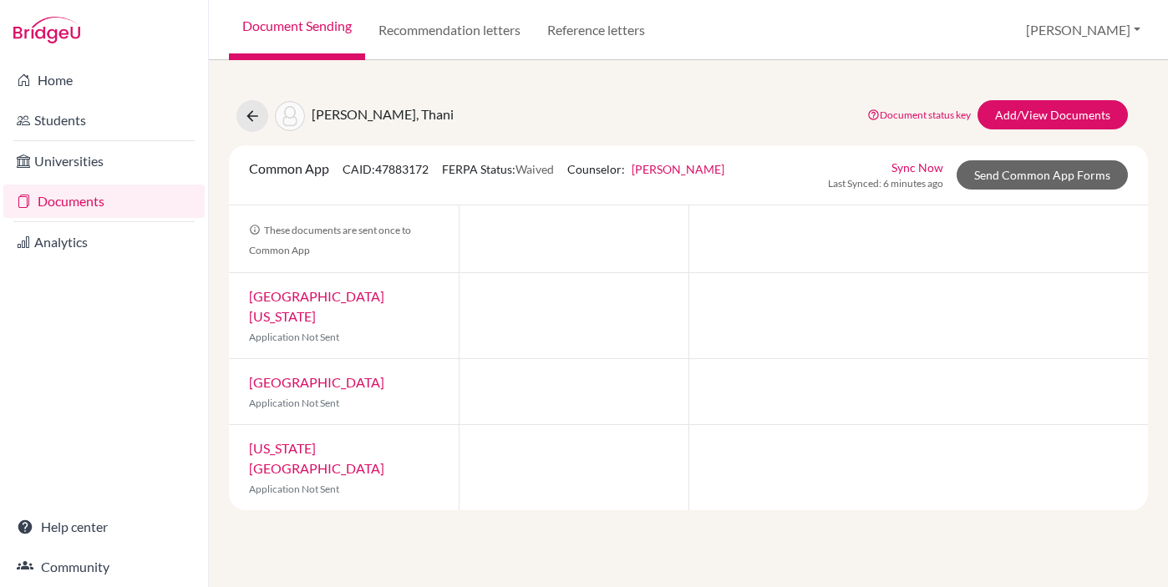
click at [60, 204] on link "Documents" at bounding box center [103, 201] width 201 height 33
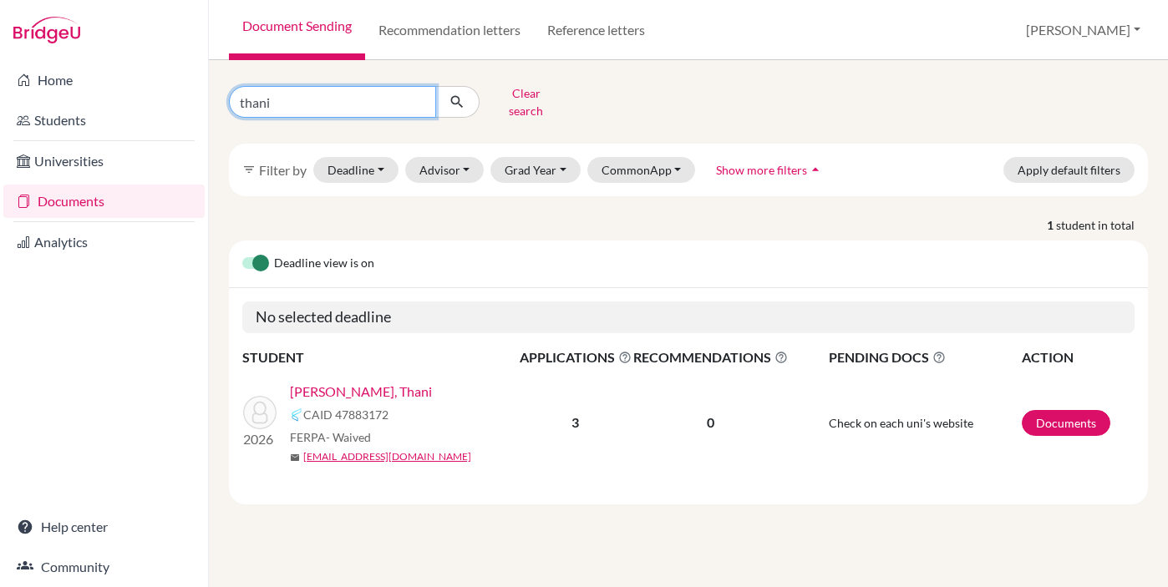
click at [255, 99] on input "thani" at bounding box center [332, 102] width 207 height 32
type input "[PERSON_NAME]"
click button "submit" at bounding box center [457, 102] width 44 height 32
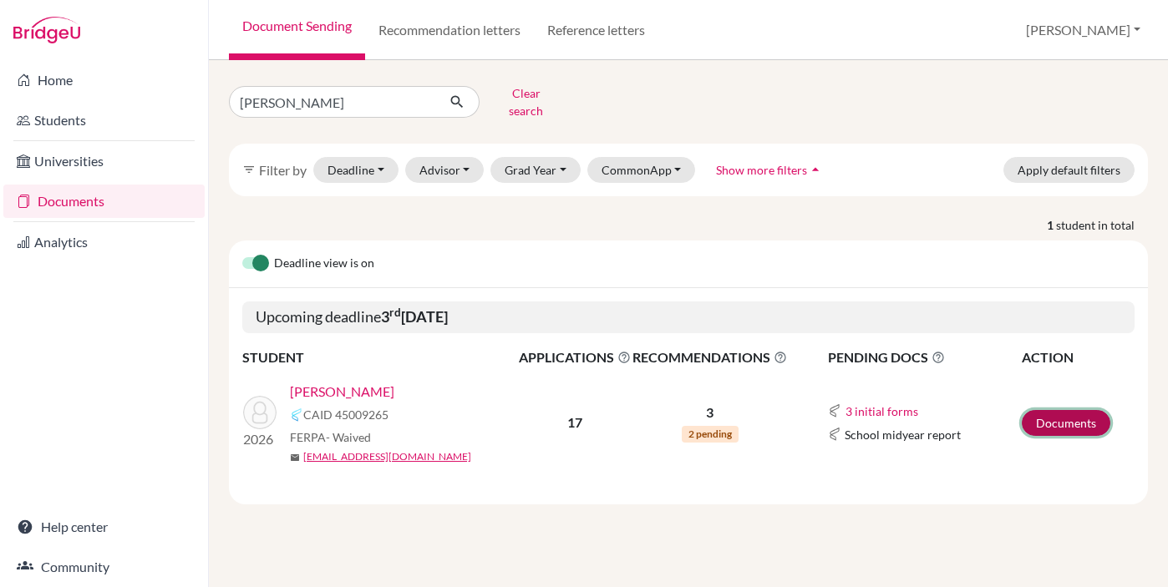
click at [1065, 410] on link "Documents" at bounding box center [1066, 423] width 89 height 26
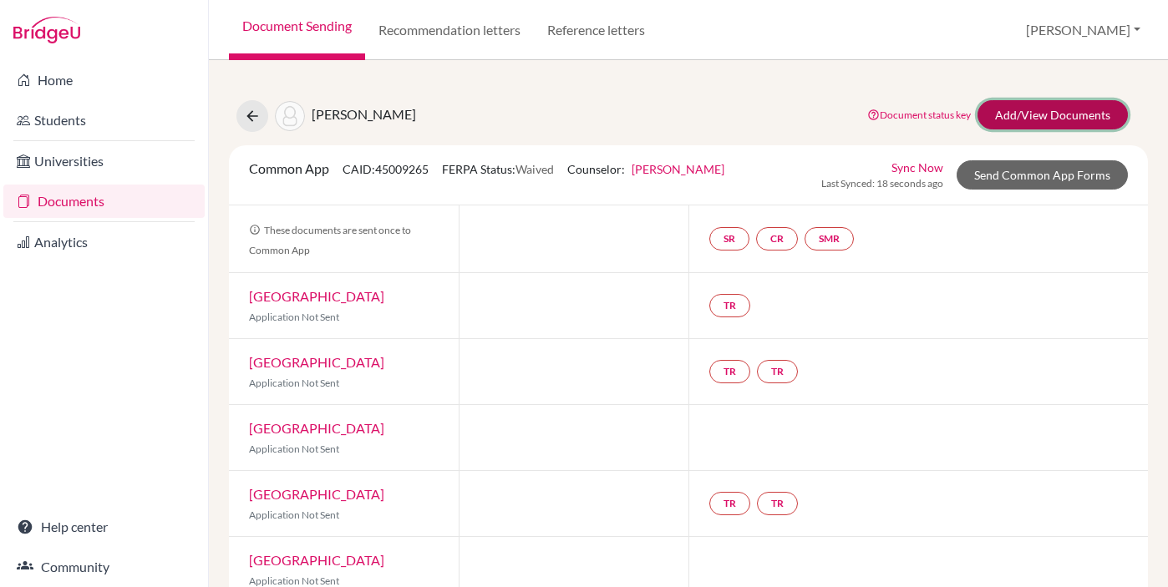
click at [1032, 114] on link "Add/View Documents" at bounding box center [1053, 114] width 150 height 29
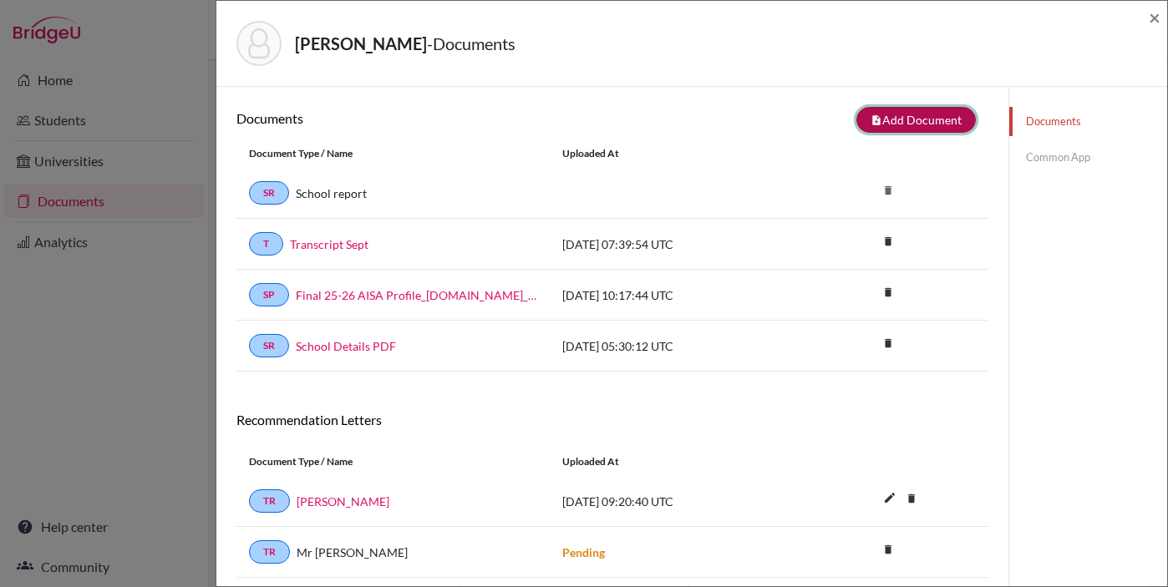
click at [908, 112] on button "note_add Add Document" at bounding box center [916, 120] width 119 height 26
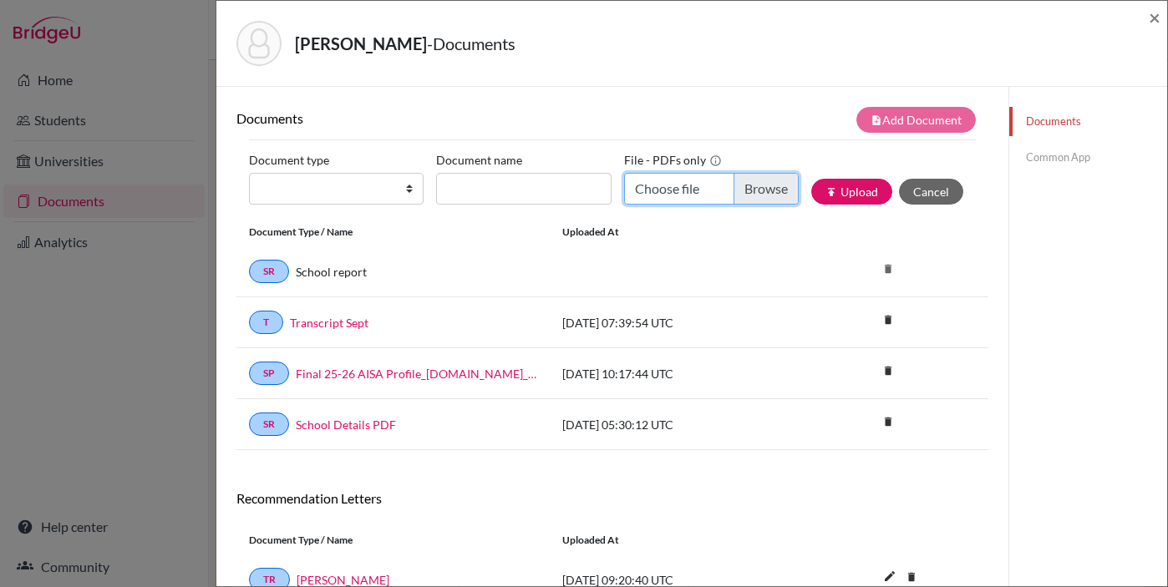
click at [765, 186] on input "Choose file" at bounding box center [711, 189] width 175 height 32
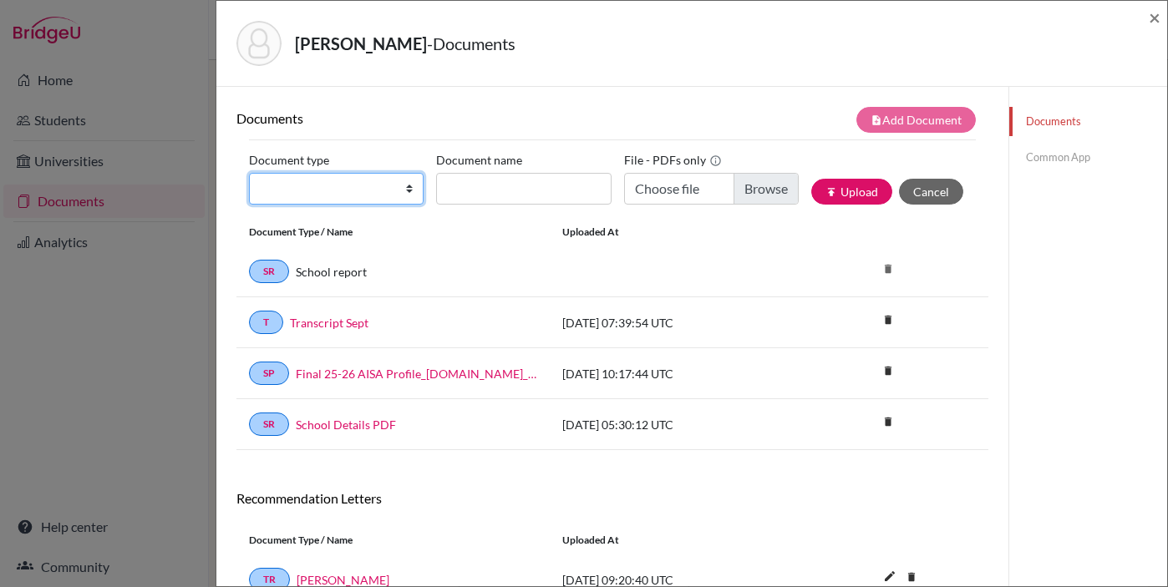
click at [399, 185] on select "Change explanation for Common App reports Counselor recommendation Internationa…" at bounding box center [336, 189] width 175 height 32
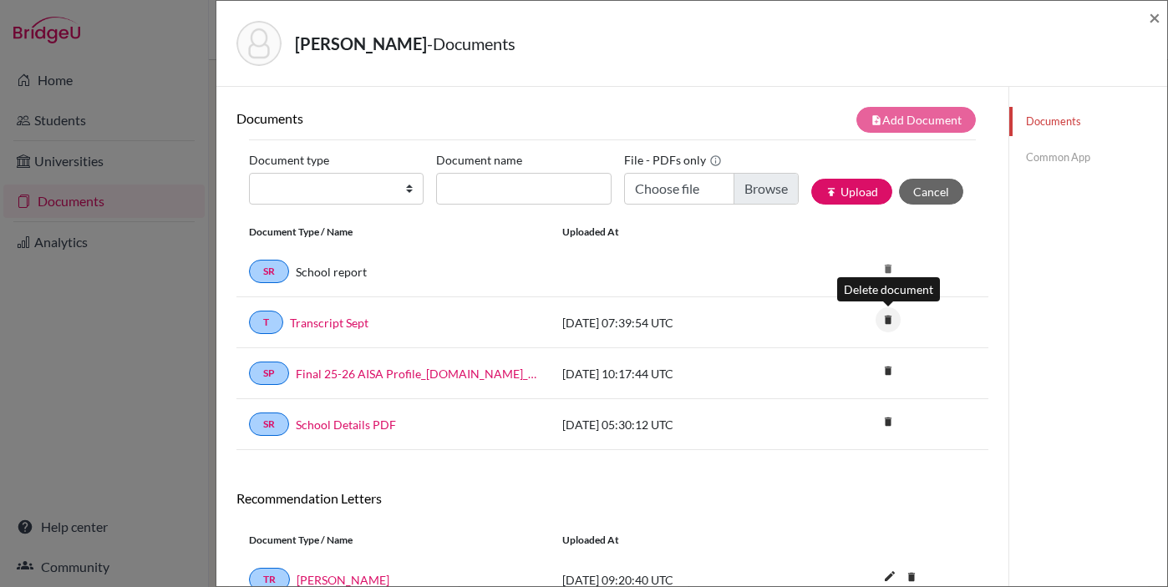
click at [887, 320] on icon "delete" at bounding box center [888, 320] width 25 height 25
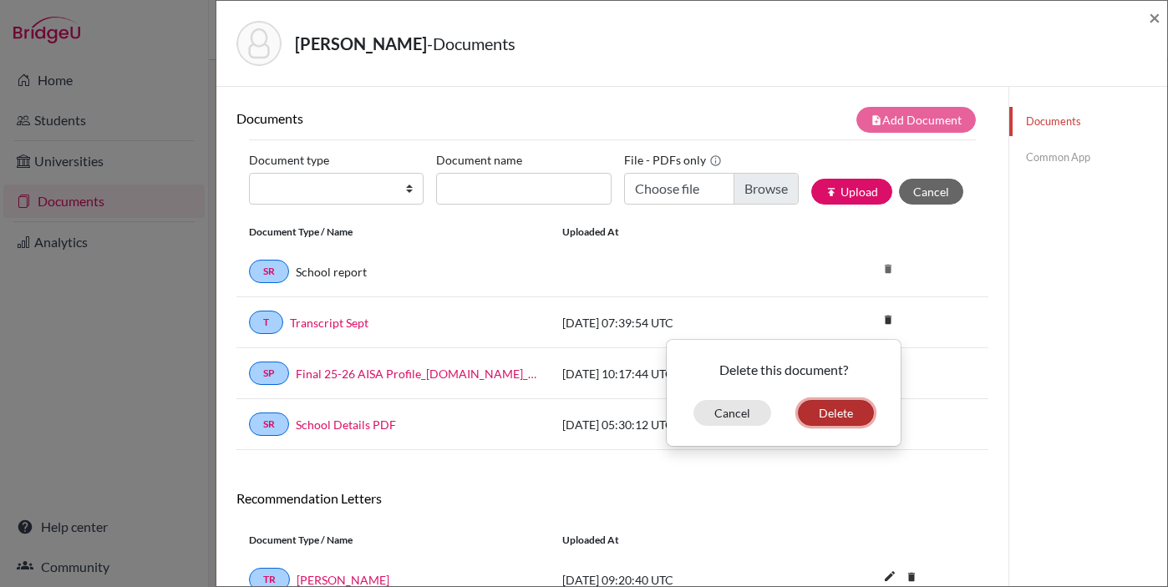
click at [835, 411] on button "Delete" at bounding box center [836, 413] width 76 height 26
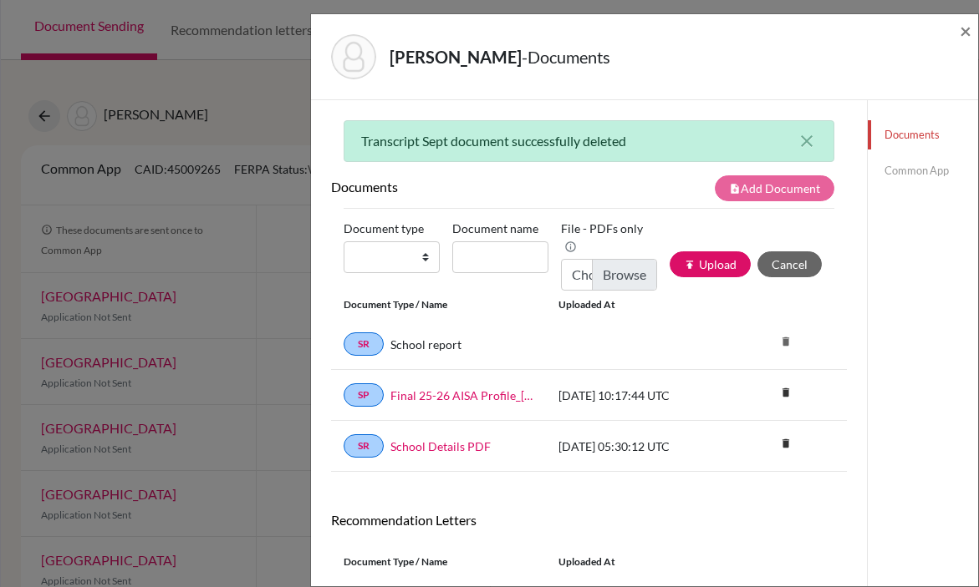
click at [937, 169] on link "Common App" at bounding box center [922, 170] width 110 height 29
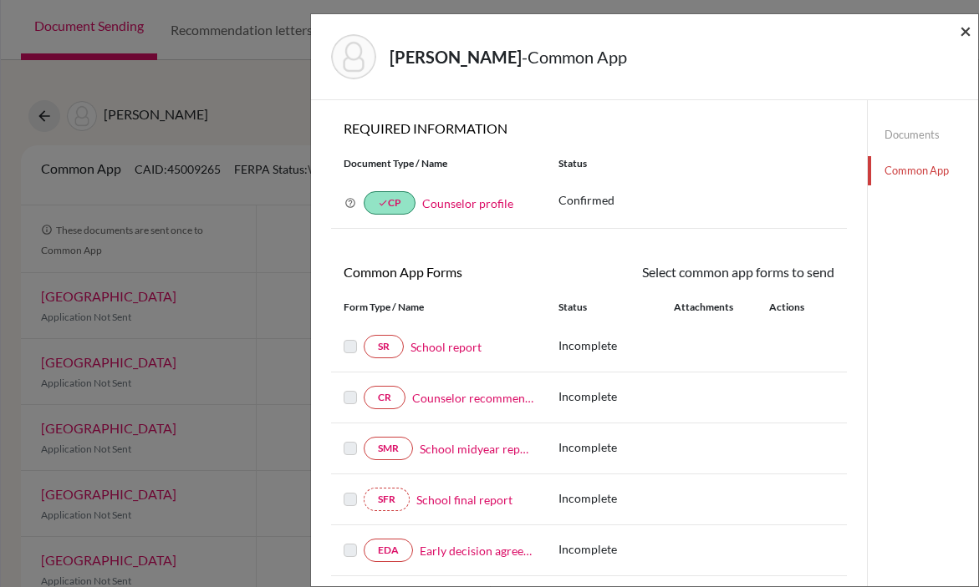
click at [963, 35] on span "×" at bounding box center [965, 30] width 12 height 24
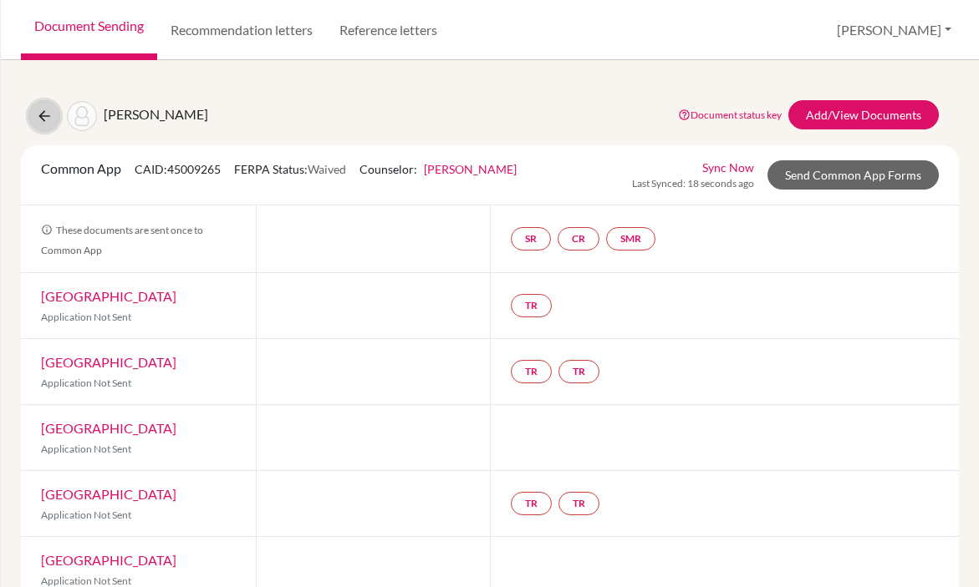
click at [48, 120] on icon at bounding box center [44, 116] width 17 height 17
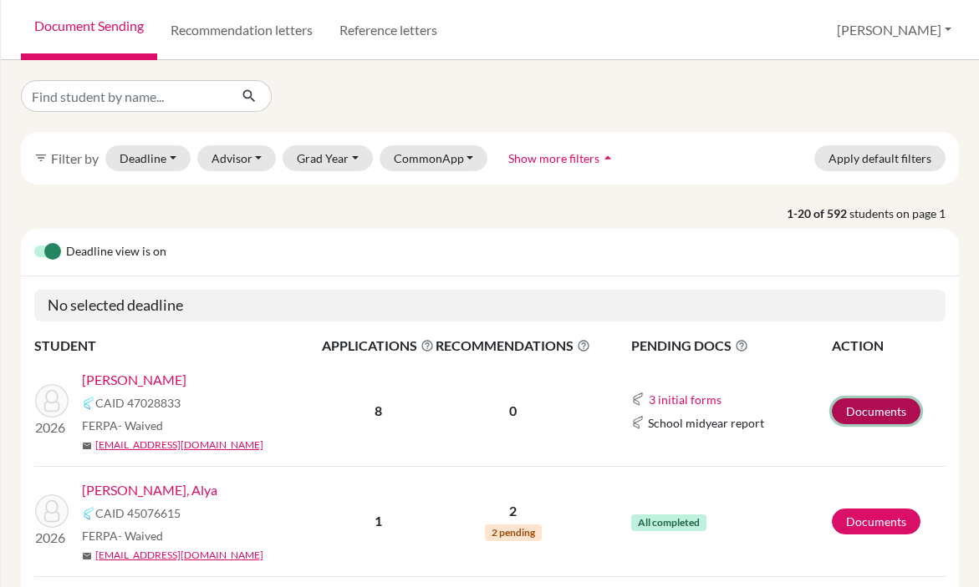
click at [883, 409] on link "Documents" at bounding box center [875, 412] width 89 height 26
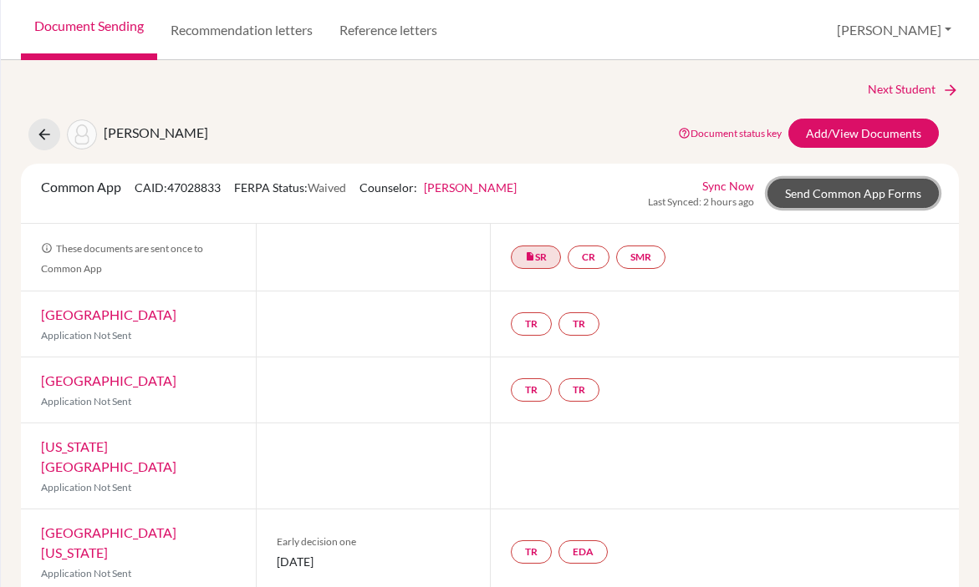
click at [852, 190] on link "Send Common App Forms" at bounding box center [852, 193] width 171 height 29
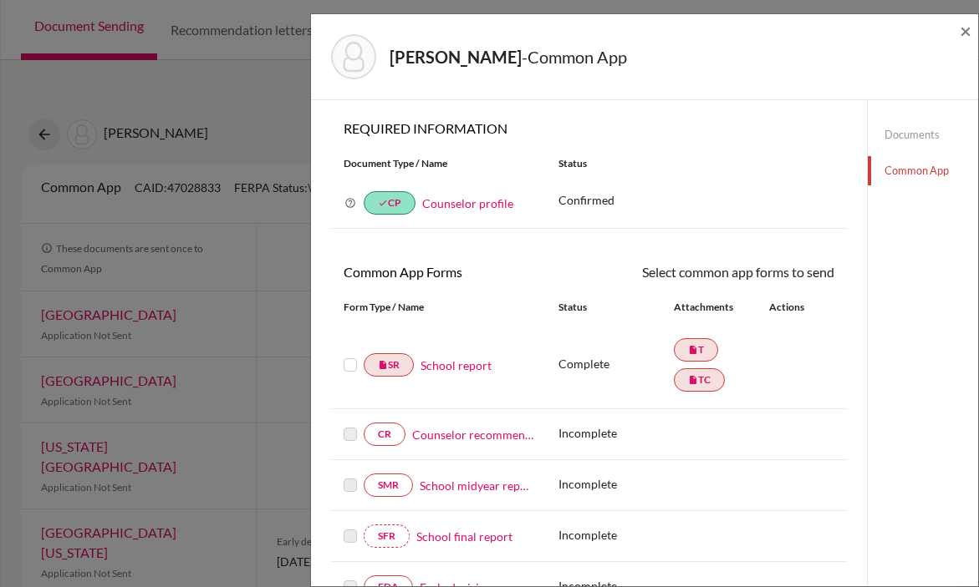
click at [464, 364] on link "School report" at bounding box center [455, 366] width 71 height 18
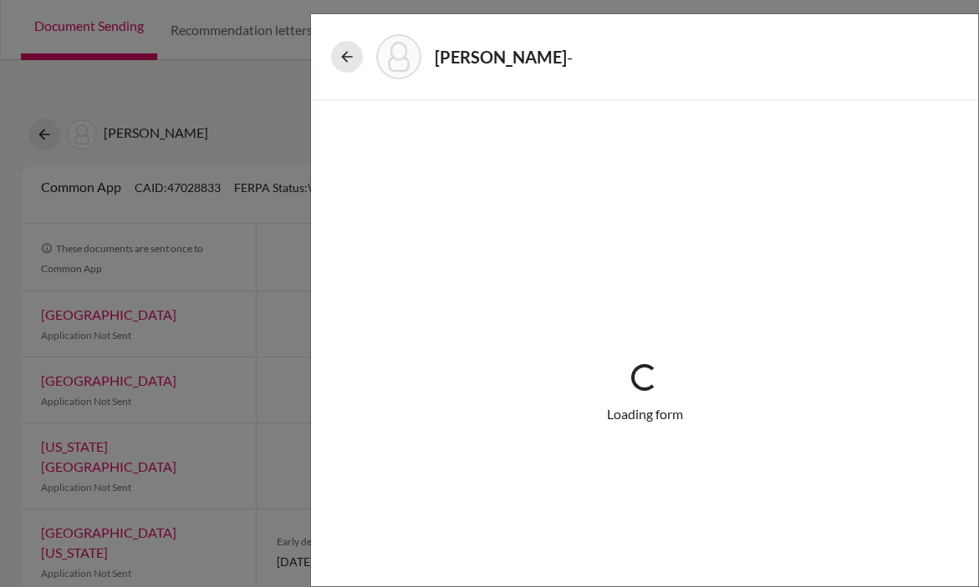
select select "1"
select select "674621"
select select "1"
select select "674725"
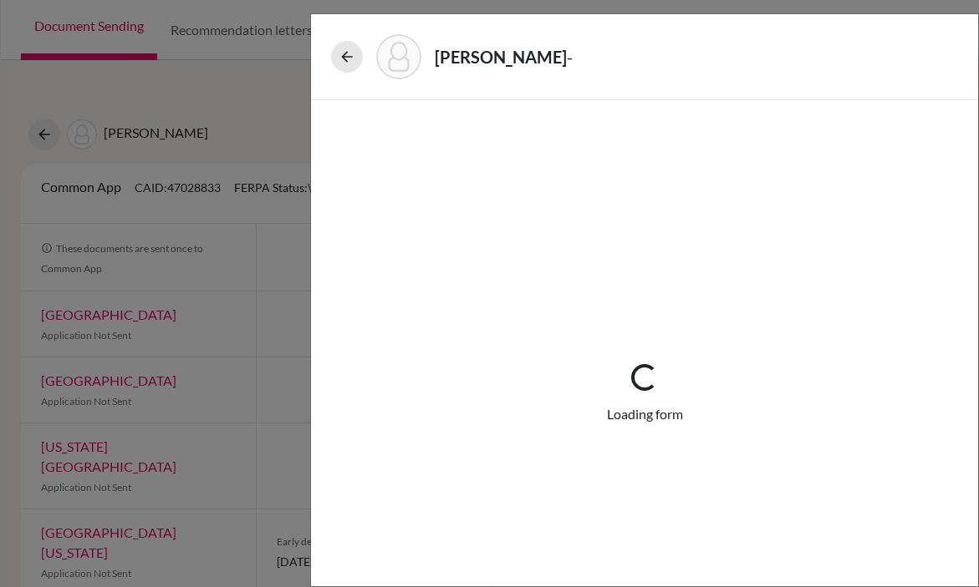
select select "0"
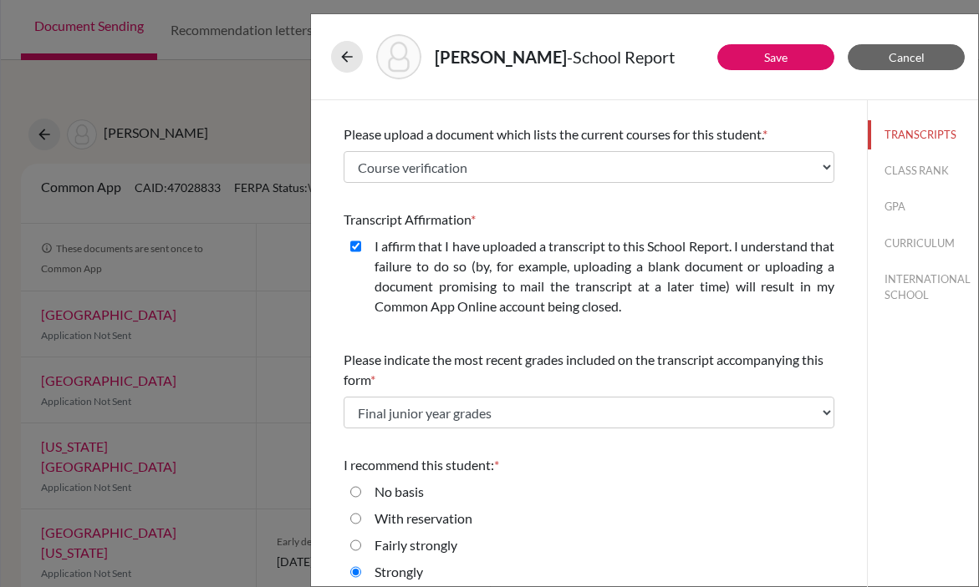
scroll to position [350, 0]
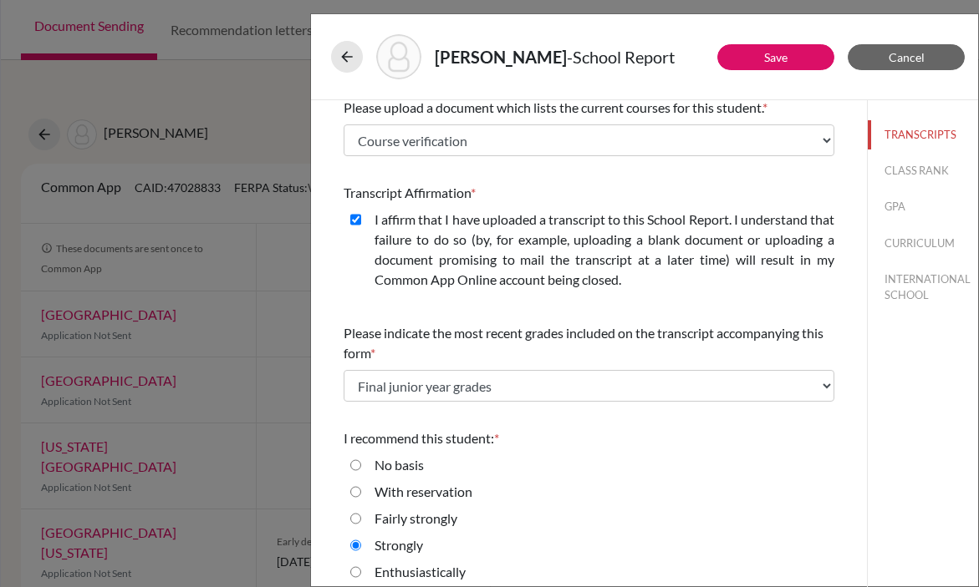
click at [503, 441] on div "I recommend this student: *" at bounding box center [588, 439] width 491 height 20
drag, startPoint x: 496, startPoint y: 440, endPoint x: 334, endPoint y: 437, distance: 161.3
click at [334, 437] on div "Please indicate number of official transcripts you can provide for the applican…" at bounding box center [588, 173] width 531 height 846
copy span "I recommend this student:"
click at [908, 167] on button "CLASS RANK" at bounding box center [922, 170] width 110 height 29
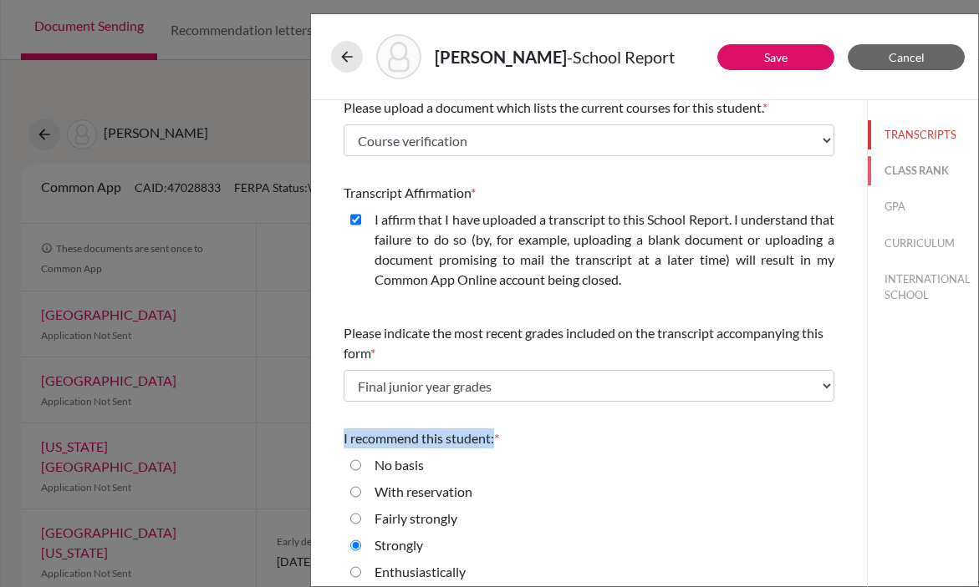
scroll to position [0, 0]
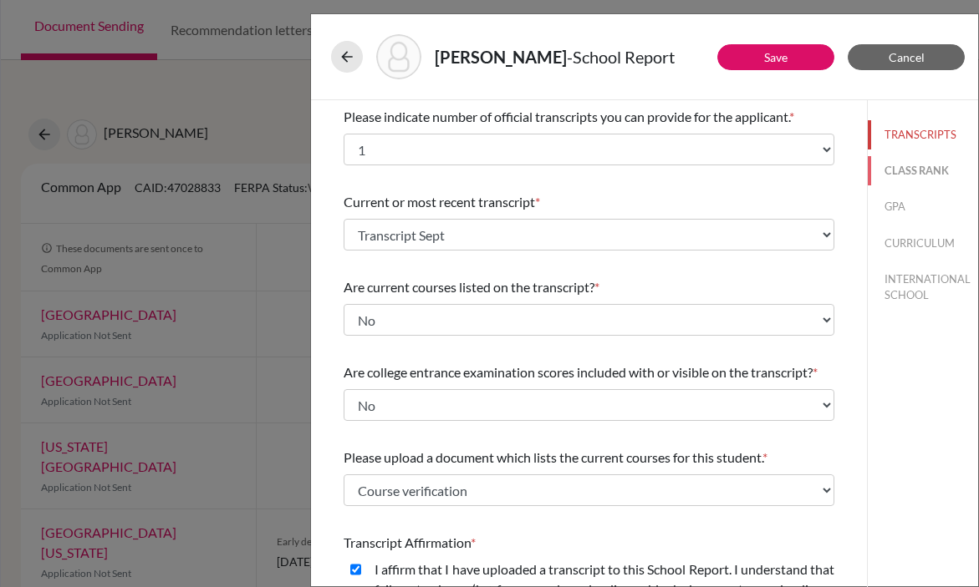
select select "5"
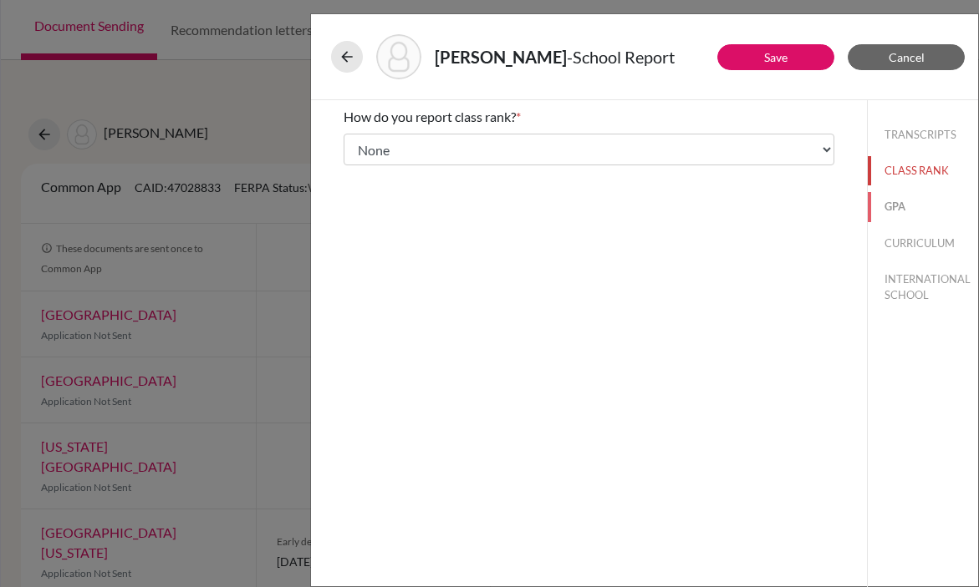
click at [895, 207] on button "GPA" at bounding box center [922, 206] width 110 height 29
type input "3.83"
type input "4.0"
select select "4"
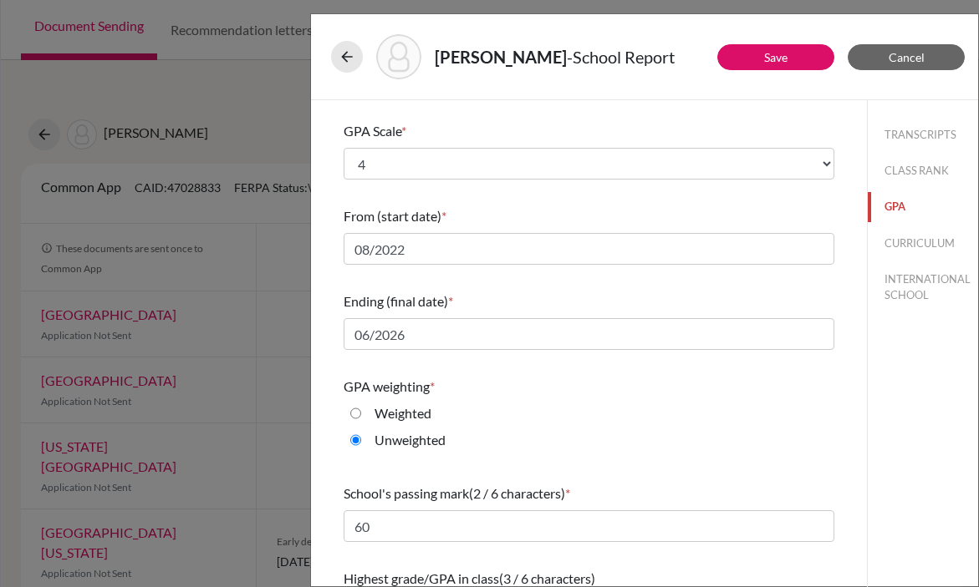
scroll to position [216, 0]
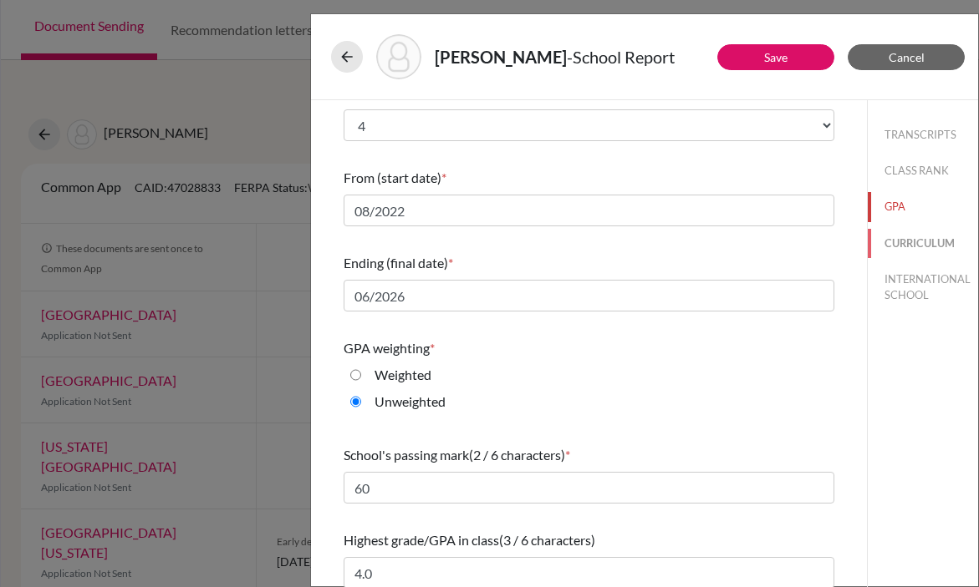
click at [927, 247] on button "CURRICULUM" at bounding box center [922, 243] width 110 height 29
select select "2"
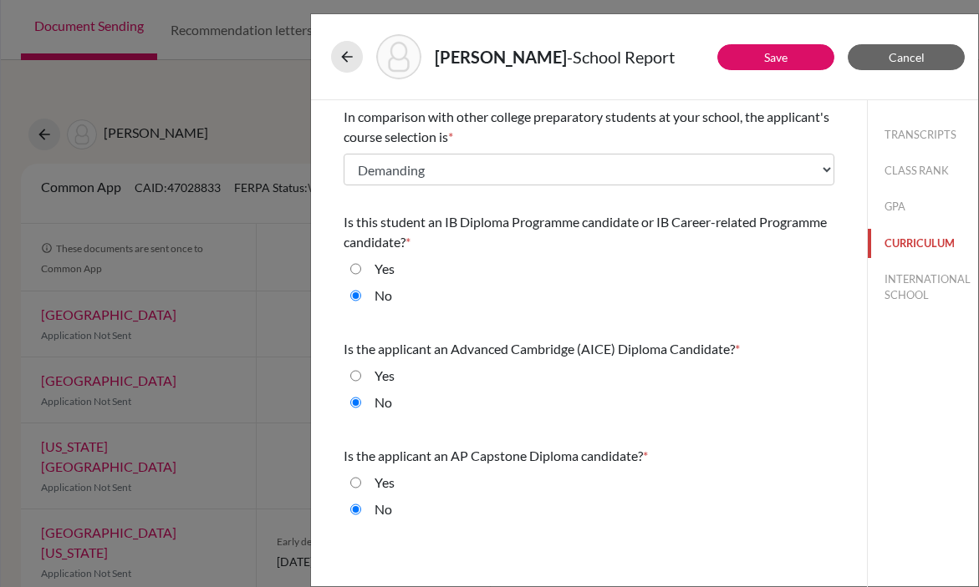
scroll to position [0, 0]
